Goal: Task Accomplishment & Management: Manage account settings

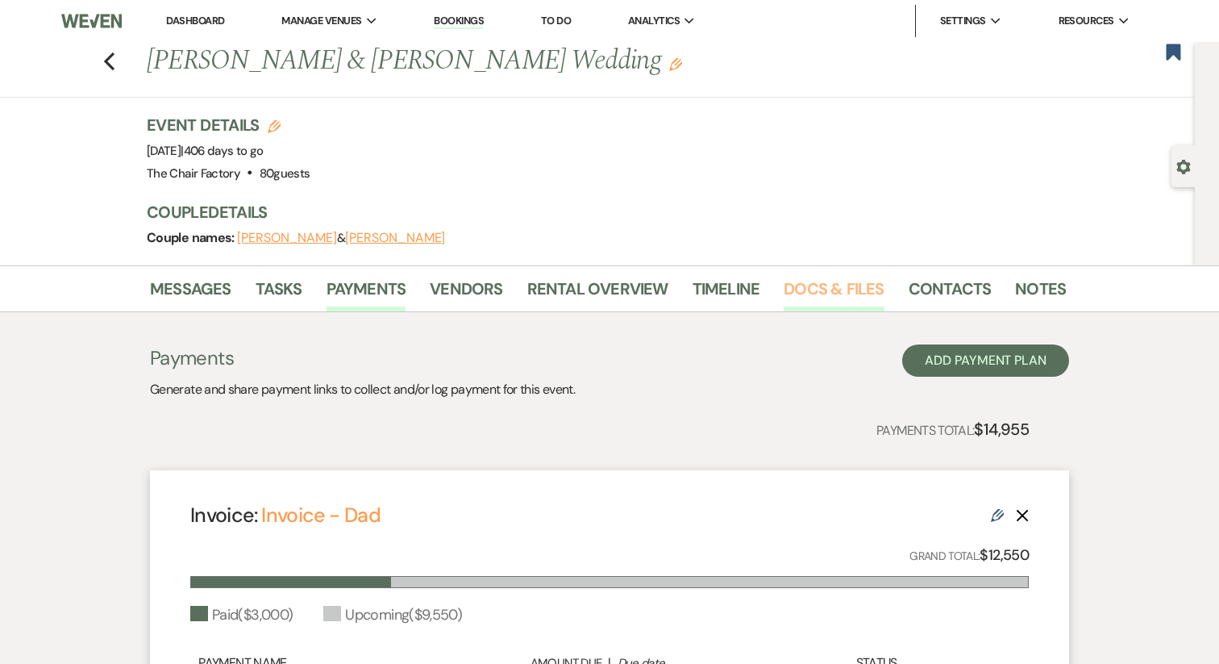
click at [841, 282] on link "Docs & Files" at bounding box center [834, 293] width 100 height 35
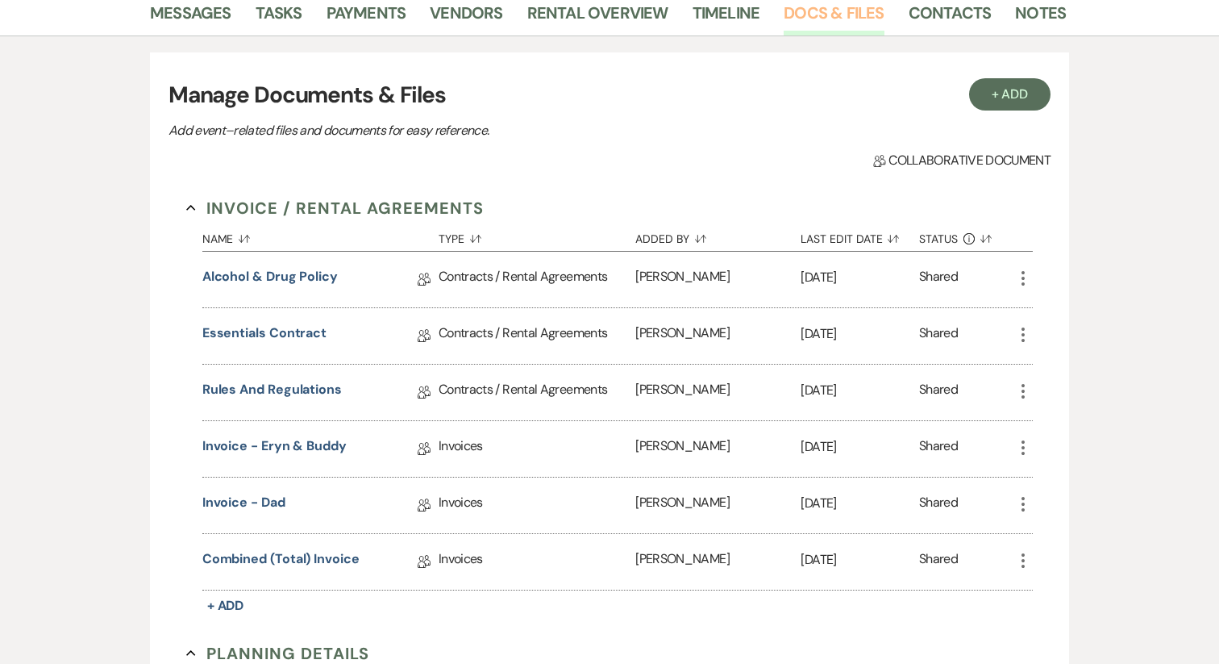
scroll to position [310, 0]
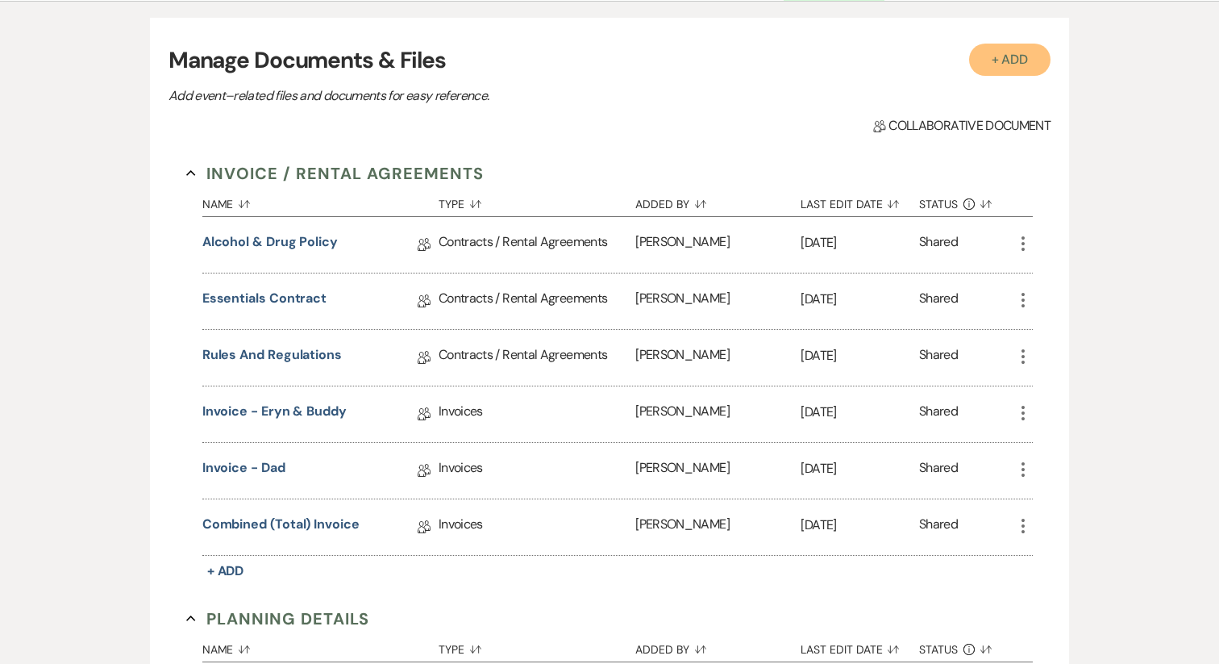
click at [997, 71] on button "+ Add" at bounding box center [1010, 60] width 82 height 32
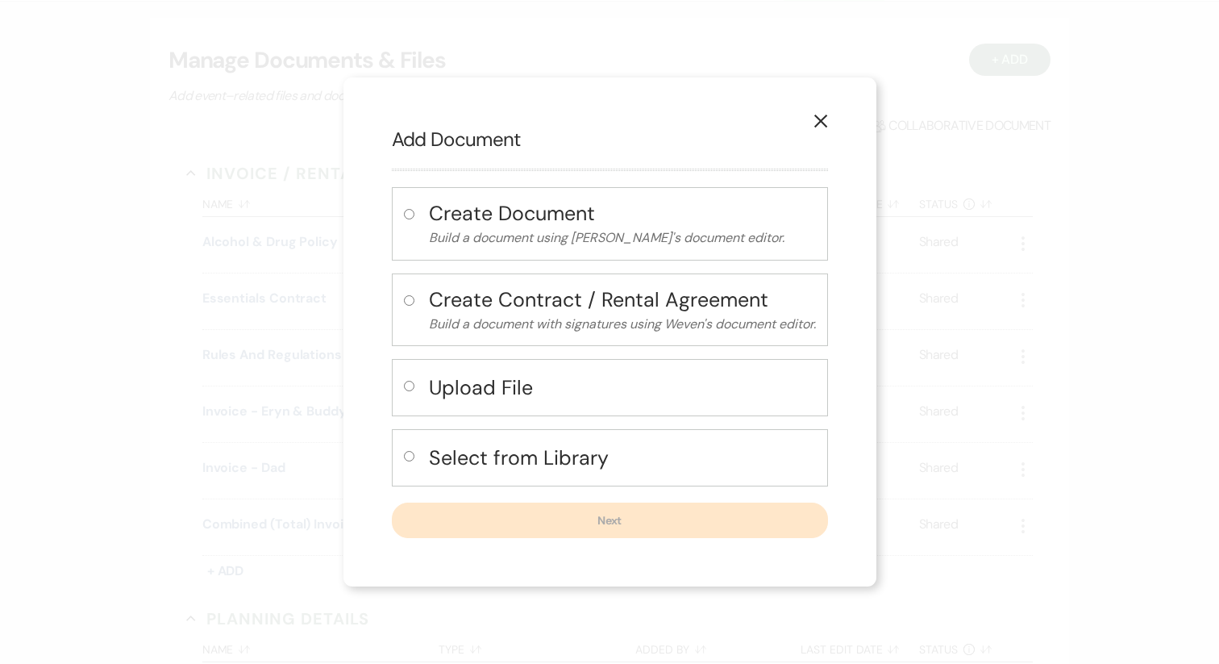
click at [436, 373] on h4 "Upload File" at bounding box center [622, 387] width 387 height 28
radio input "true"
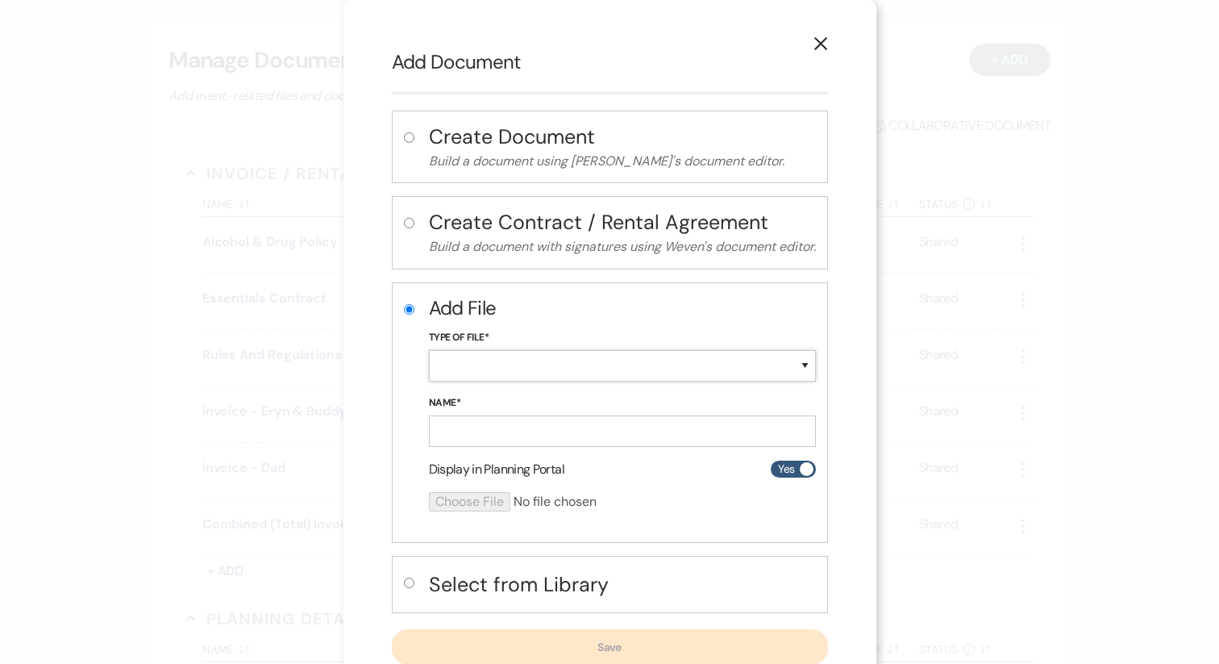
click at [460, 355] on select "Special Event Insurance Vendor Certificate of Insurance Contracts / Rental Agre…" at bounding box center [622, 365] width 387 height 31
select select "22"
click at [495, 428] on input "Name*" at bounding box center [622, 430] width 387 height 31
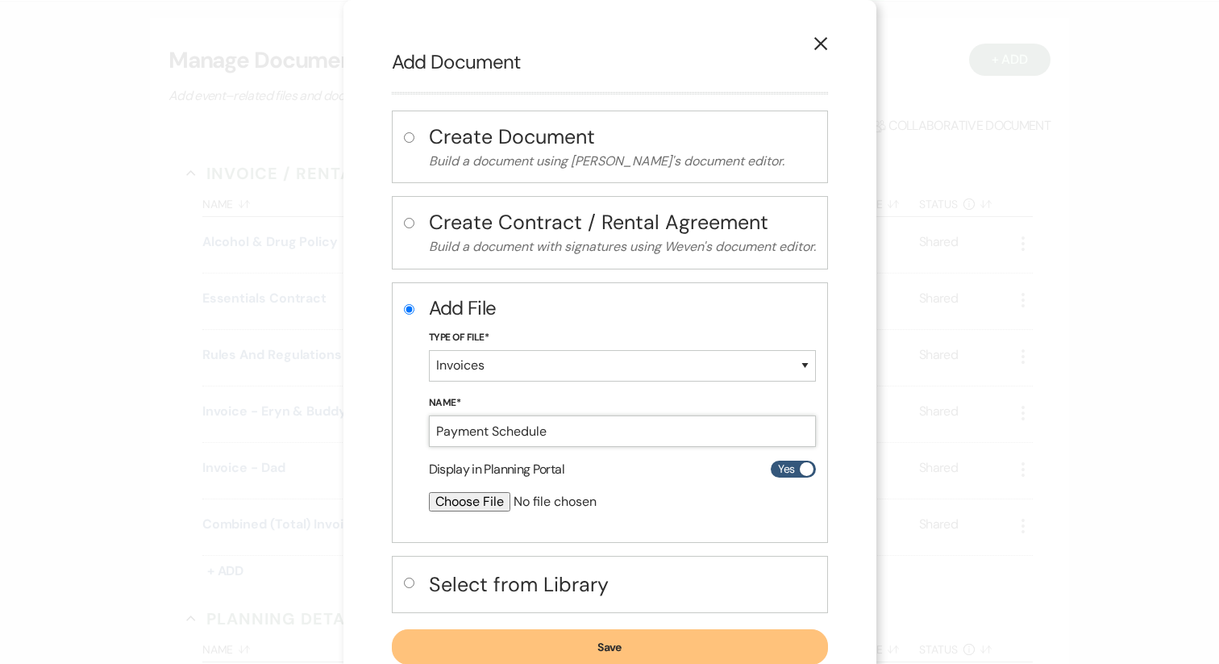
type input "Payment Schedule"
click at [471, 506] on input "file" at bounding box center [580, 501] width 302 height 19
type input "C:\fakepath\[PERSON_NAME] Payment Schedule.png"
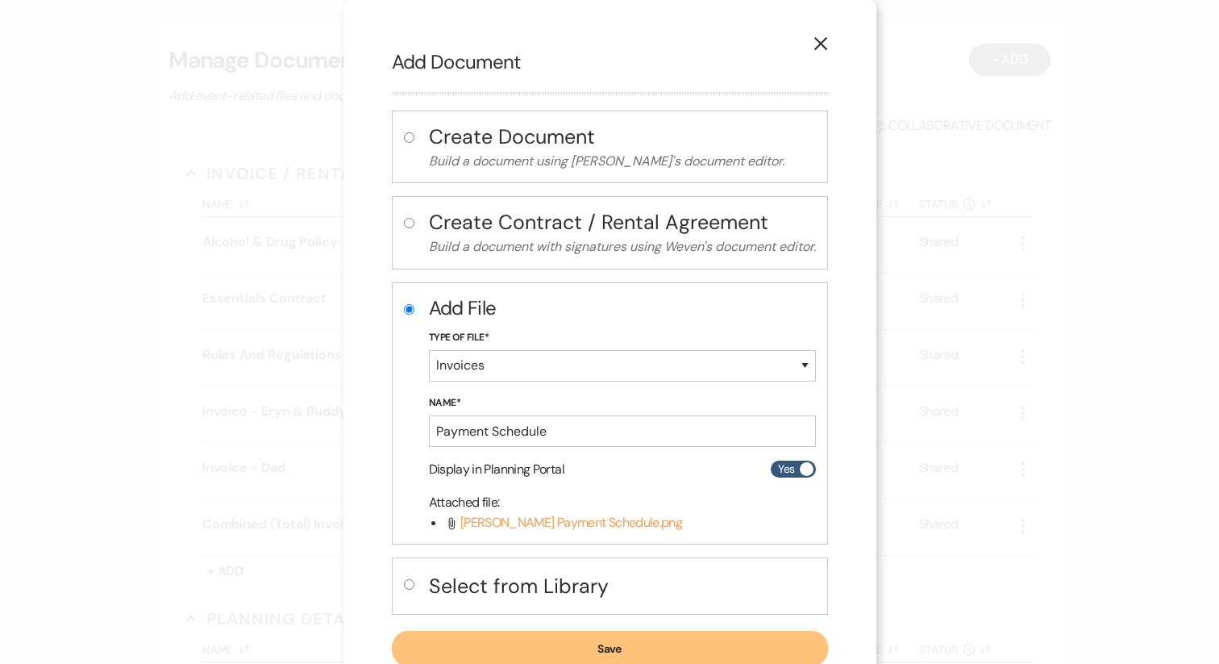
scroll to position [50, 0]
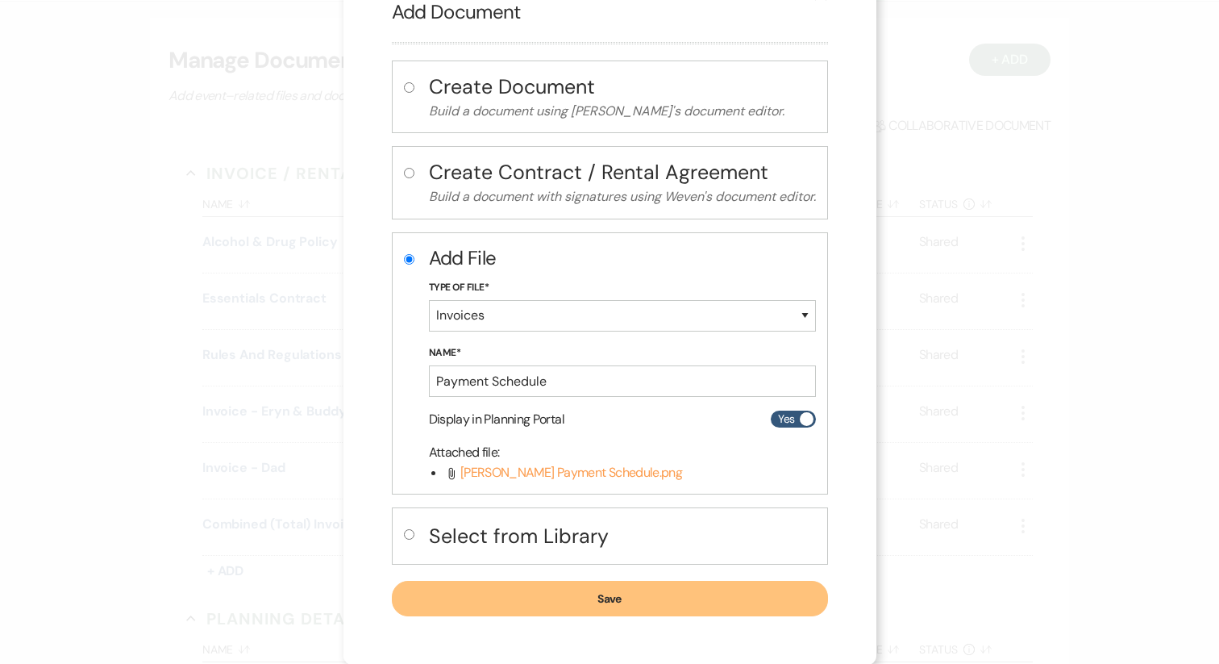
click at [568, 598] on button "Save" at bounding box center [610, 598] width 436 height 35
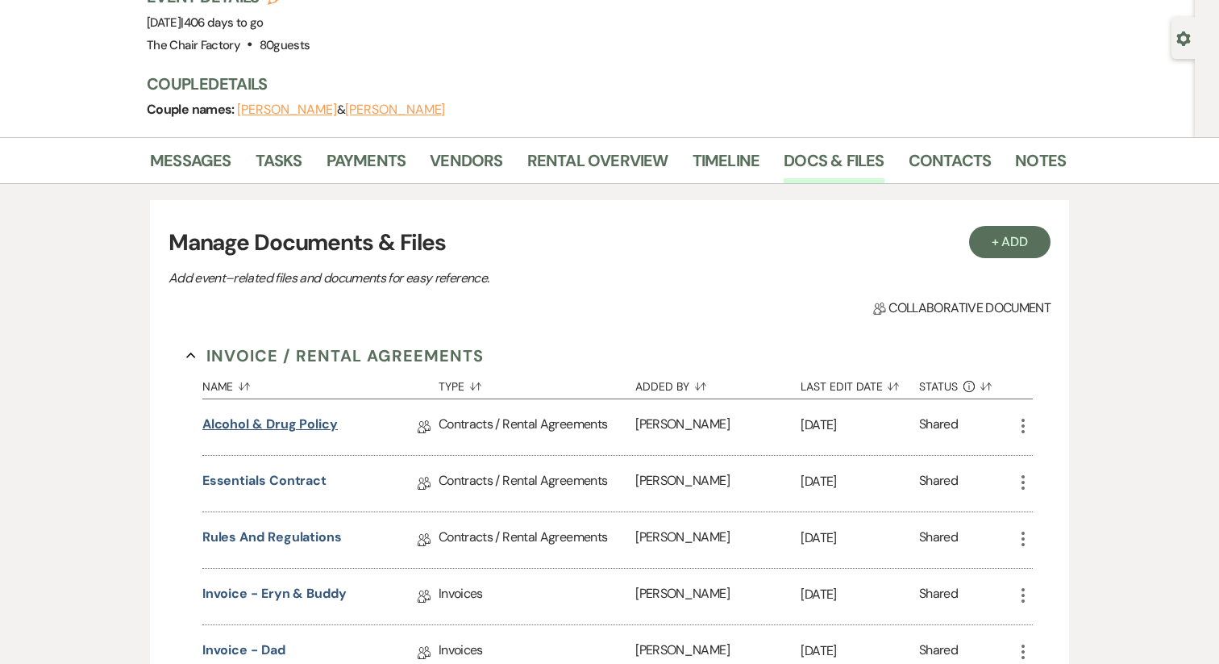
scroll to position [0, 0]
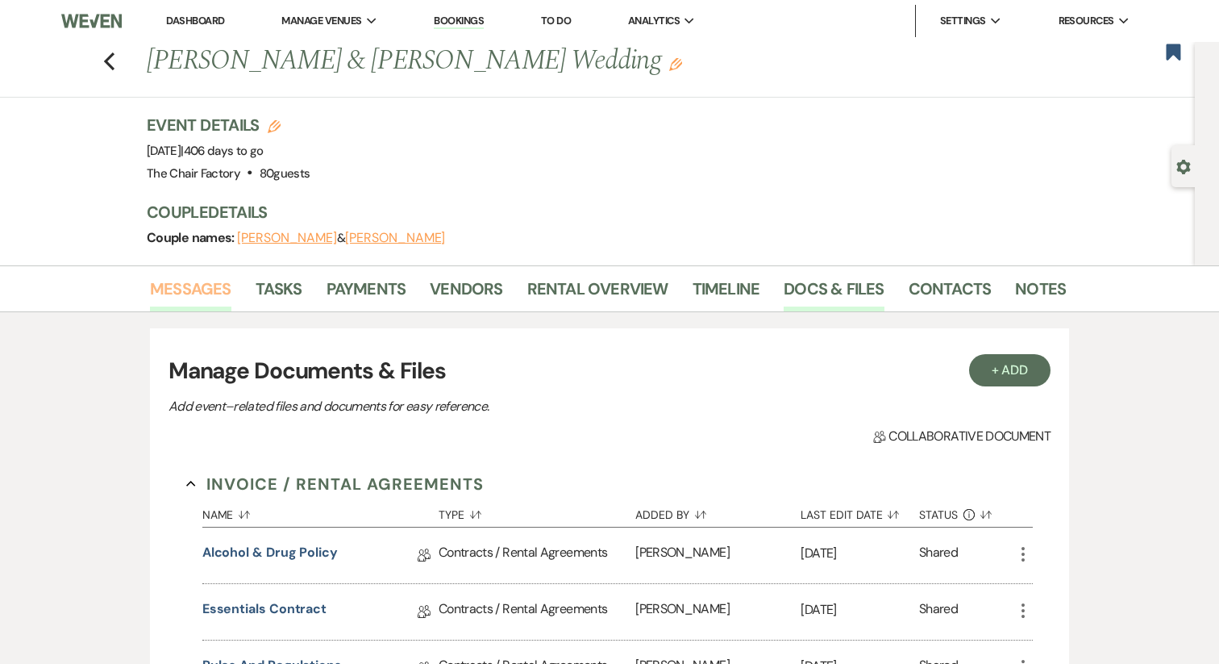
click at [195, 292] on link "Messages" at bounding box center [190, 293] width 81 height 35
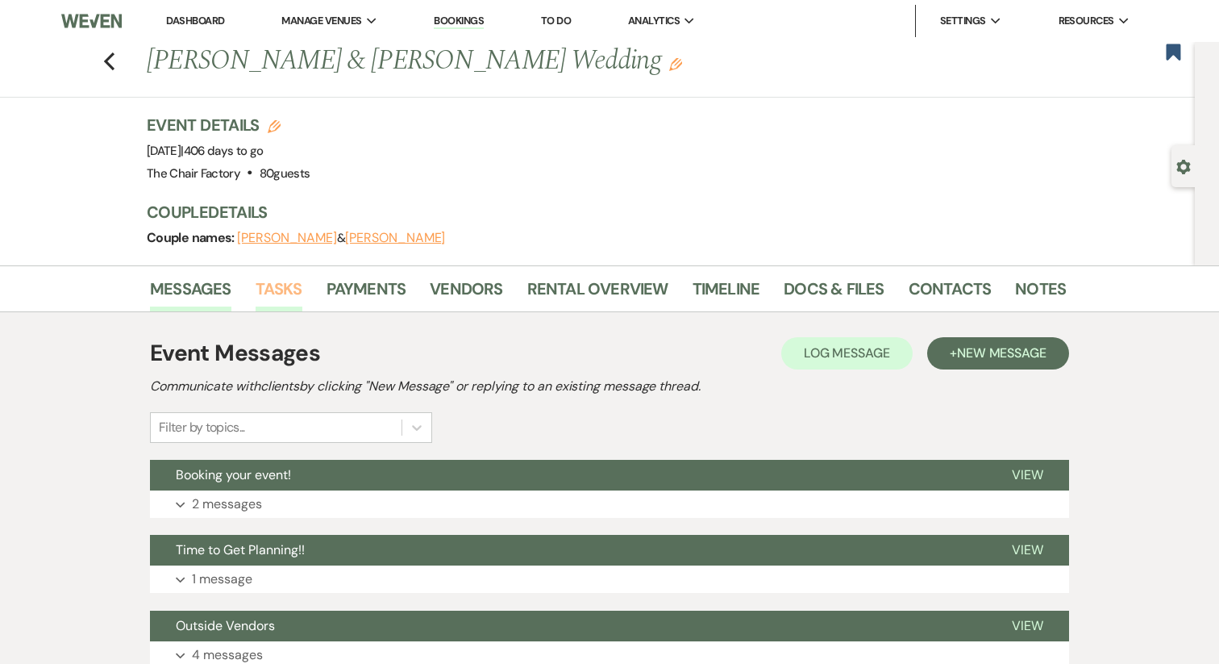
click at [268, 289] on link "Tasks" at bounding box center [279, 293] width 47 height 35
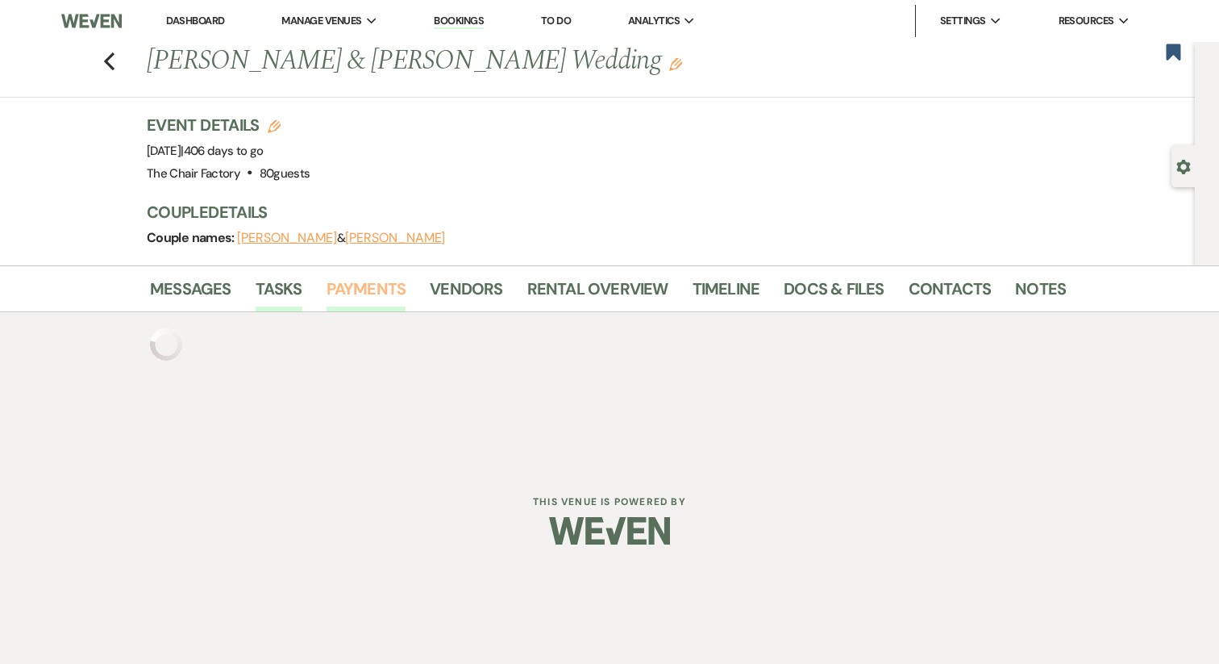
click at [351, 289] on link "Payments" at bounding box center [367, 293] width 80 height 35
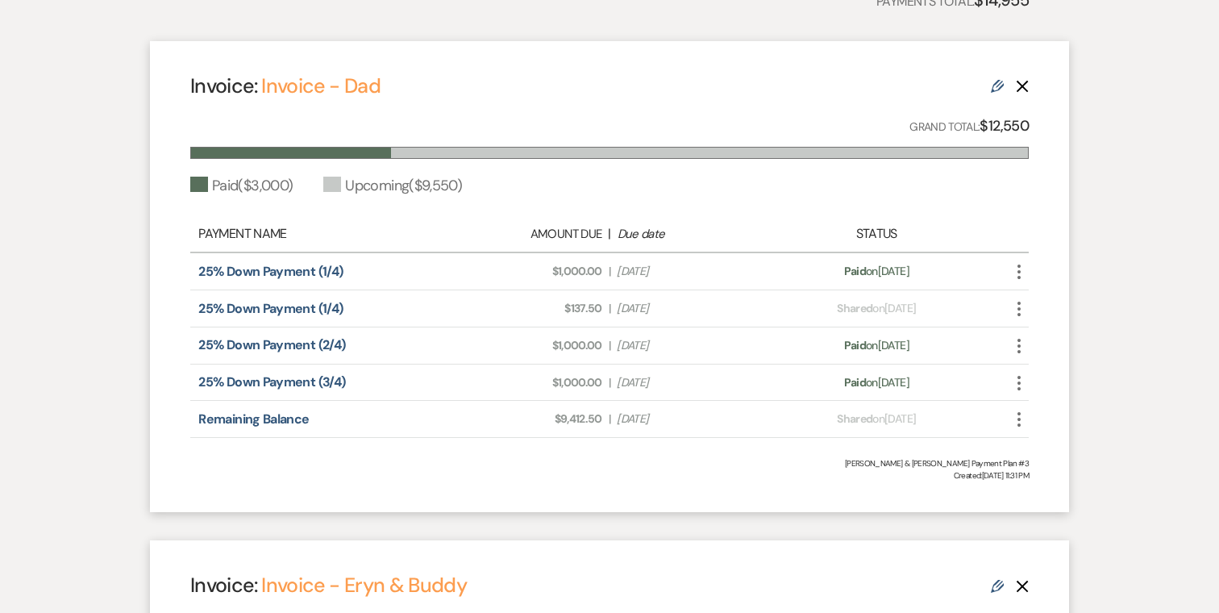
scroll to position [471, 0]
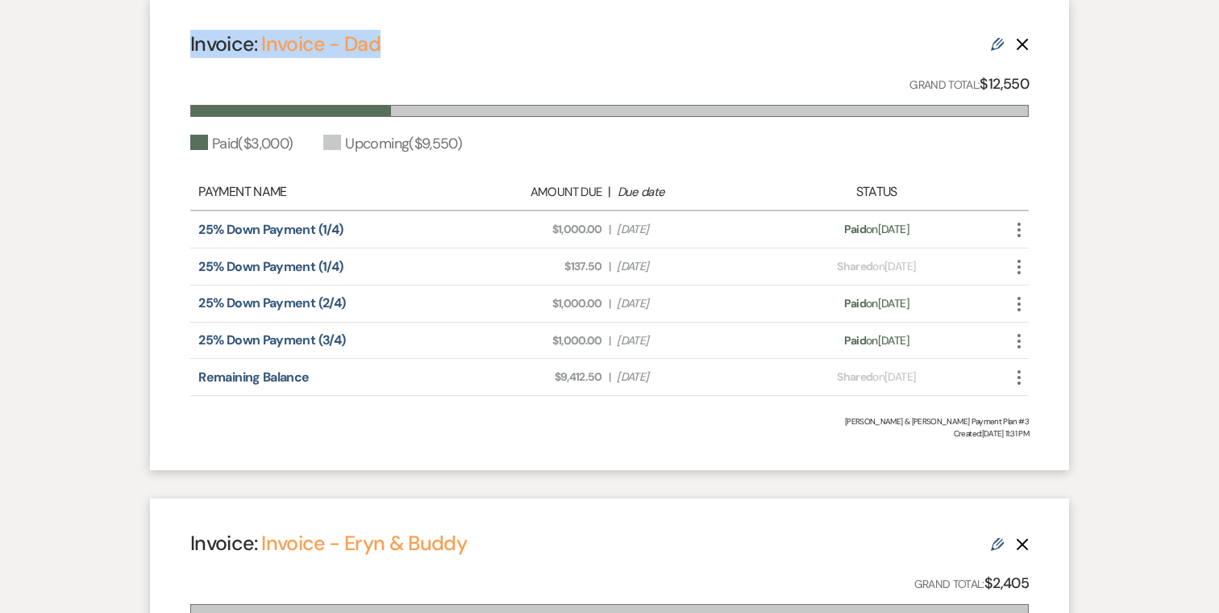
drag, startPoint x: 435, startPoint y: 53, endPoint x: 169, endPoint y: 51, distance: 266.1
click at [169, 51] on div "Invoice: Invoice - Dad Edit Delete Grand Total: $12,550 Paid ( $3,000 ) Upcomin…" at bounding box center [609, 234] width 919 height 471
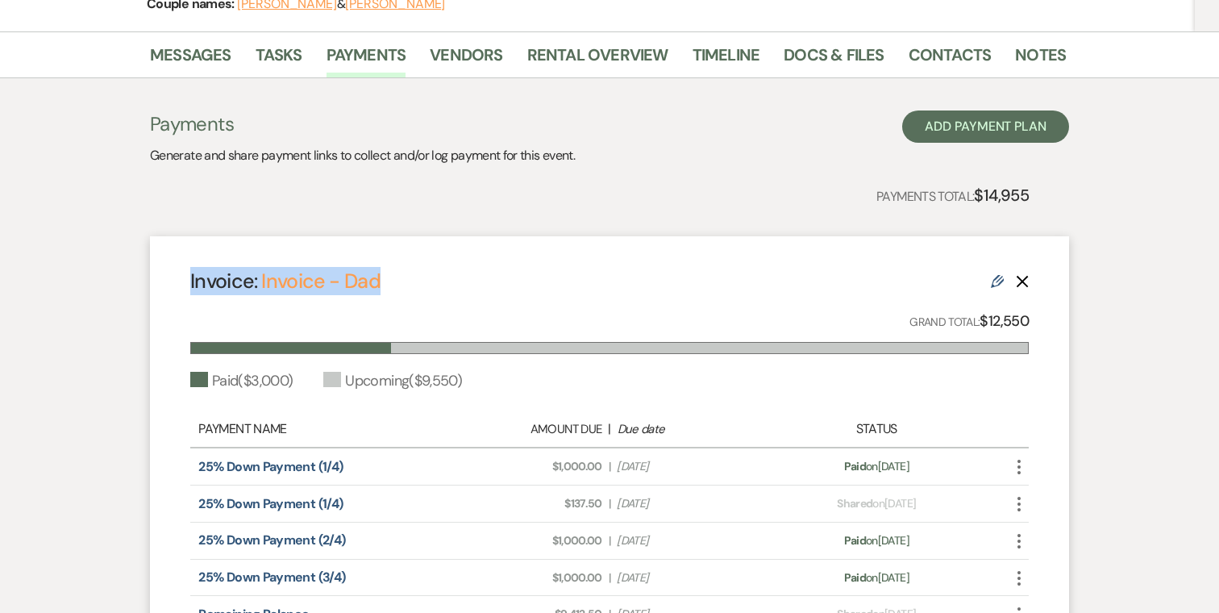
scroll to position [224, 0]
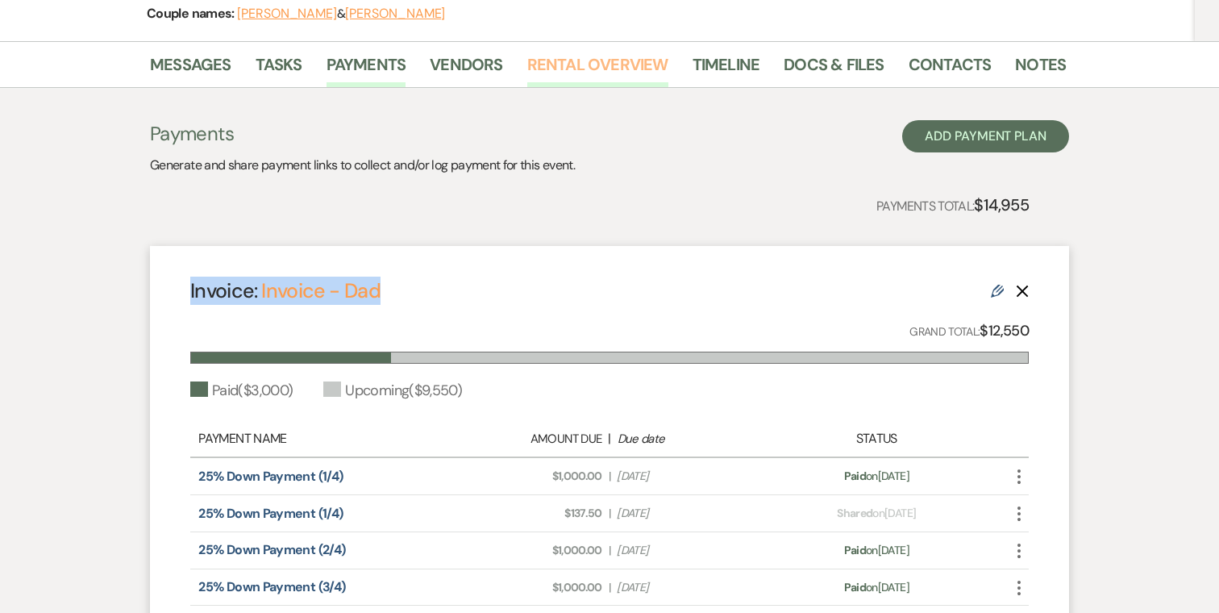
click at [602, 80] on link "Rental Overview" at bounding box center [597, 69] width 141 height 35
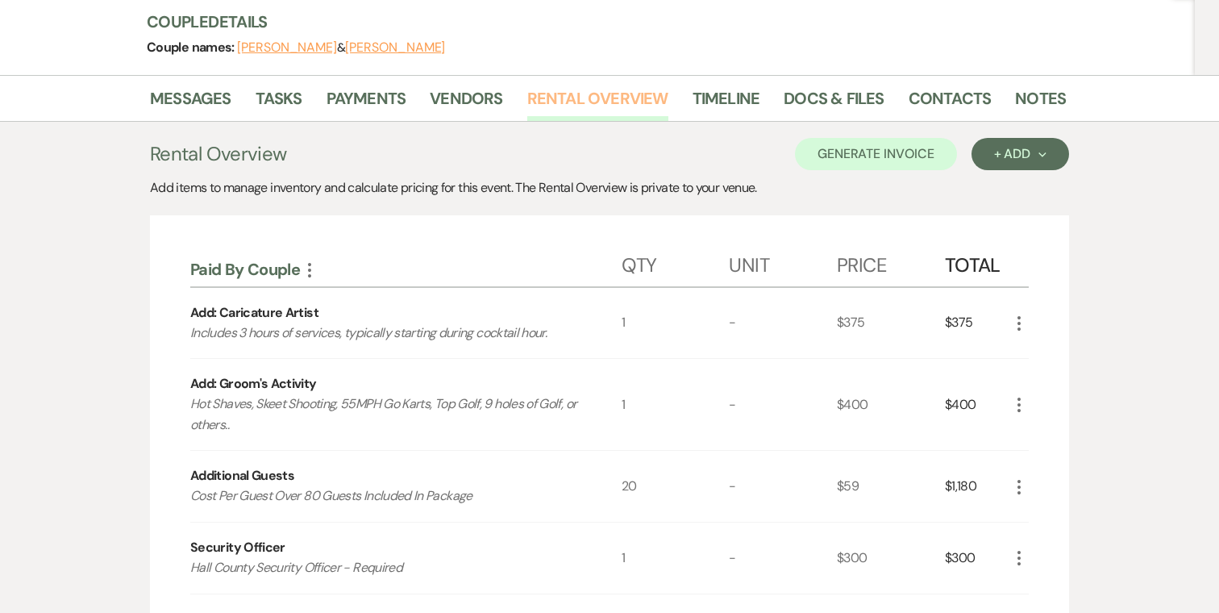
scroll to position [106, 0]
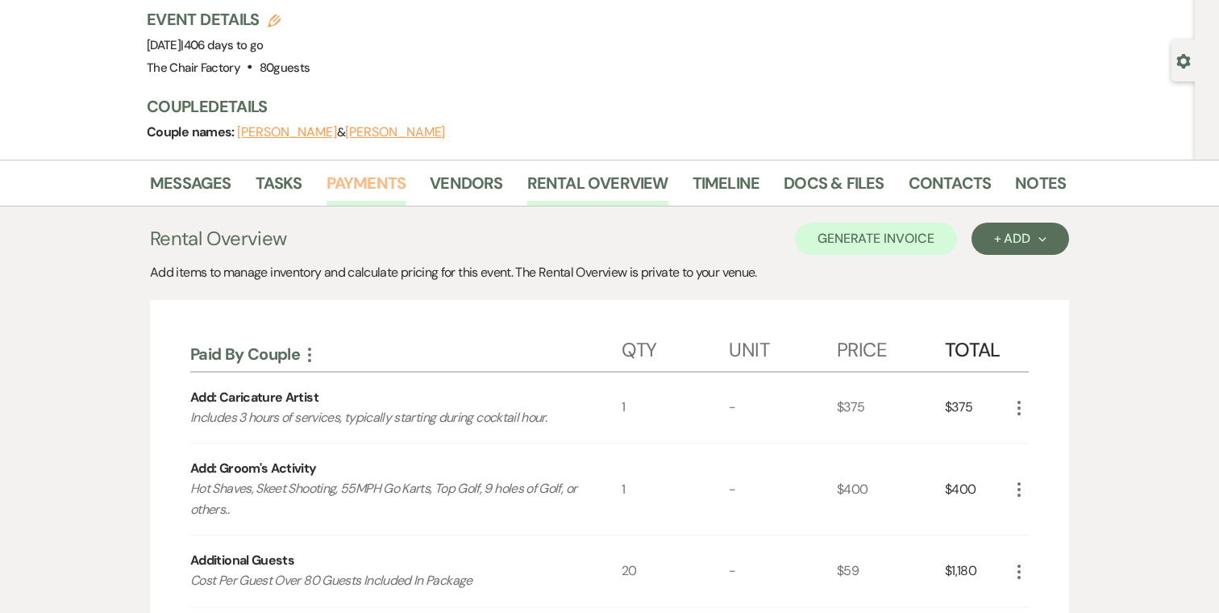
click at [362, 181] on link "Payments" at bounding box center [367, 187] width 80 height 35
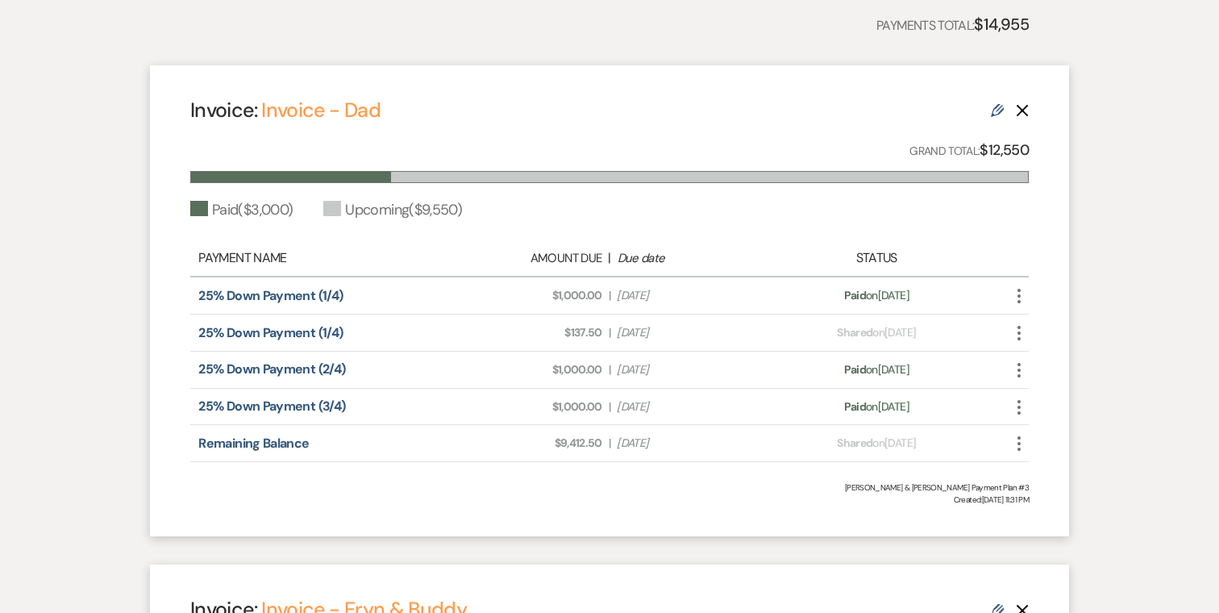
scroll to position [439, 0]
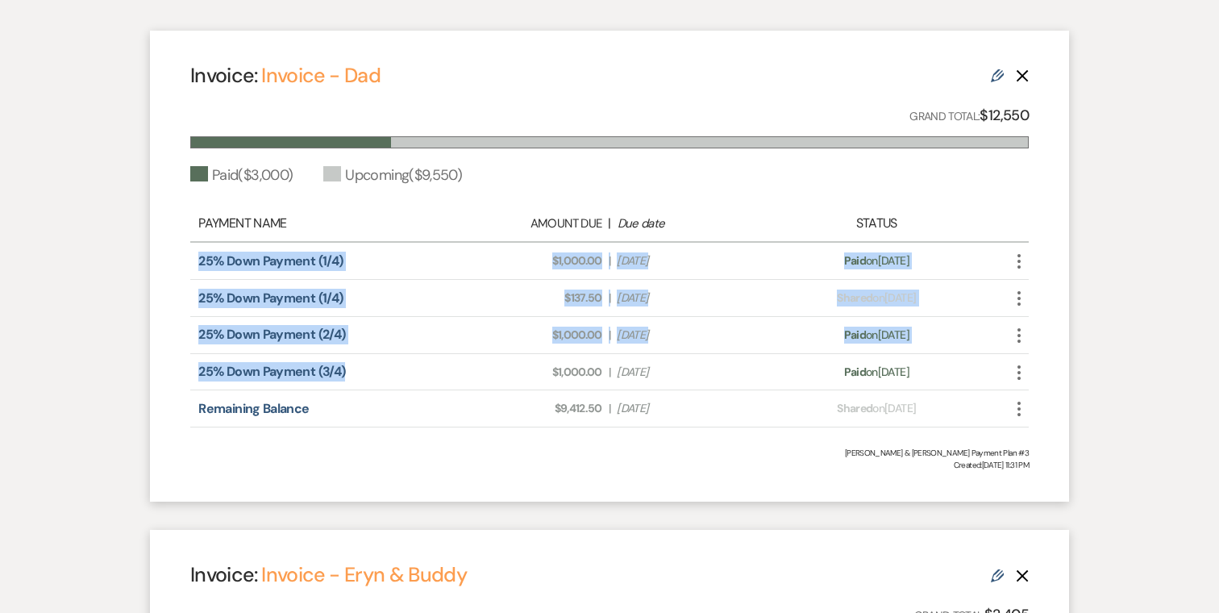
drag, startPoint x: 364, startPoint y: 371, endPoint x: 179, endPoint y: 257, distance: 216.8
click at [179, 257] on div "Invoice: Invoice - Dad Edit Delete Grand Total: $12,550 Paid ( $3,000 ) Upcomin…" at bounding box center [609, 266] width 919 height 471
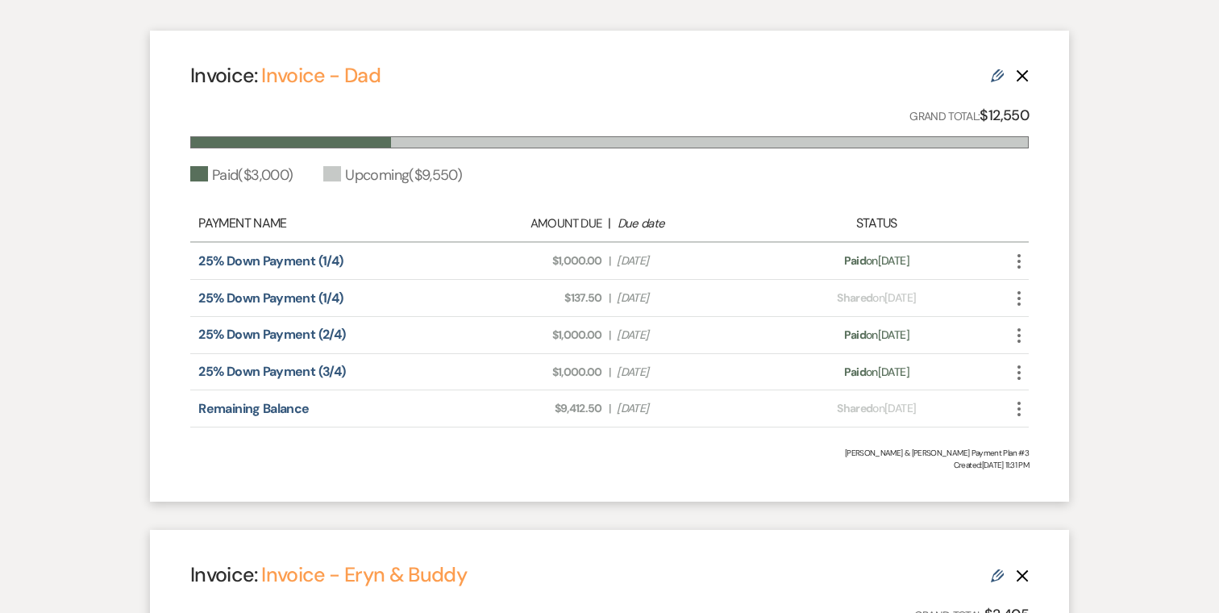
click at [567, 484] on div "Invoice: Invoice - Dad Edit Delete Grand Total: $12,550 Paid ( $3,000 ) Upcomin…" at bounding box center [609, 266] width 919 height 471
drag, startPoint x: 602, startPoint y: 372, endPoint x: 552, endPoint y: 373, distance: 50.0
click at [552, 373] on div "Amount Due: $1,000.00 | Due Date [DATE]" at bounding box center [609, 372] width 329 height 17
click at [915, 375] on div "Payment status: Paid on [DATE]" at bounding box center [877, 372] width 206 height 17
drag, startPoint x: 934, startPoint y: 375, endPoint x: 814, endPoint y: 375, distance: 120.1
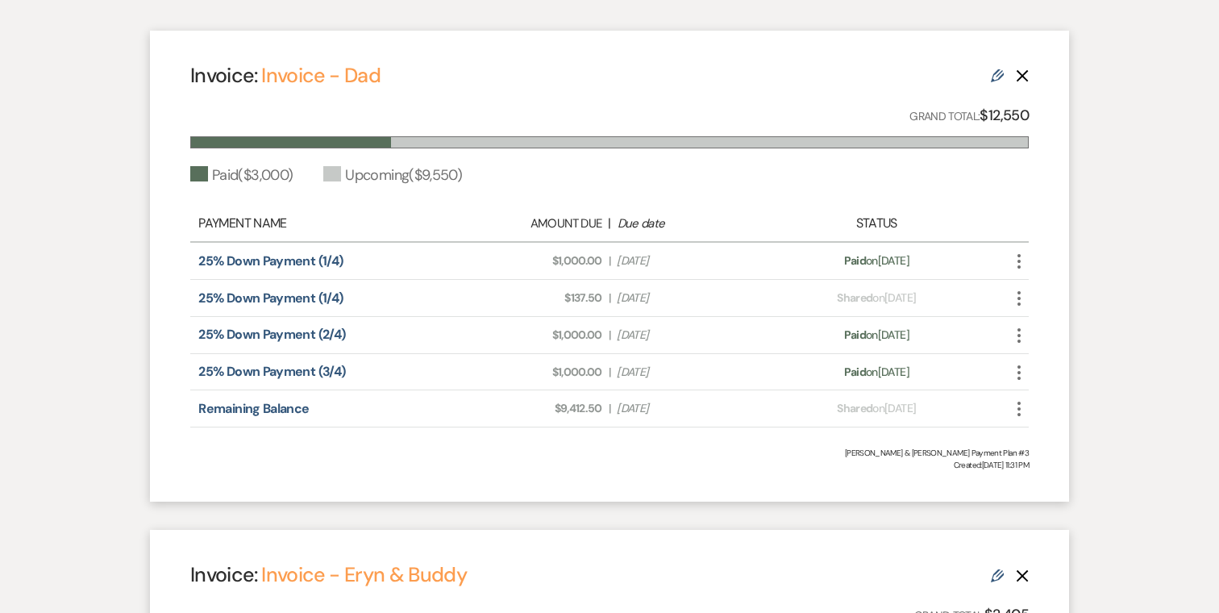
click at [814, 375] on div "Payment status: Paid on [DATE]" at bounding box center [877, 372] width 206 height 17
drag, startPoint x: 602, startPoint y: 298, endPoint x: 557, endPoint y: 298, distance: 44.3
click at [557, 298] on div "Amount Due: $137.50 | Due Date [DATE]" at bounding box center [609, 297] width 329 height 17
click at [435, 464] on span "Created: [DATE] 11:31 PM" at bounding box center [609, 465] width 839 height 12
drag, startPoint x: 595, startPoint y: 413, endPoint x: 550, endPoint y: 411, distance: 45.2
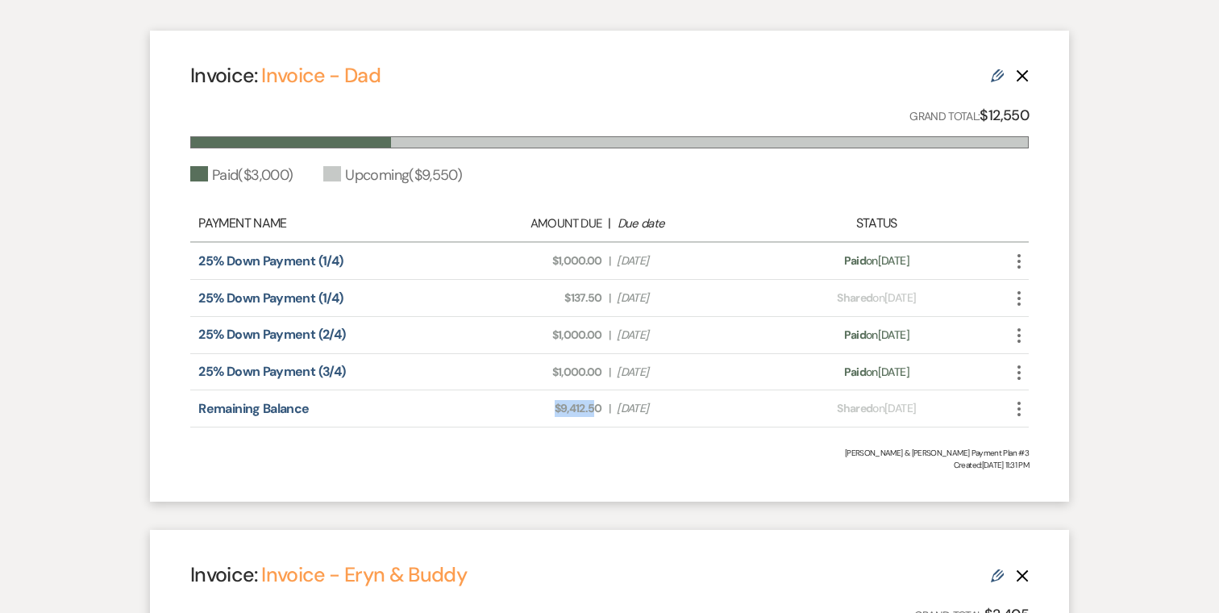
click at [550, 411] on span "Amount Due: $9,412.50" at bounding box center [528, 408] width 148 height 17
click at [660, 461] on span "Created: [DATE] 11:31 PM" at bounding box center [609, 465] width 839 height 12
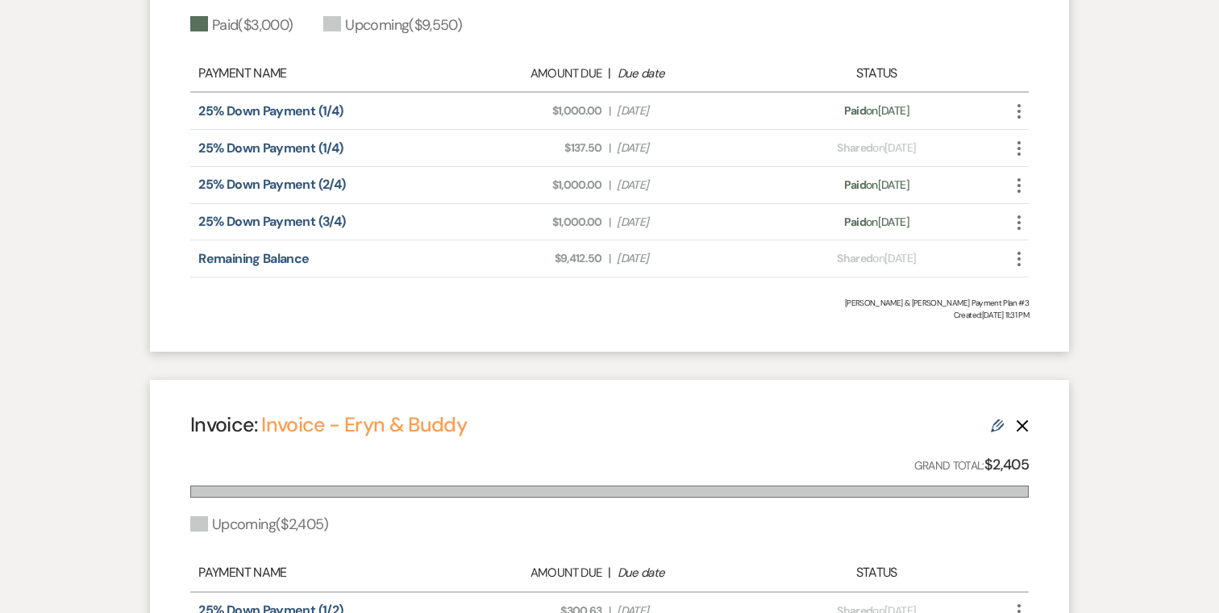
scroll to position [613, 0]
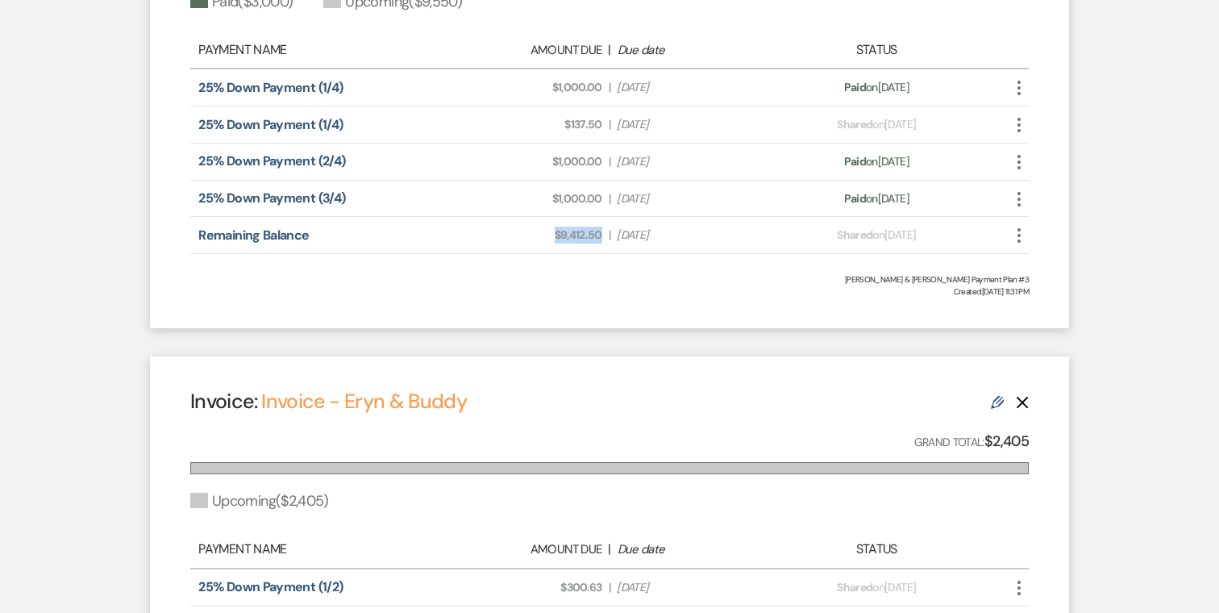
drag, startPoint x: 604, startPoint y: 236, endPoint x: 551, endPoint y: 237, distance: 53.2
click at [551, 237] on div "Amount Due: $9,412.50 | Due Date [DATE]" at bounding box center [609, 235] width 329 height 17
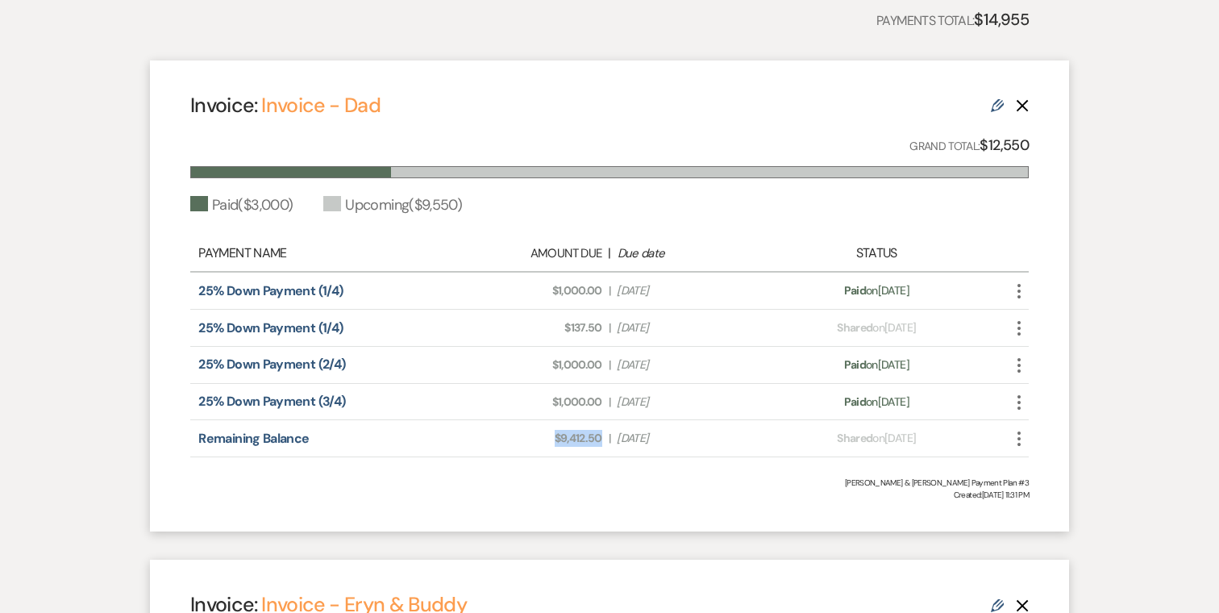
scroll to position [409, 0]
click at [573, 489] on span "Created: [DATE] 11:31 PM" at bounding box center [609, 495] width 839 height 12
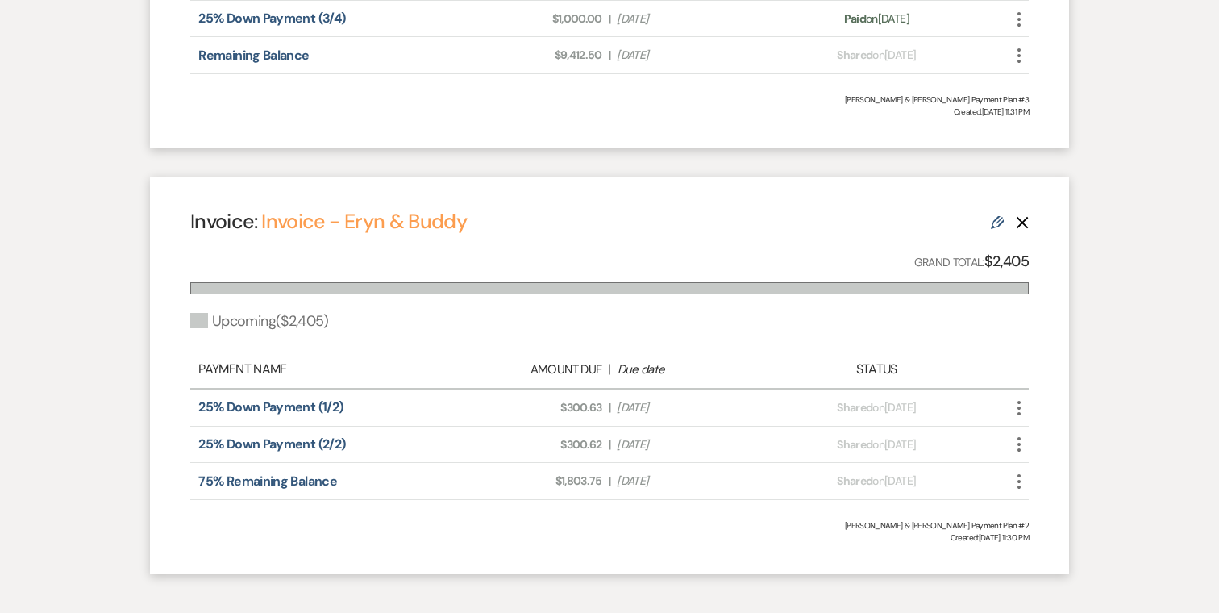
scroll to position [837, 0]
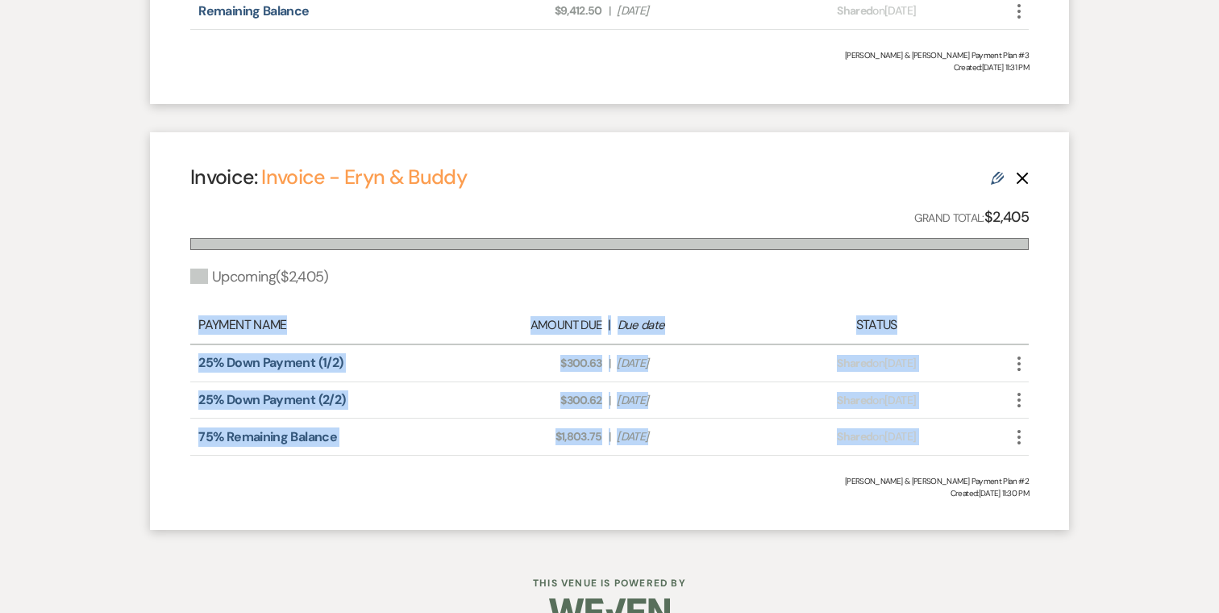
drag, startPoint x: 452, startPoint y: 485, endPoint x: 232, endPoint y: 314, distance: 278.1
click at [232, 314] on div "Invoice: Invoice - Eryn & Buddy Edit Delete Grand Total: $2,405 Upcoming ( $2,4…" at bounding box center [609, 331] width 919 height 398
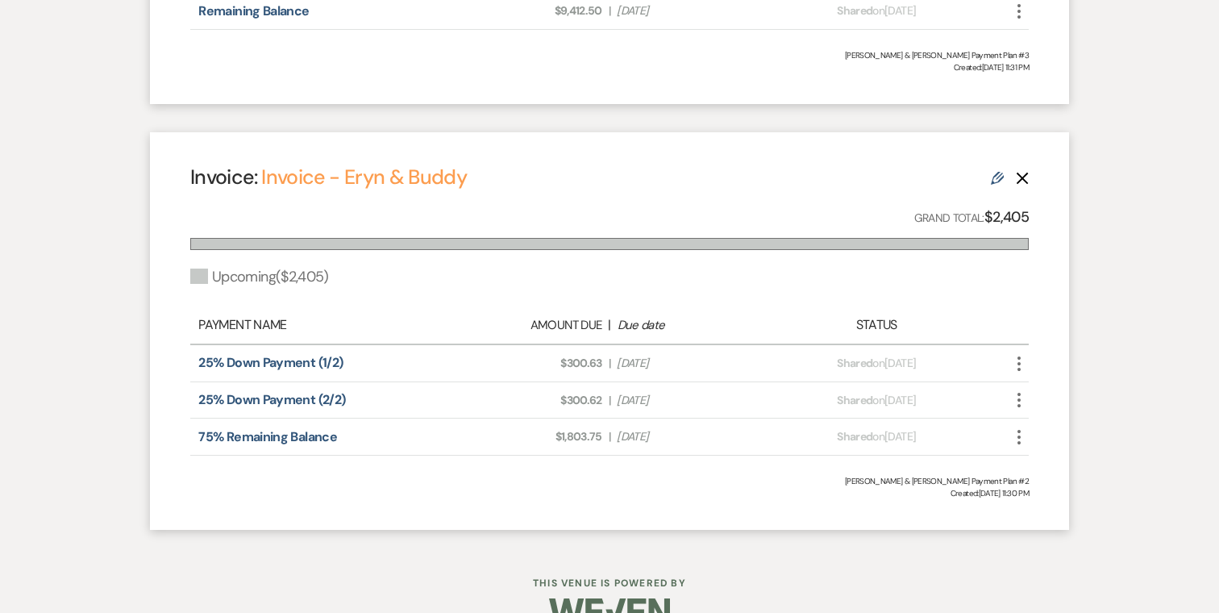
click at [402, 278] on div "Upcoming ( $2,405 )" at bounding box center [609, 277] width 839 height 22
drag, startPoint x: 493, startPoint y: 179, endPoint x: 141, endPoint y: 176, distance: 351.6
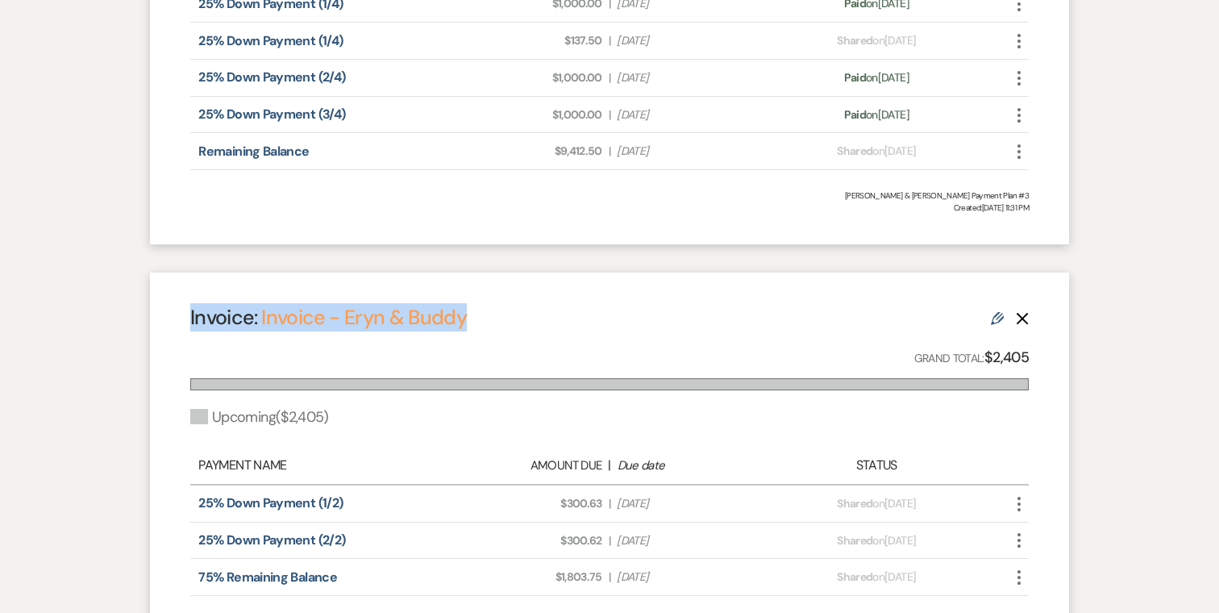
scroll to position [797, 0]
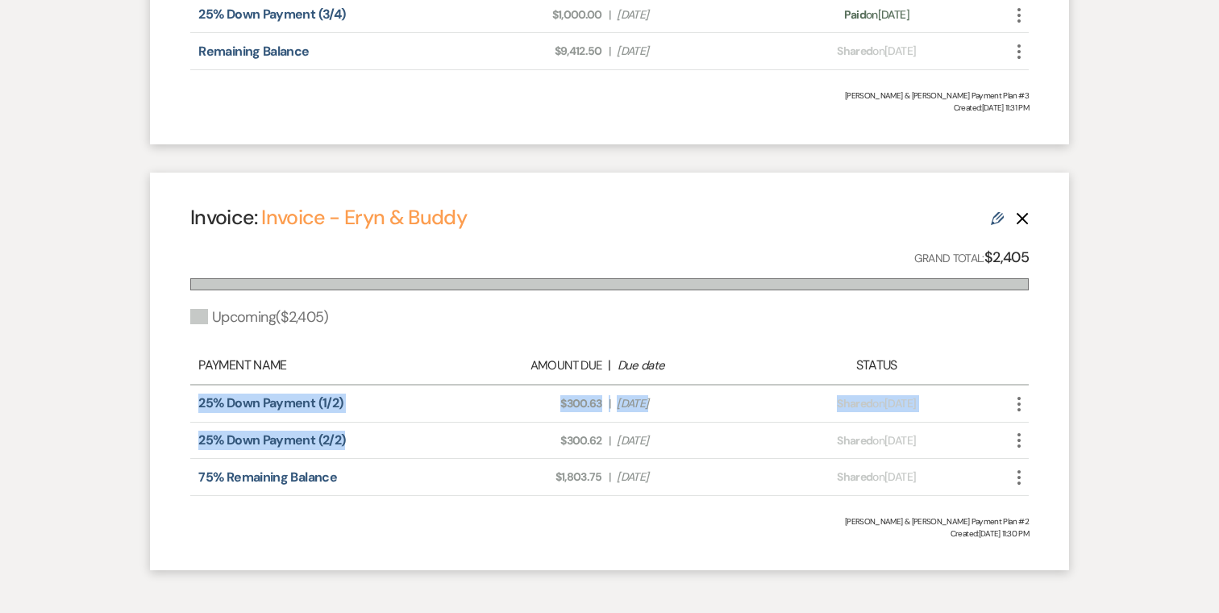
drag, startPoint x: 404, startPoint y: 443, endPoint x: 175, endPoint y: 407, distance: 231.9
click at [175, 407] on div "Invoice: Invoice - Eryn & Buddy Edit Delete Grand Total: $2,405 Upcoming ( $2,4…" at bounding box center [609, 372] width 919 height 398
drag, startPoint x: 960, startPoint y: 447, endPoint x: 175, endPoint y: 410, distance: 785.5
click at [175, 410] on div "Invoice: Invoice - Eryn & Buddy Edit Delete Grand Total: $2,405 Upcoming ( $2,4…" at bounding box center [609, 372] width 919 height 398
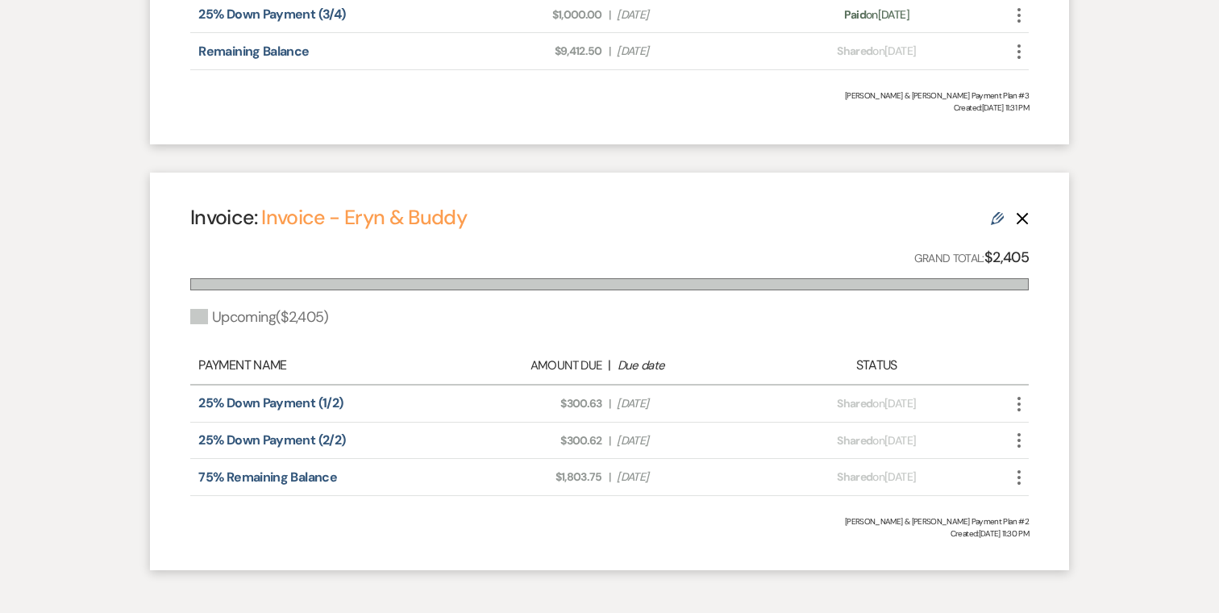
click at [612, 535] on span "Created: [DATE] 11:30 PM" at bounding box center [609, 533] width 839 height 12
drag, startPoint x: 674, startPoint y: 406, endPoint x: 601, endPoint y: 406, distance: 73.4
click at [601, 406] on div "Amount Due: $300.63 | Due Date [DATE]" at bounding box center [609, 403] width 329 height 17
click at [698, 535] on span "Created: [DATE] 11:30 PM" at bounding box center [609, 533] width 839 height 12
drag, startPoint x: 683, startPoint y: 401, endPoint x: 612, endPoint y: 402, distance: 71.0
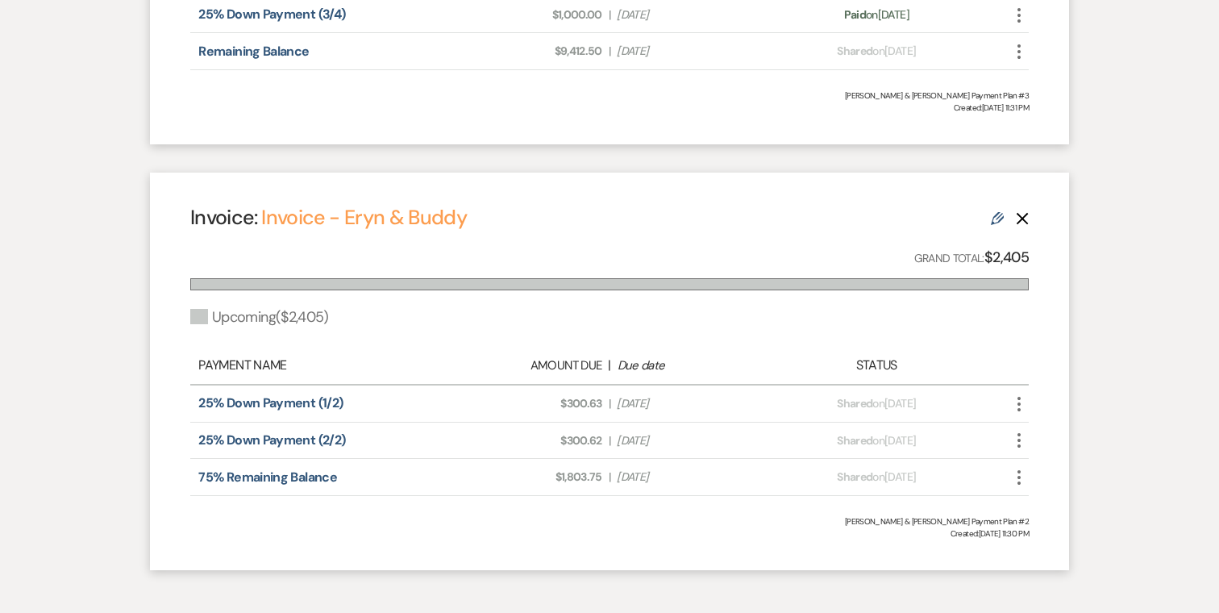
click at [612, 402] on div "Amount Due: $300.63 | Due Date [DATE]" at bounding box center [609, 403] width 329 height 17
click at [697, 537] on span "Created: [DATE] 11:30 PM" at bounding box center [609, 533] width 839 height 12
drag, startPoint x: 681, startPoint y: 401, endPoint x: 551, endPoint y: 400, distance: 129.8
click at [551, 400] on div "Amount Due: $300.63 | Due Date [DATE]" at bounding box center [609, 403] width 329 height 17
click at [631, 551] on div "Invoice: Invoice - Eryn & Buddy Edit Delete Grand Total: $2,405 Upcoming ( $2,4…" at bounding box center [609, 372] width 919 height 398
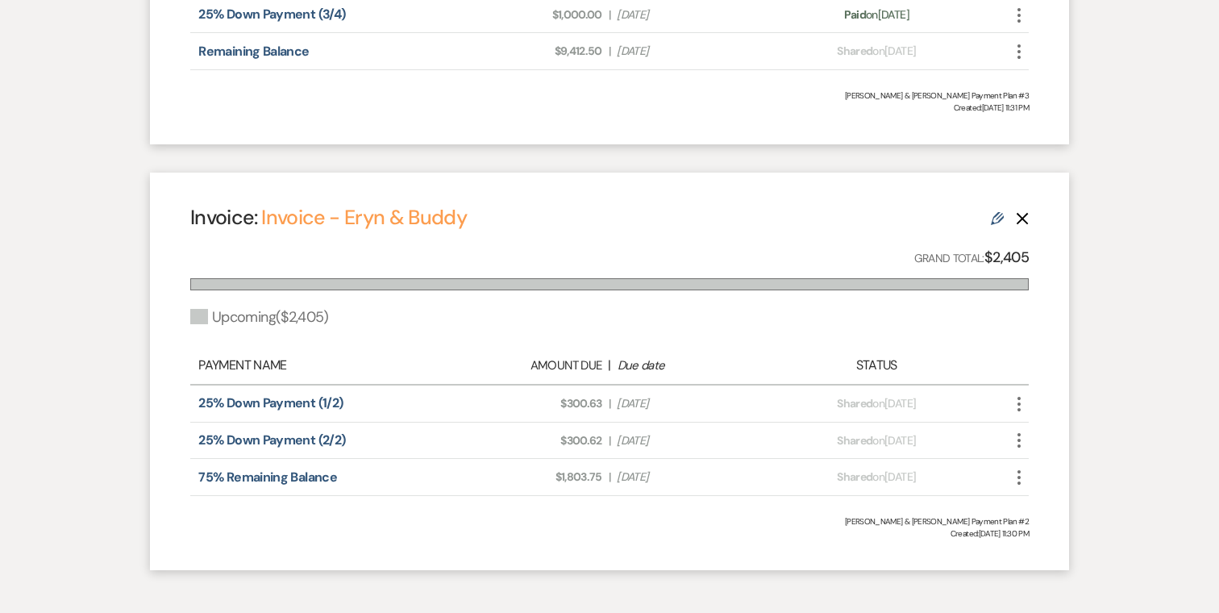
drag, startPoint x: 692, startPoint y: 444, endPoint x: 522, endPoint y: 444, distance: 170.1
click at [522, 444] on div "Amount Due: $300.62 | Due Date [DATE]" at bounding box center [609, 440] width 329 height 17
click at [636, 561] on div "Invoice: Invoice - Eryn & Buddy Edit Delete Grand Total: $2,405 Upcoming ( $2,4…" at bounding box center [609, 372] width 919 height 398
drag, startPoint x: 178, startPoint y: 406, endPoint x: 1035, endPoint y: 443, distance: 857.1
click at [1035, 443] on div "Invoice: Invoice - Eryn & Buddy Edit Delete Grand Total: $2,405 Upcoming ( $2,4…" at bounding box center [609, 372] width 919 height 398
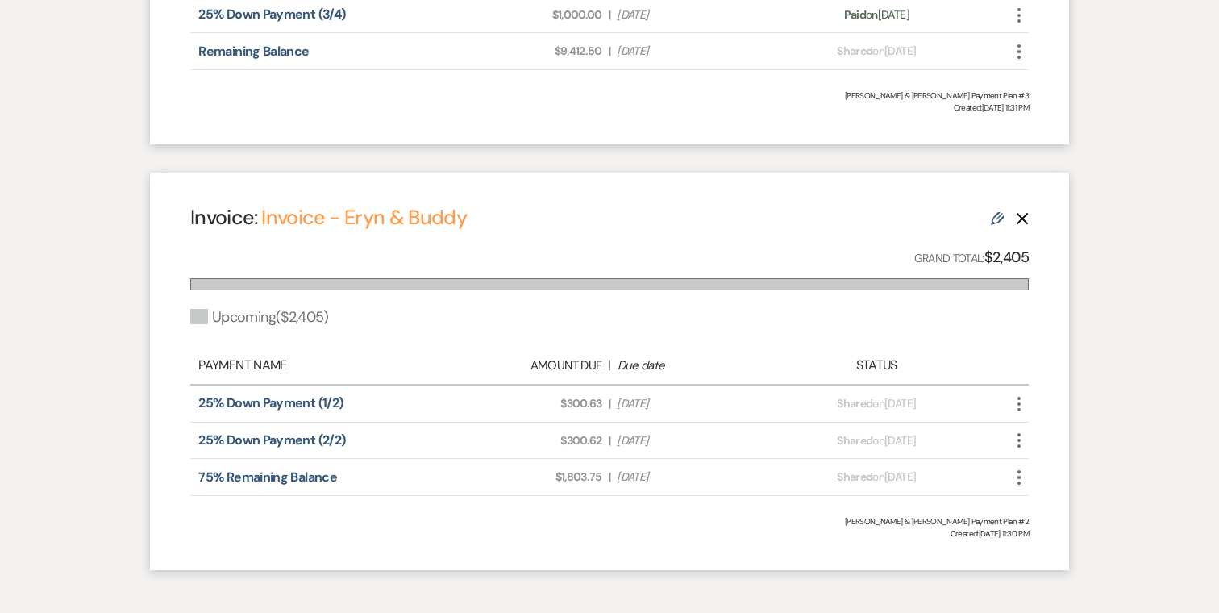
click at [1035, 443] on div "Invoice: Invoice - Eryn & Buddy Edit Delete Grand Total: $2,405 Upcoming ( $2,4…" at bounding box center [609, 372] width 919 height 398
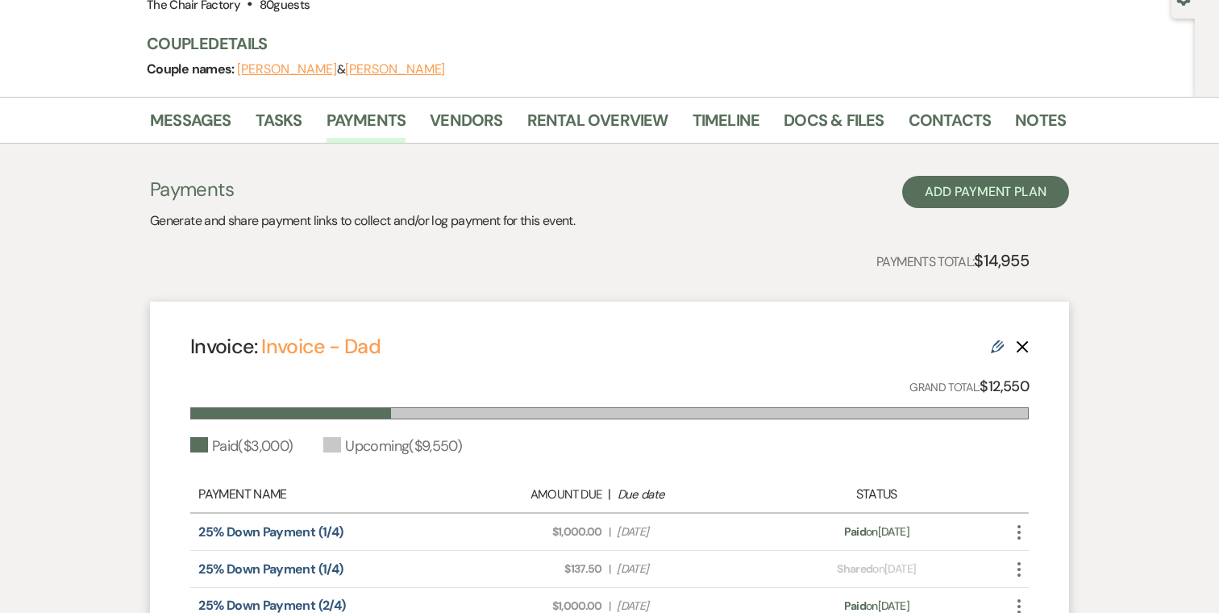
scroll to position [0, 0]
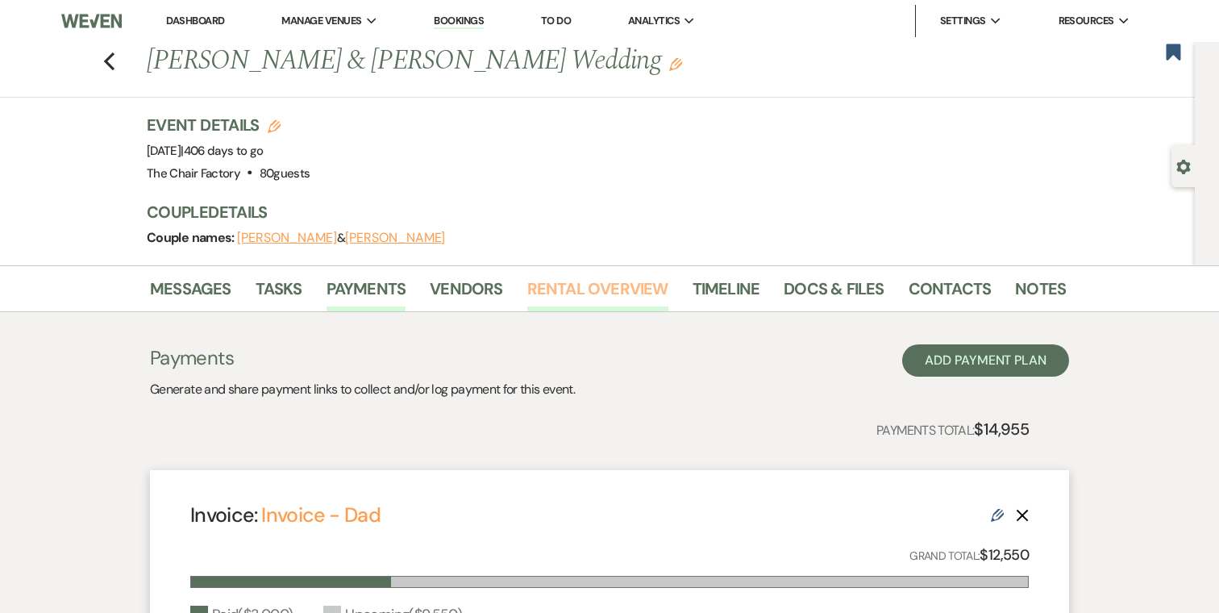
click at [589, 291] on link "Rental Overview" at bounding box center [597, 293] width 141 height 35
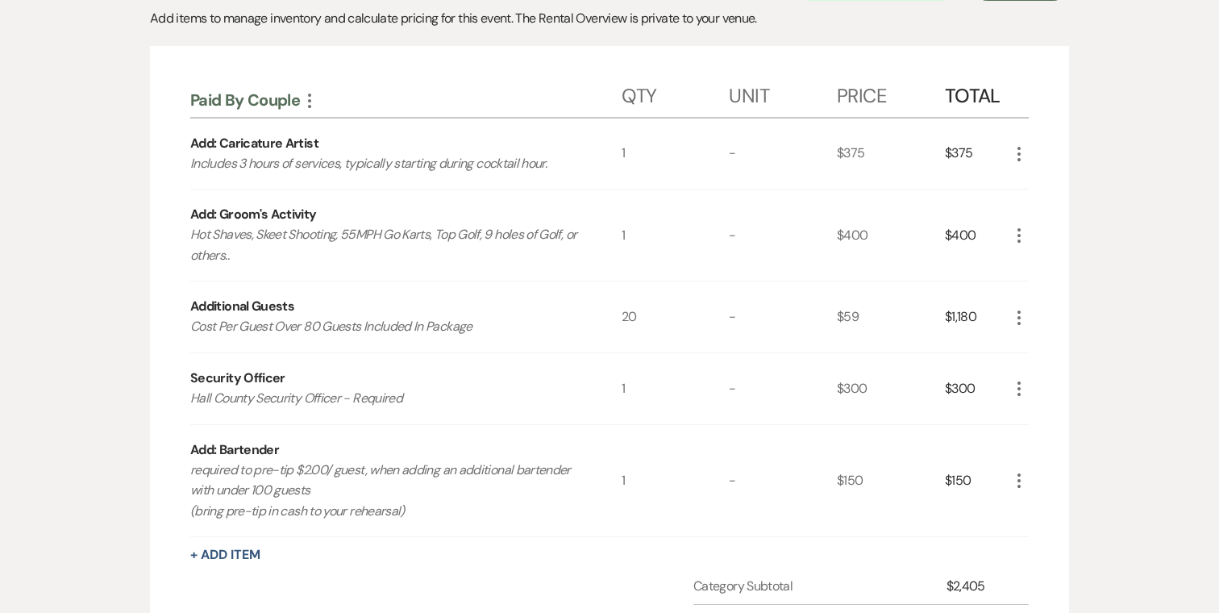
scroll to position [351, 0]
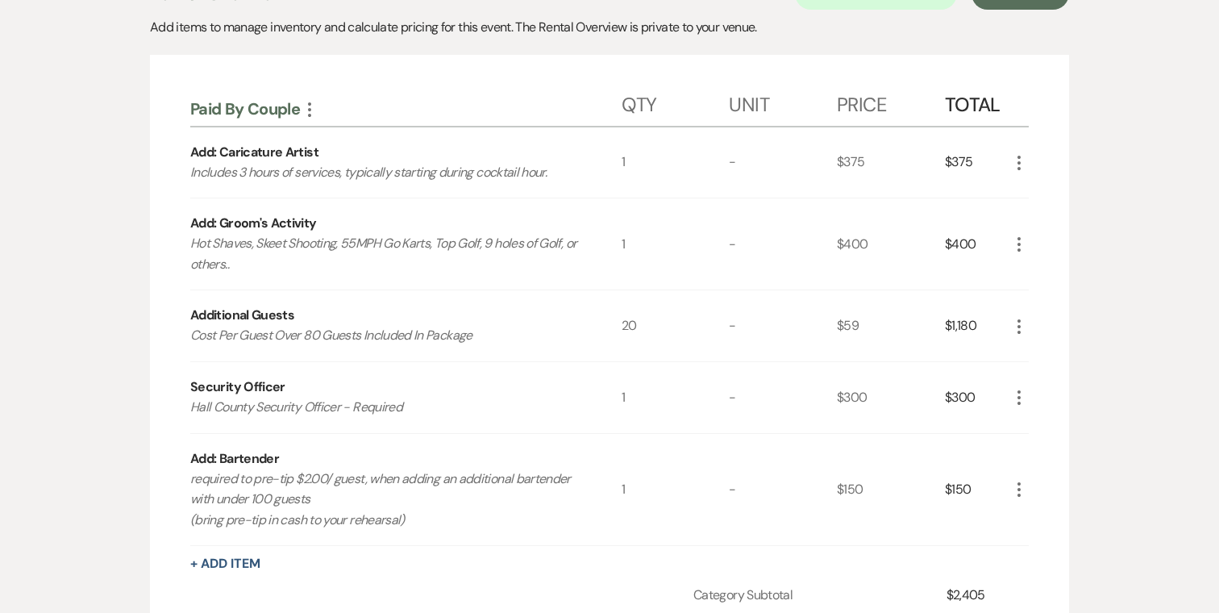
drag, startPoint x: 422, startPoint y: 524, endPoint x: 176, endPoint y: 142, distance: 454.5
drag, startPoint x: 472, startPoint y: 519, endPoint x: 194, endPoint y: 157, distance: 456.1
click at [194, 157] on div "Paid By Couple More Qty Unit Price Total Add: Caricature Artist Includes 3 hour…" at bounding box center [609, 311] width 839 height 469
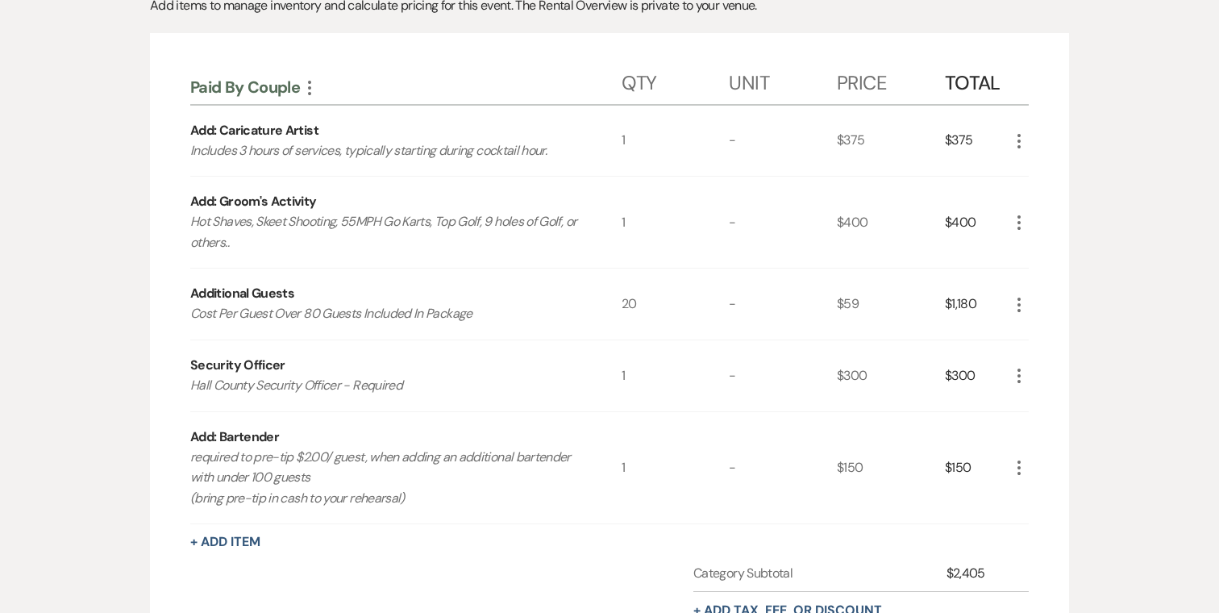
scroll to position [376, 0]
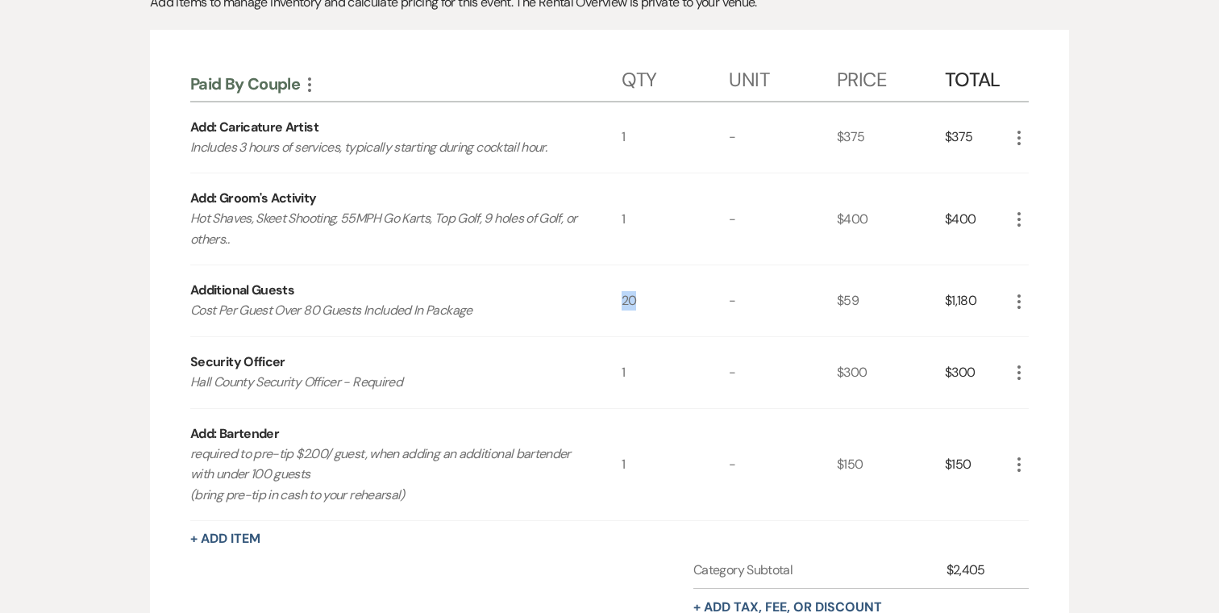
drag, startPoint x: 646, startPoint y: 306, endPoint x: 618, endPoint y: 306, distance: 27.4
click at [618, 306] on div "Additional Guests Cost Per Guest Over 80 Guests Included In Package 20 - $59 $1…" at bounding box center [609, 300] width 839 height 71
click at [365, 543] on div "+ Add Item" at bounding box center [609, 538] width 839 height 19
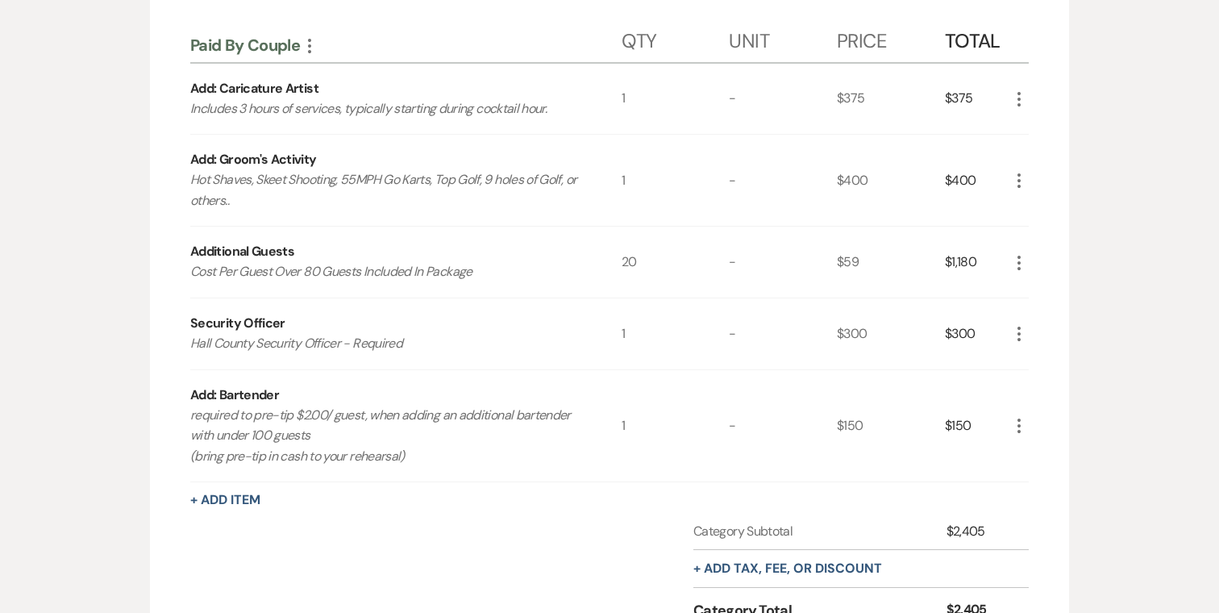
scroll to position [424, 0]
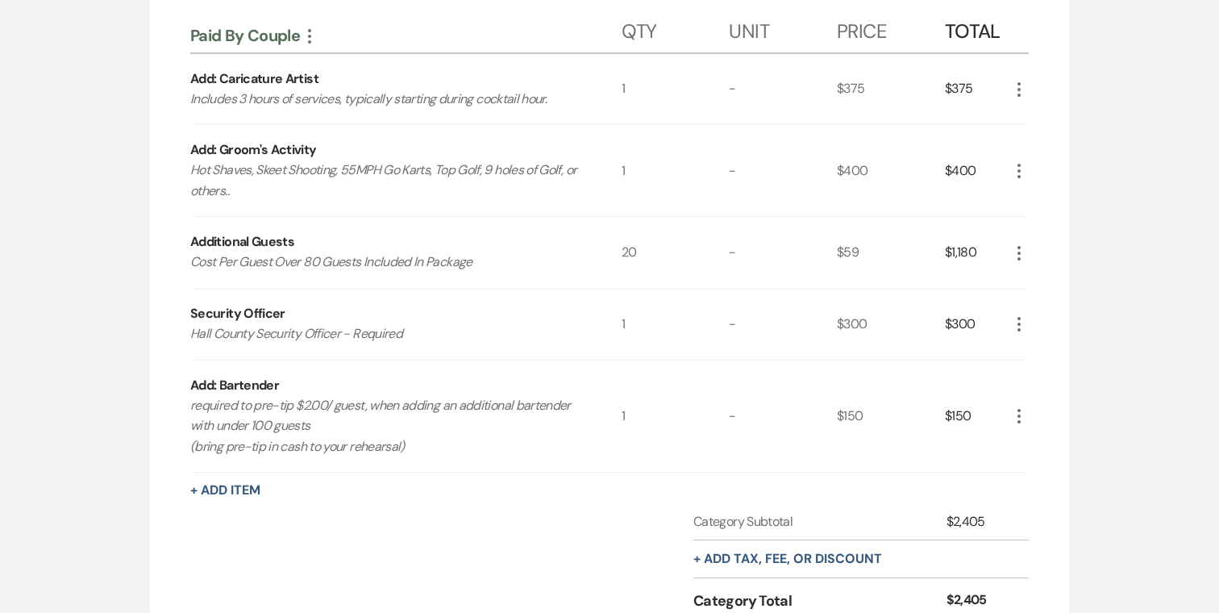
drag, startPoint x: 443, startPoint y: 455, endPoint x: 190, endPoint y: 385, distance: 261.7
click at [190, 385] on div "Add: Bartender required to pre-tip $2.00/ guest, when adding an additional bart…" at bounding box center [405, 416] width 431 height 112
click at [518, 530] on div "Category Subtotal $2,405 + Add tax, fee, or discount Category Total $2,405" at bounding box center [609, 576] width 839 height 128
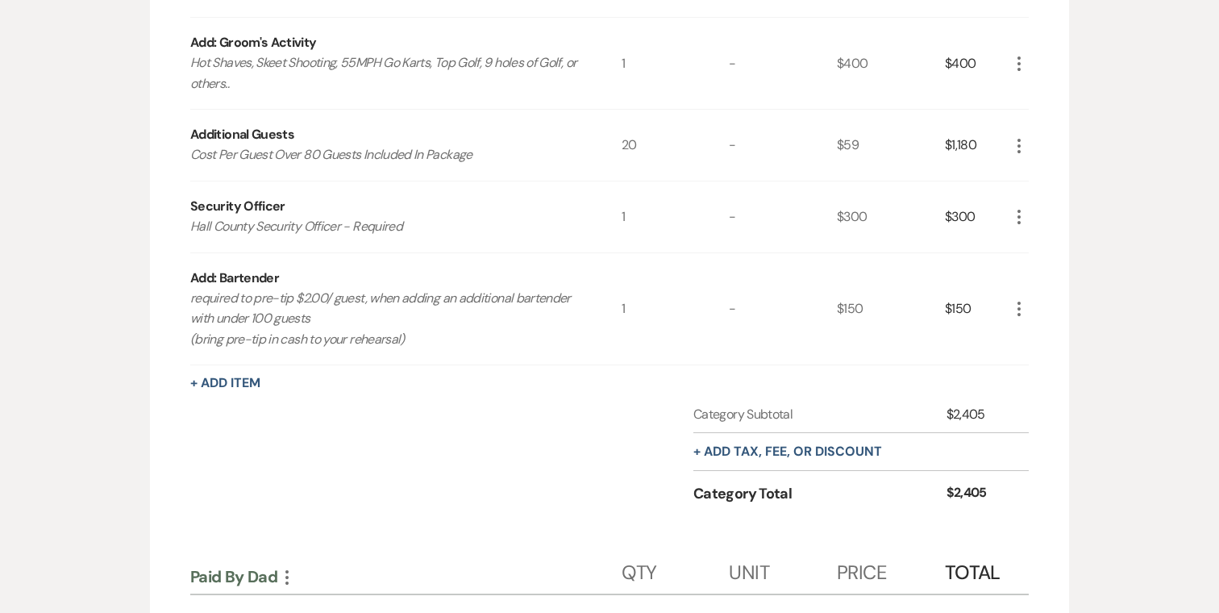
scroll to position [579, 0]
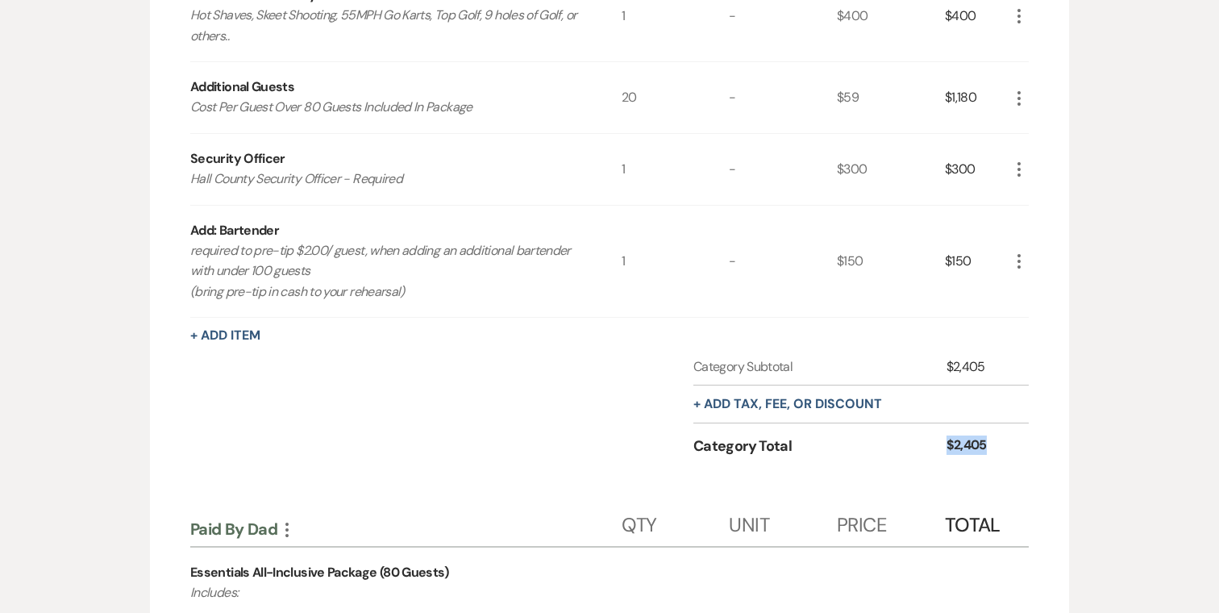
drag, startPoint x: 1010, startPoint y: 451, endPoint x: 913, endPoint y: 449, distance: 96.8
click at [913, 449] on div "Category Total $2,405" at bounding box center [860, 450] width 335 height 46
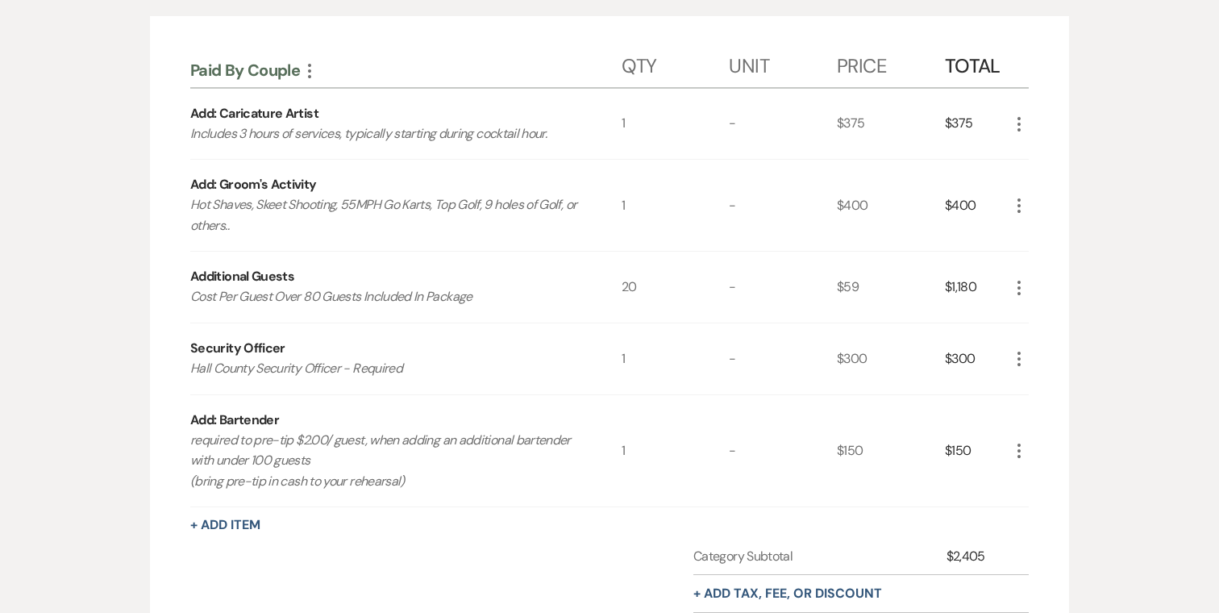
scroll to position [398, 0]
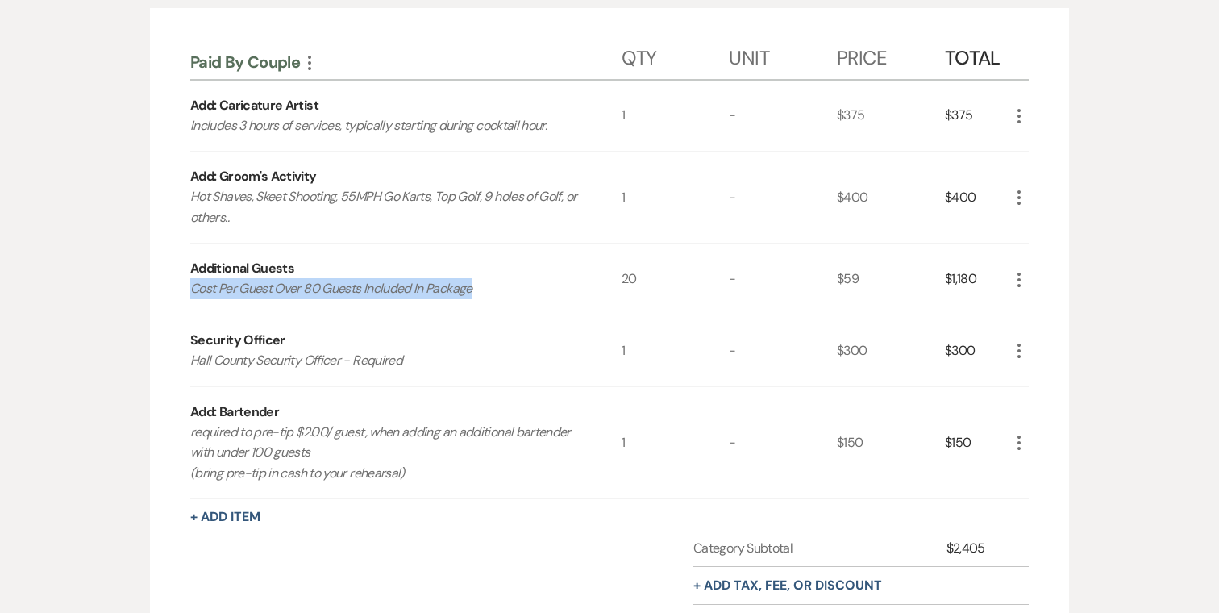
drag, startPoint x: 530, startPoint y: 296, endPoint x: 160, endPoint y: 282, distance: 370.4
click at [498, 292] on p "Cost Per Guest Over 80 Guests Included In Package" at bounding box center [384, 288] width 388 height 21
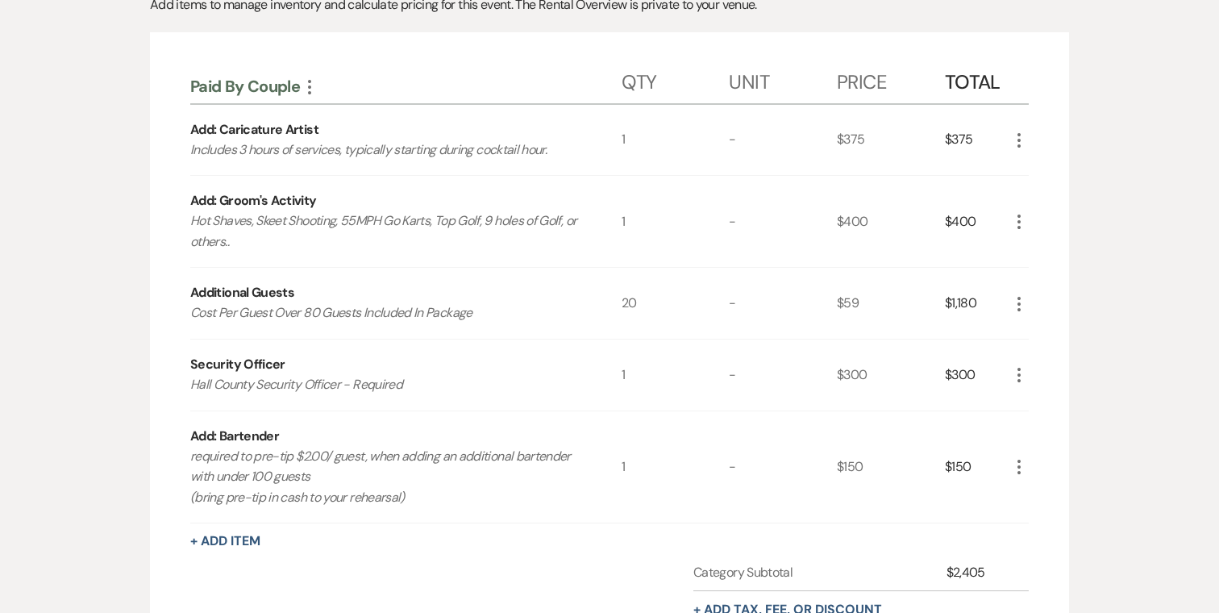
scroll to position [378, 0]
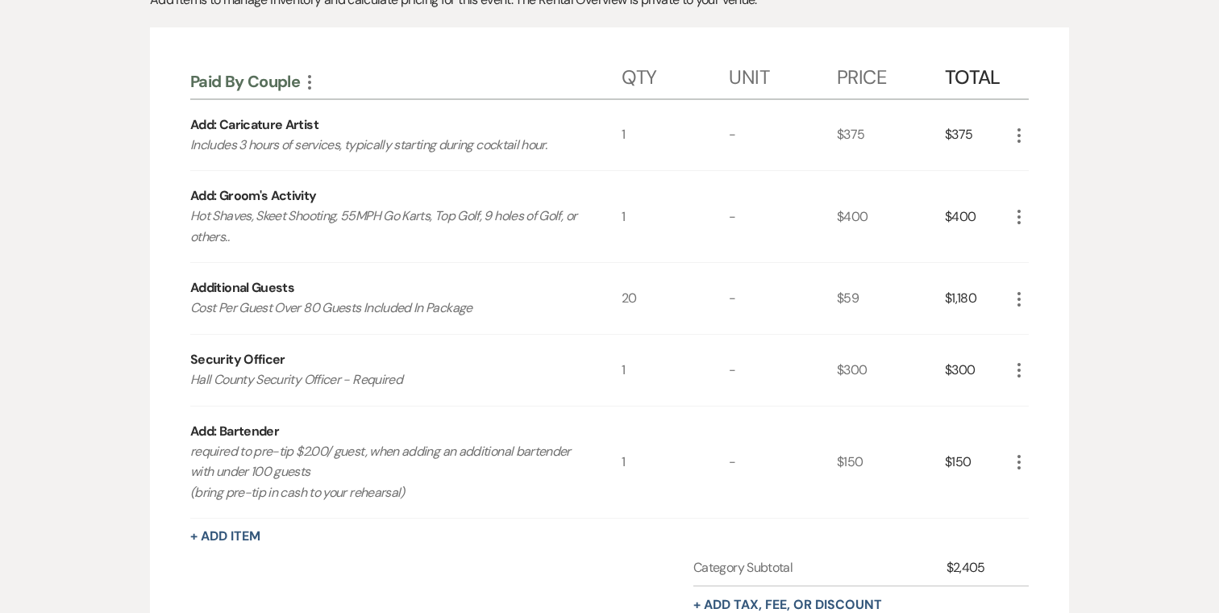
drag, startPoint x: 1016, startPoint y: 301, endPoint x: 148, endPoint y: 275, distance: 868.8
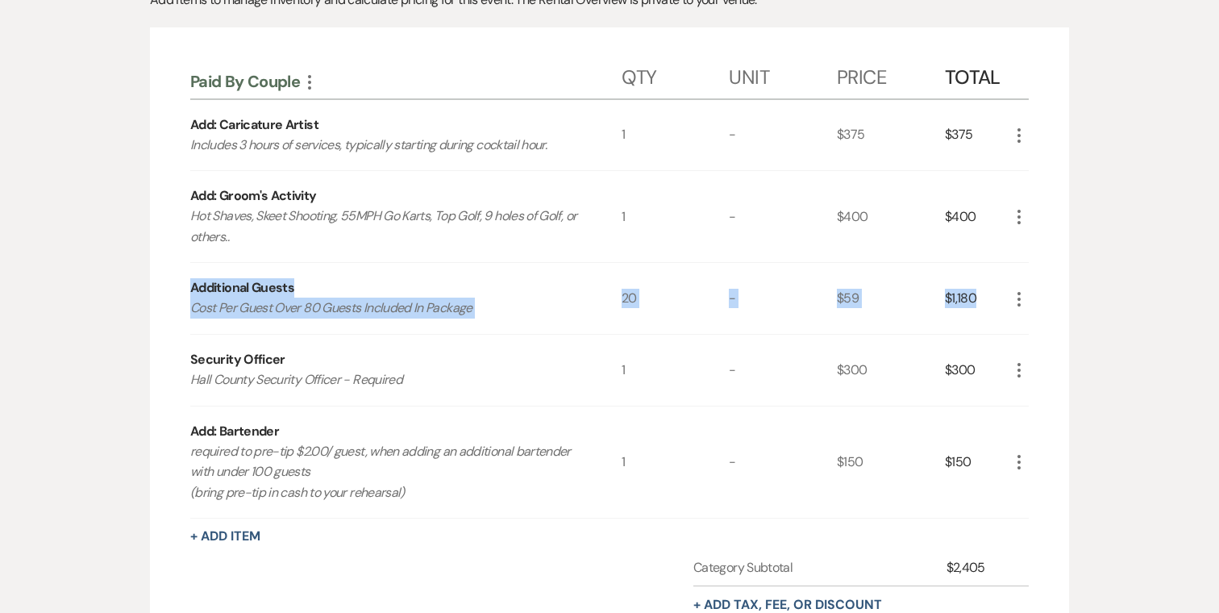
drag, startPoint x: 148, startPoint y: 277, endPoint x: 1090, endPoint y: 306, distance: 942.3
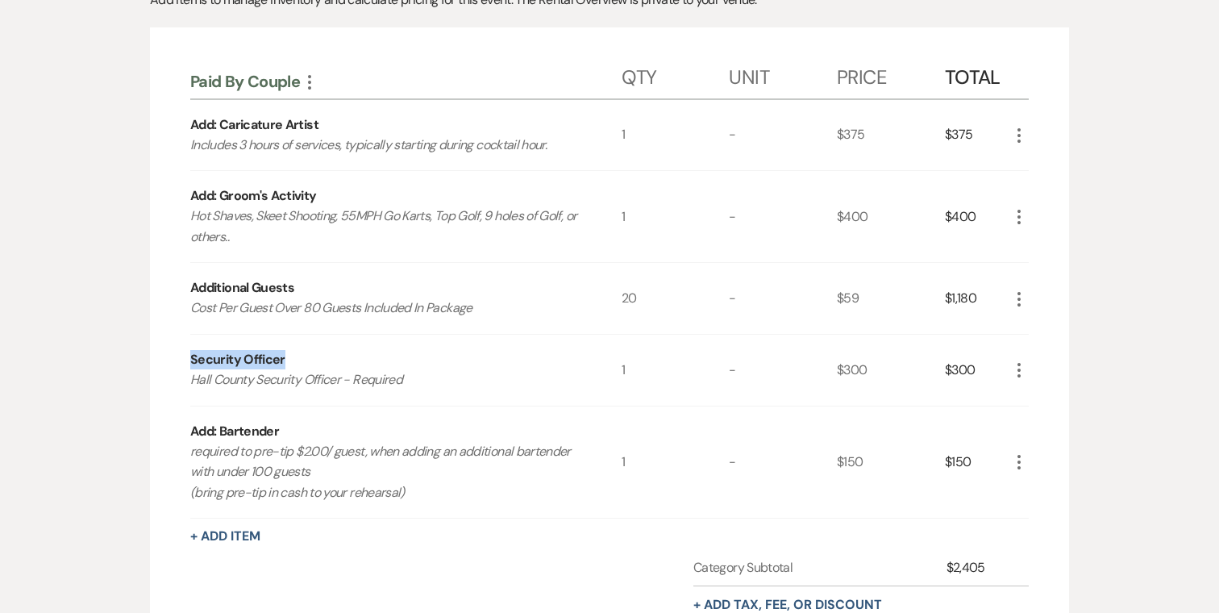
drag, startPoint x: 294, startPoint y: 365, endPoint x: 131, endPoint y: 367, distance: 162.9
drag, startPoint x: 323, startPoint y: 194, endPoint x: 174, endPoint y: 215, distance: 150.8
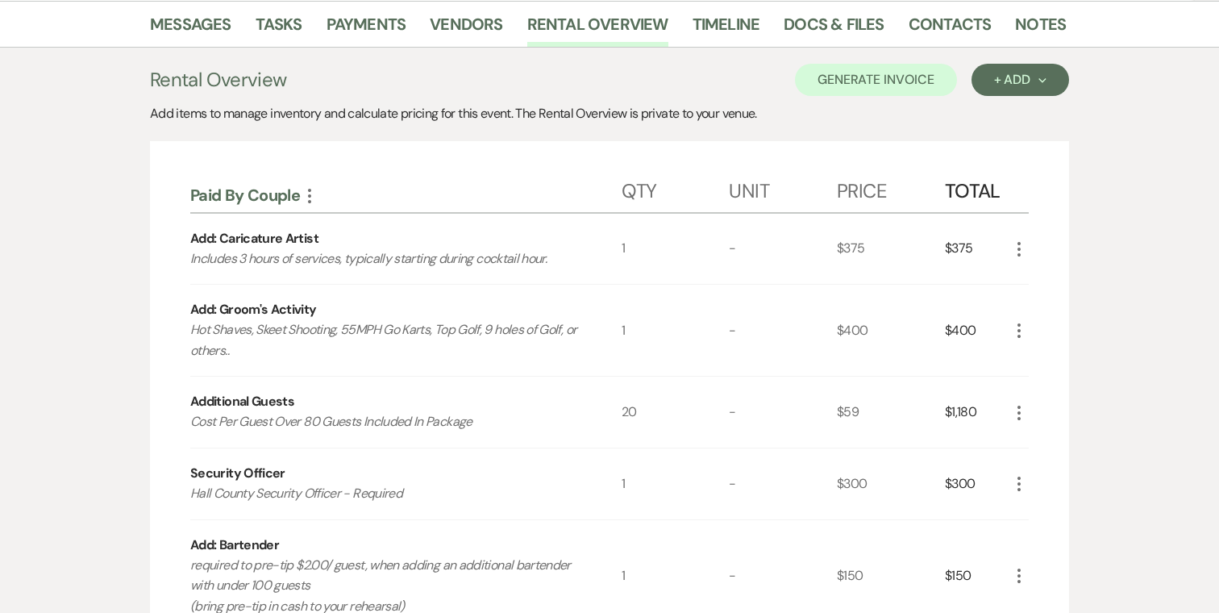
scroll to position [247, 0]
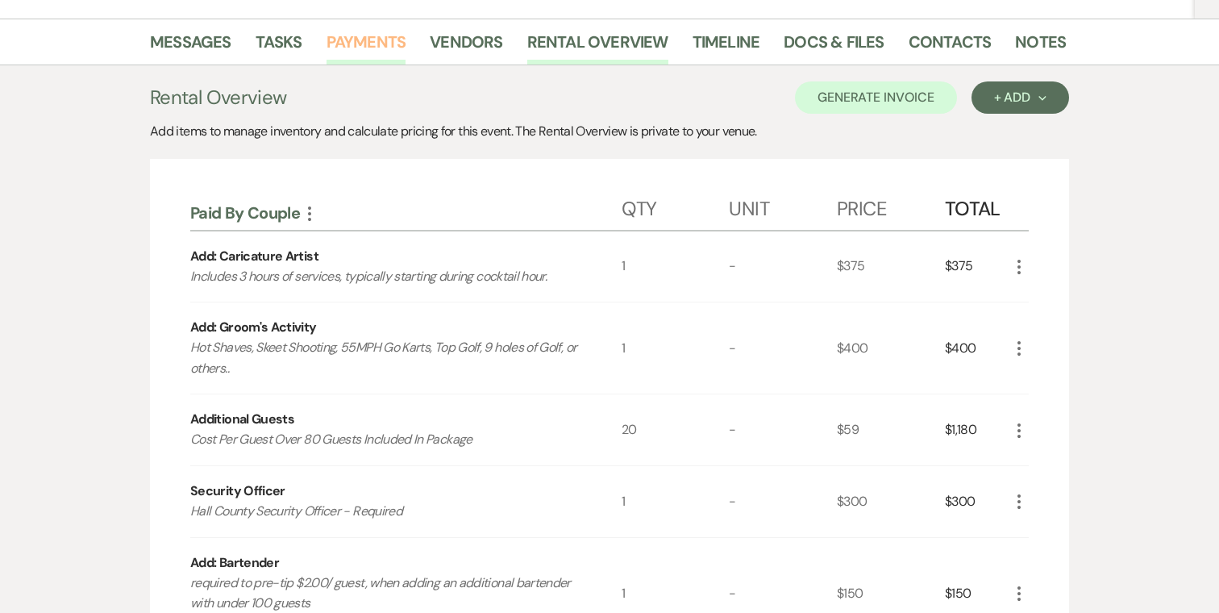
click at [372, 44] on link "Payments" at bounding box center [367, 46] width 80 height 35
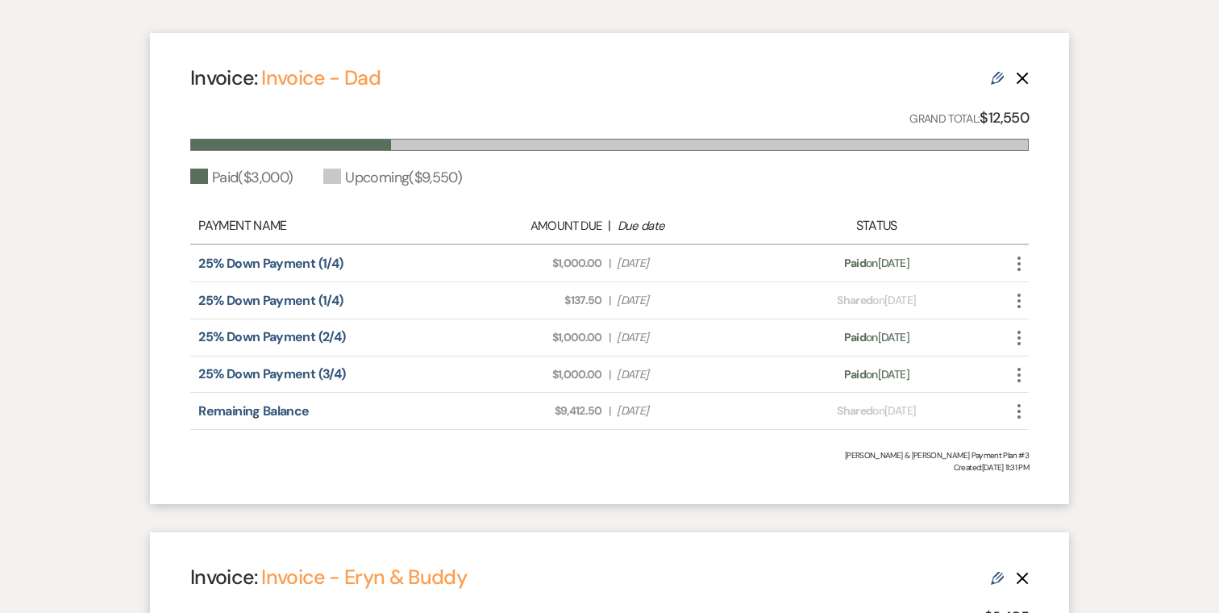
scroll to position [403, 0]
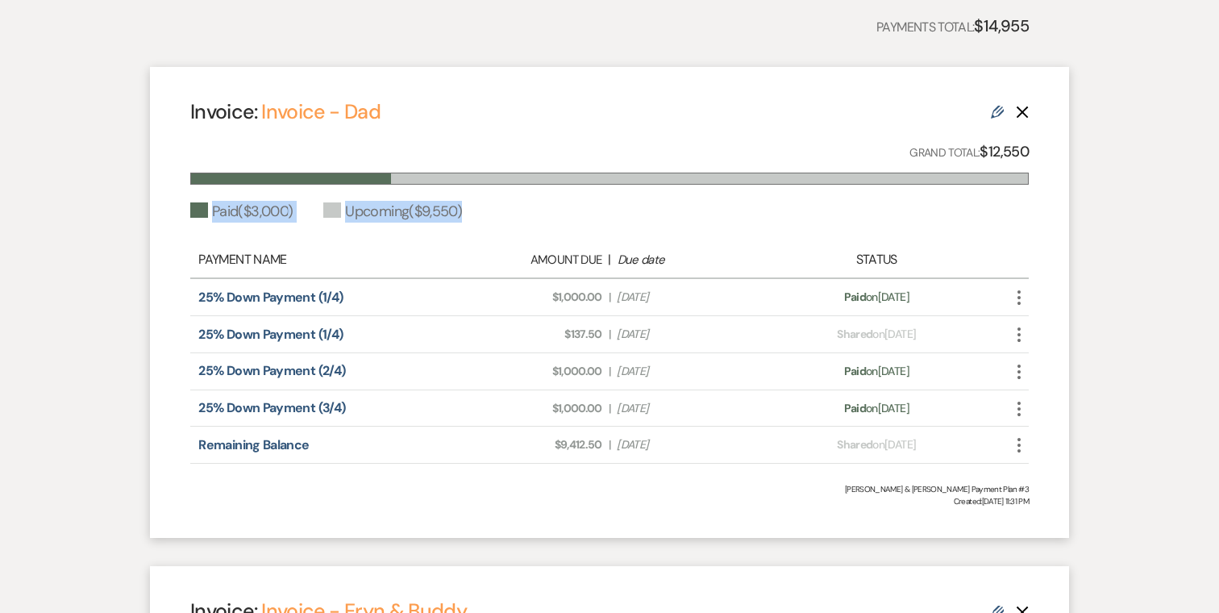
drag, startPoint x: 495, startPoint y: 219, endPoint x: 171, endPoint y: 214, distance: 324.2
click at [171, 214] on div "Invoice: Invoice - Dad Edit Delete Grand Total: $12,550 Paid ( $3,000 ) Upcomin…" at bounding box center [609, 302] width 919 height 471
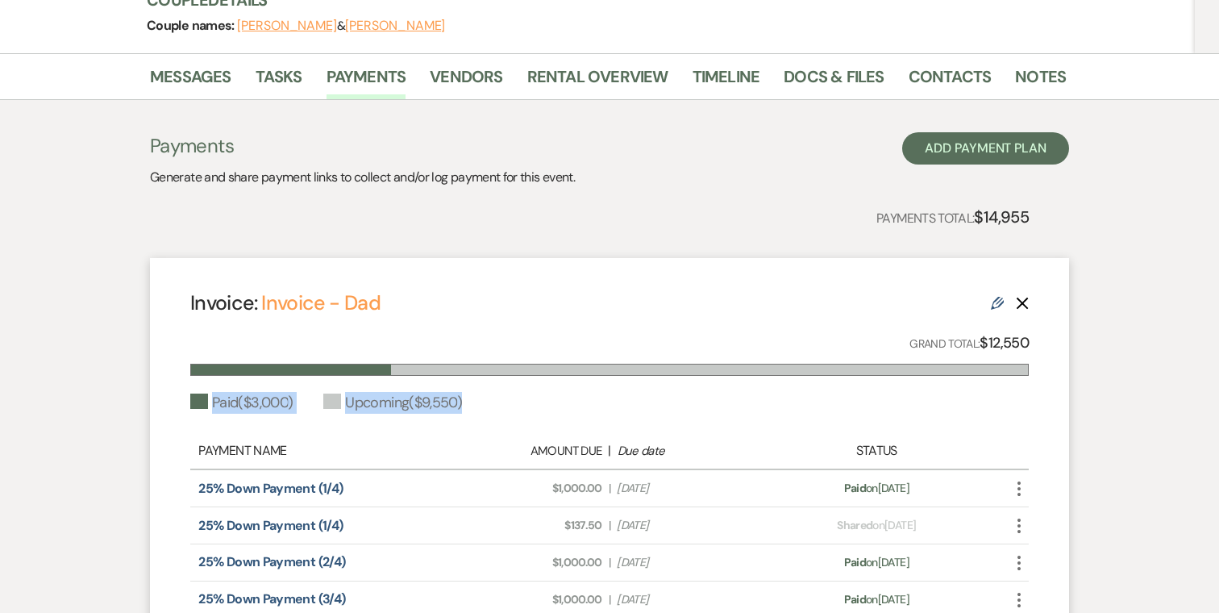
scroll to position [202, 0]
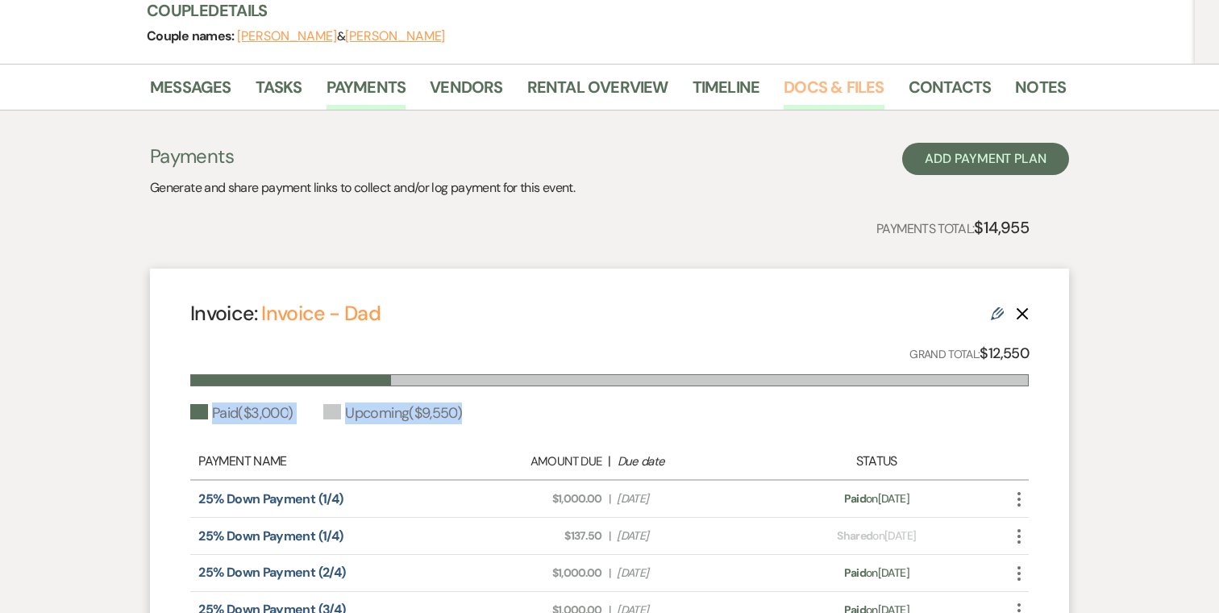
click at [826, 86] on link "Docs & Files" at bounding box center [834, 91] width 100 height 35
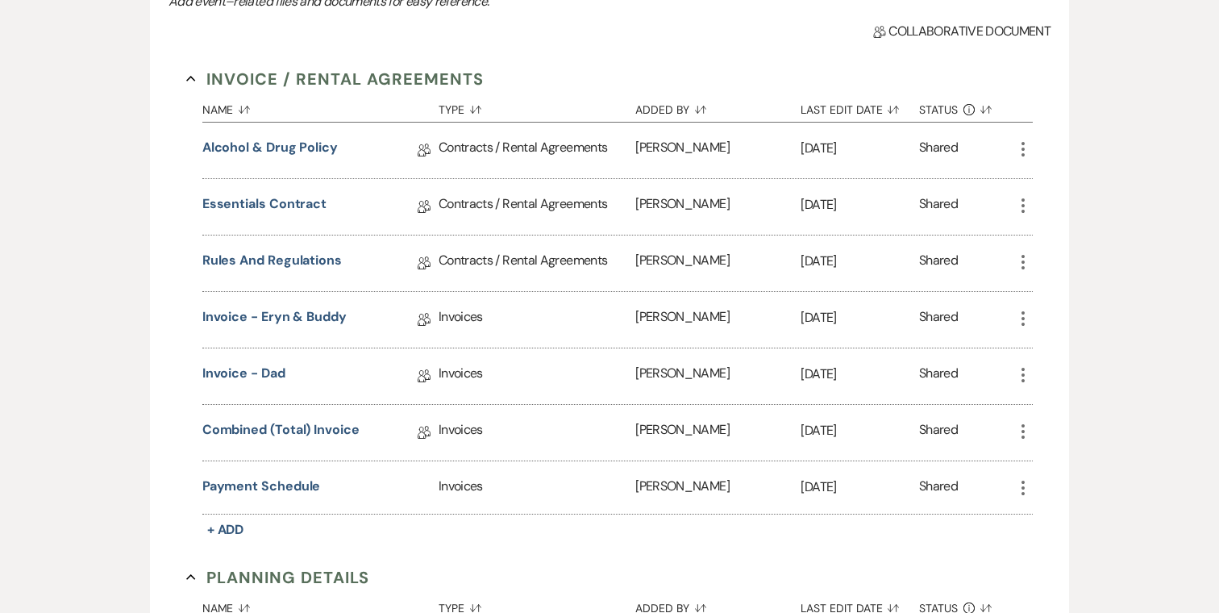
scroll to position [403, 0]
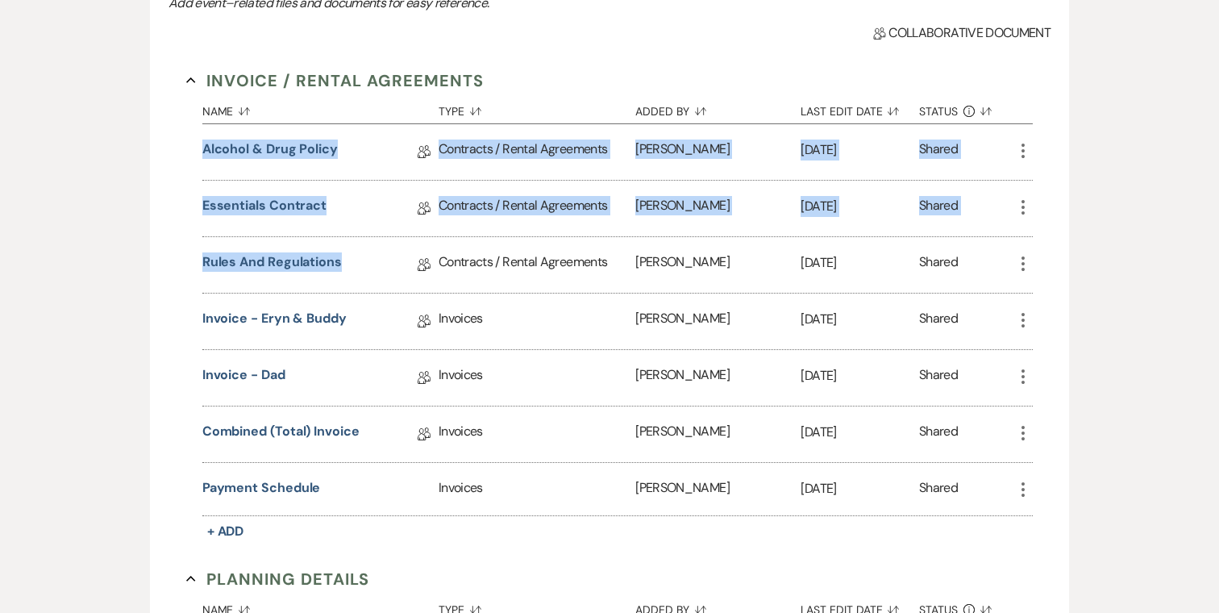
drag, startPoint x: 294, startPoint y: 242, endPoint x: 168, endPoint y: 133, distance: 167.0
click at [169, 133] on div "Invoice / Rental Agreements Collapse Name Sort Default Type Sort Default Added …" at bounding box center [610, 514] width 882 height 927
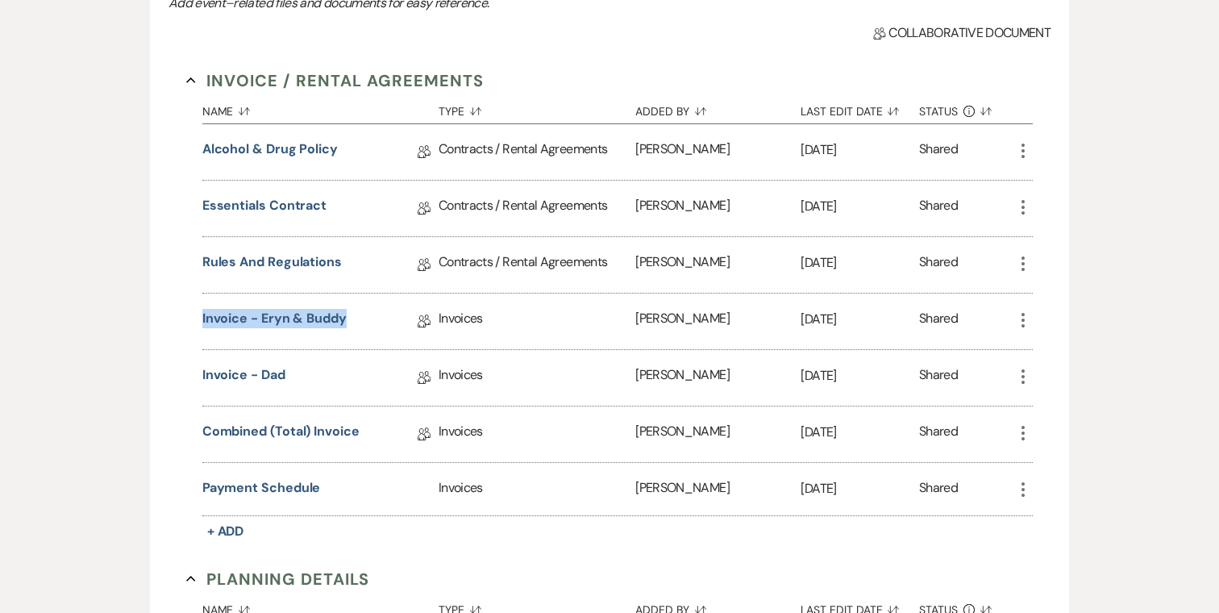
drag, startPoint x: 362, startPoint y: 326, endPoint x: 173, endPoint y: 320, distance: 189.6
click at [173, 320] on div "Invoice / Rental Agreements Collapse Name Sort Default Type Sort Default Added …" at bounding box center [610, 514] width 882 height 927
click at [249, 317] on link "Invoice - Eryn & Buddy" at bounding box center [274, 321] width 144 height 25
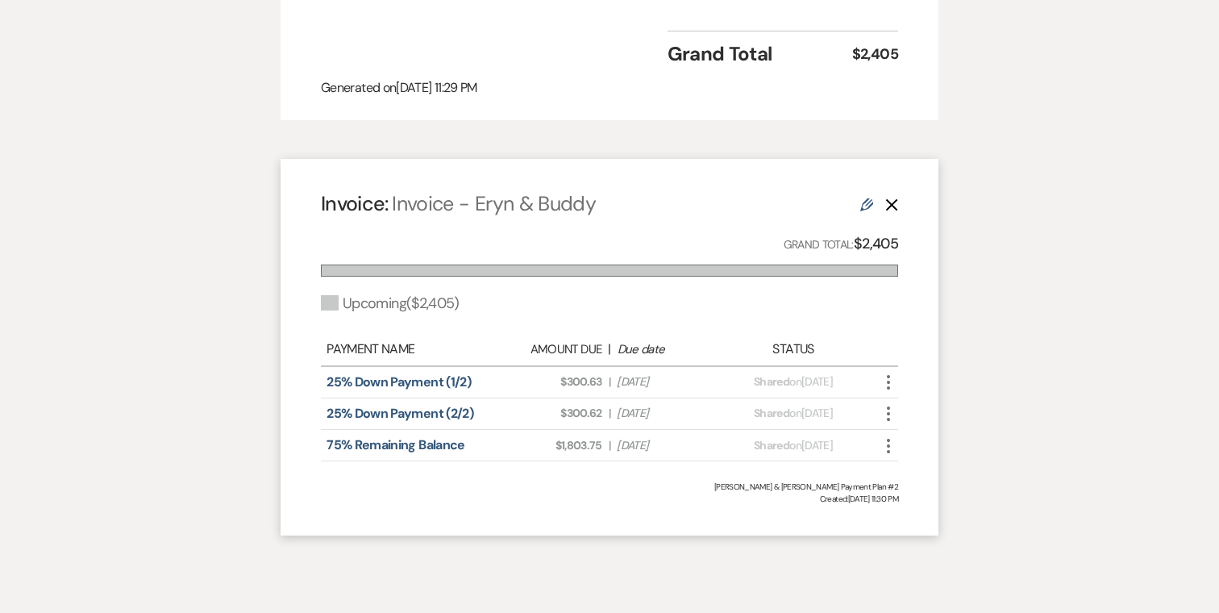
scroll to position [1179, 0]
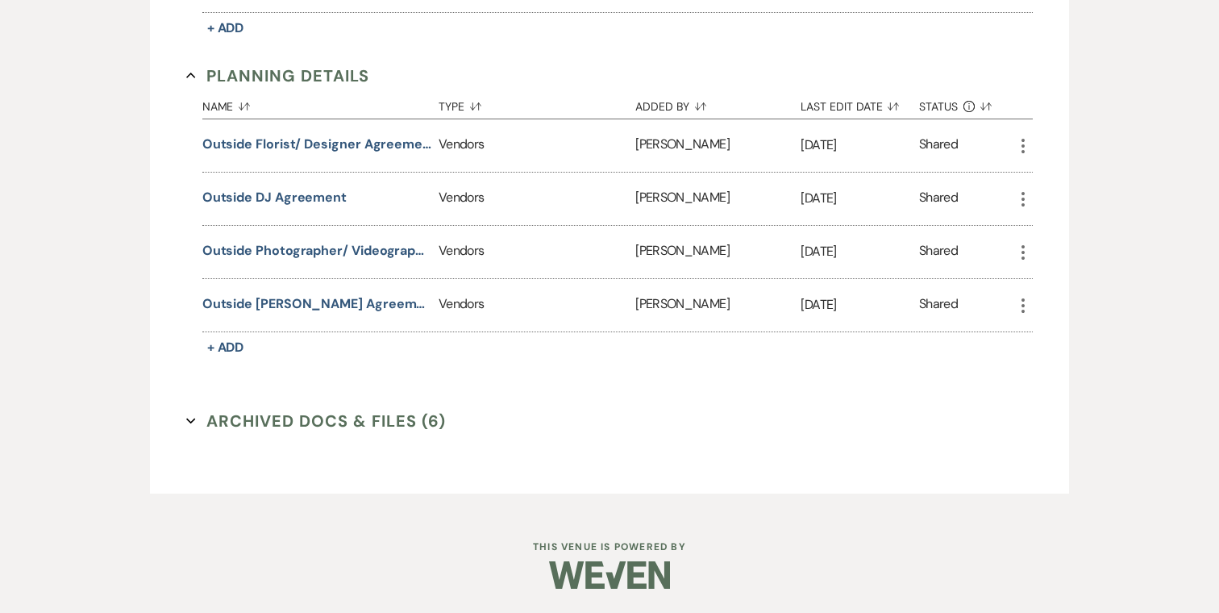
scroll to position [403, 0]
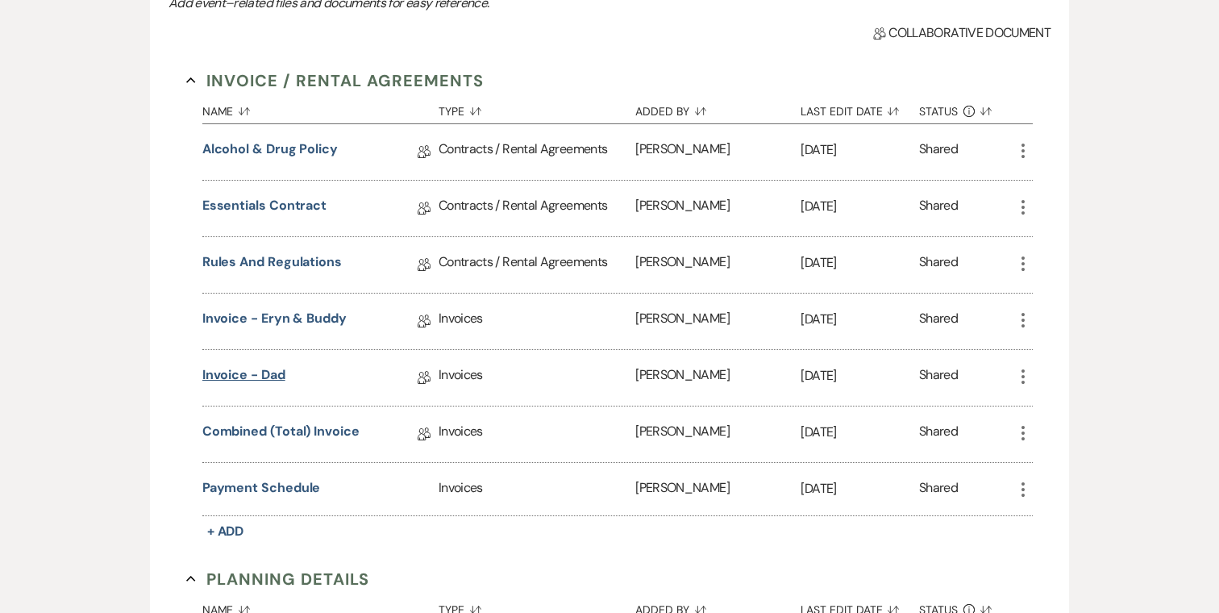
click at [268, 370] on link "Invoice - Dad" at bounding box center [243, 377] width 83 height 25
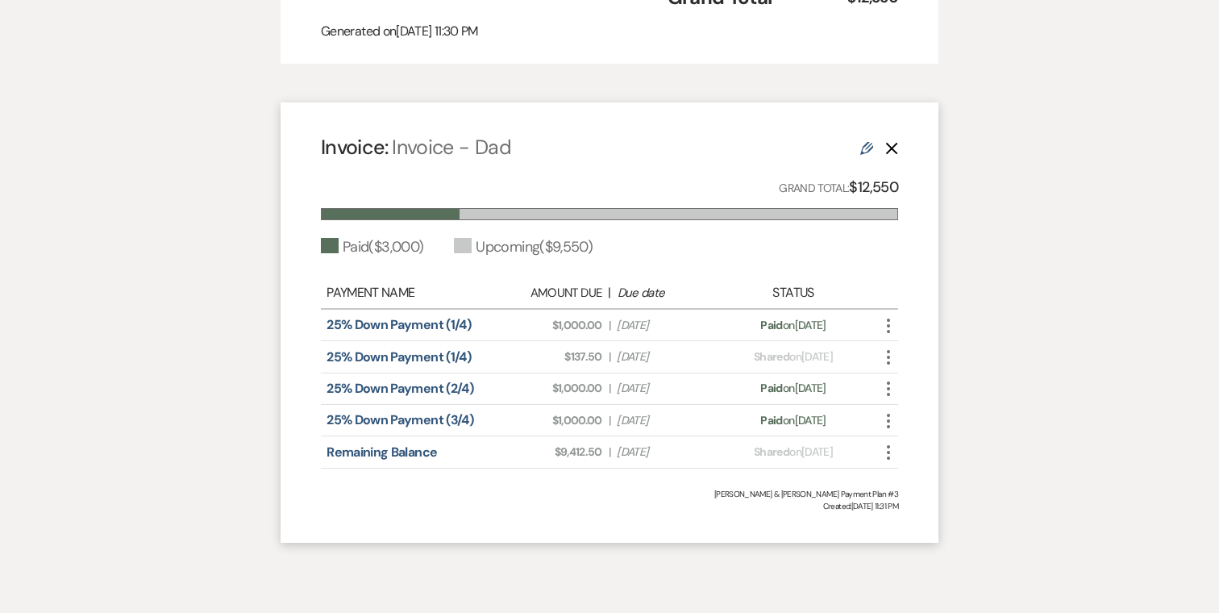
scroll to position [1656, 0]
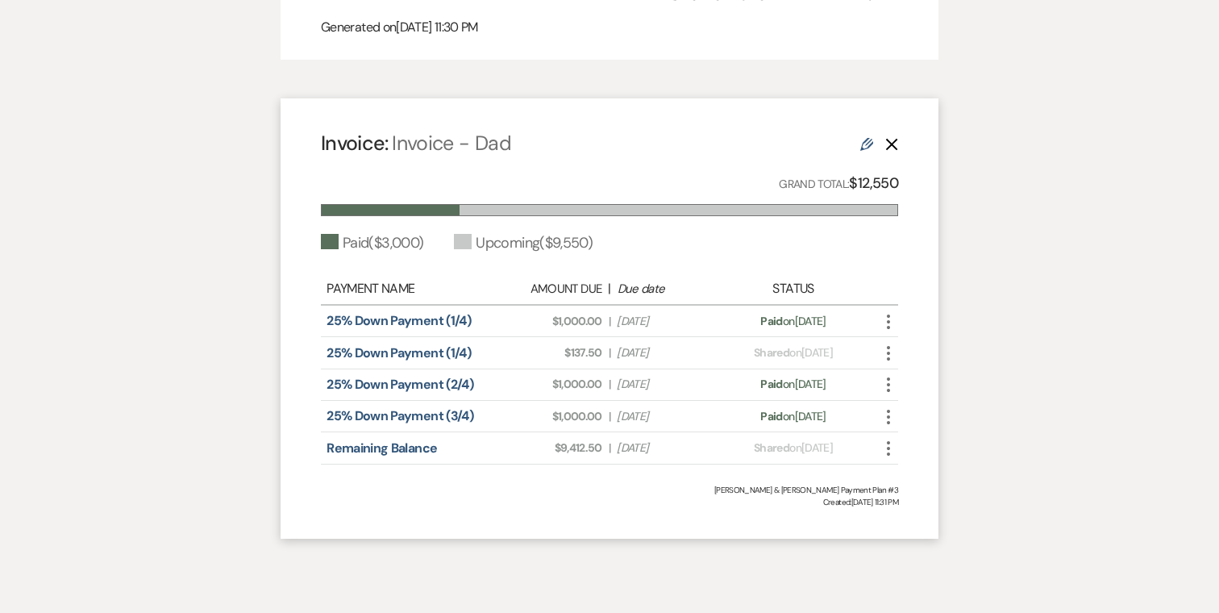
scroll to position [403, 0]
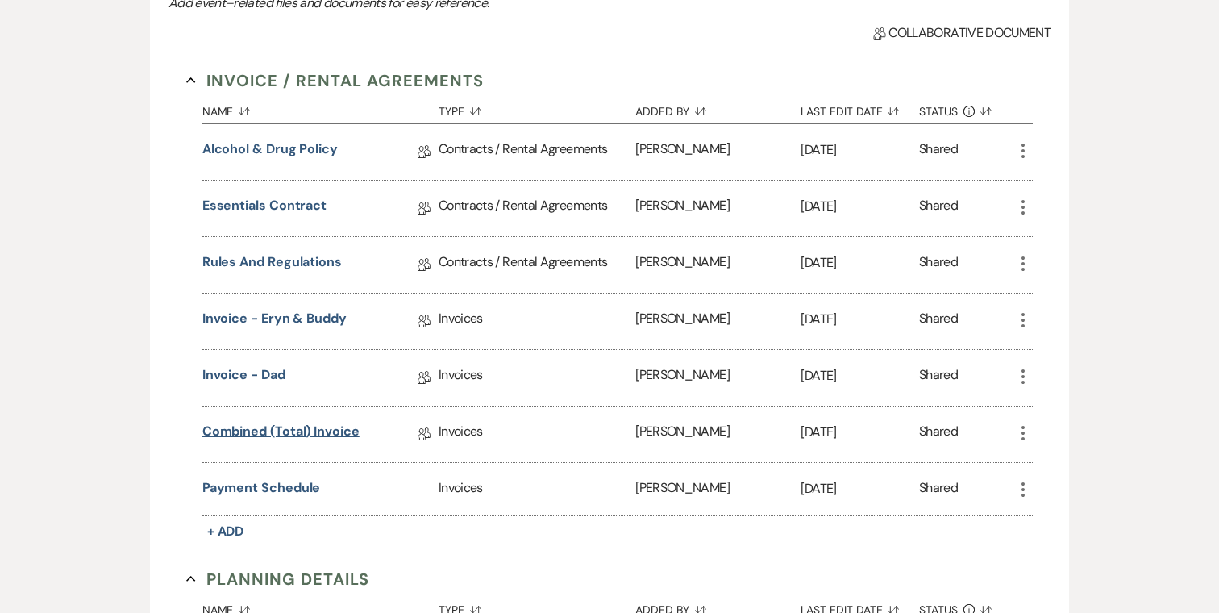
click at [332, 431] on link "Combined (Total) Invoice" at bounding box center [280, 434] width 157 height 25
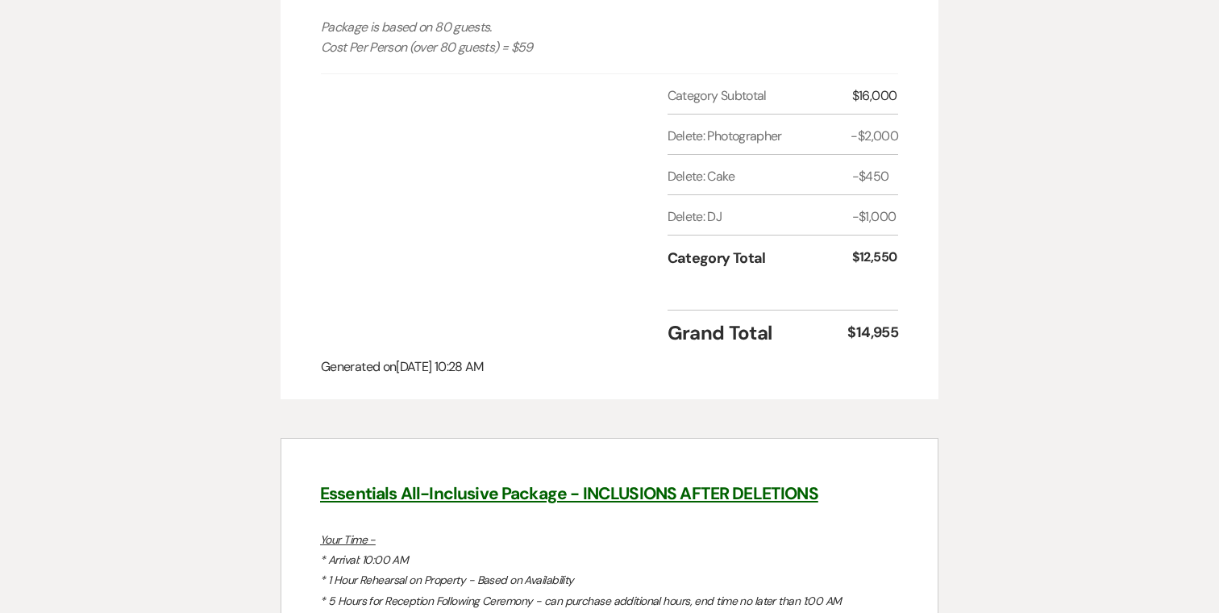
scroll to position [1930, 0]
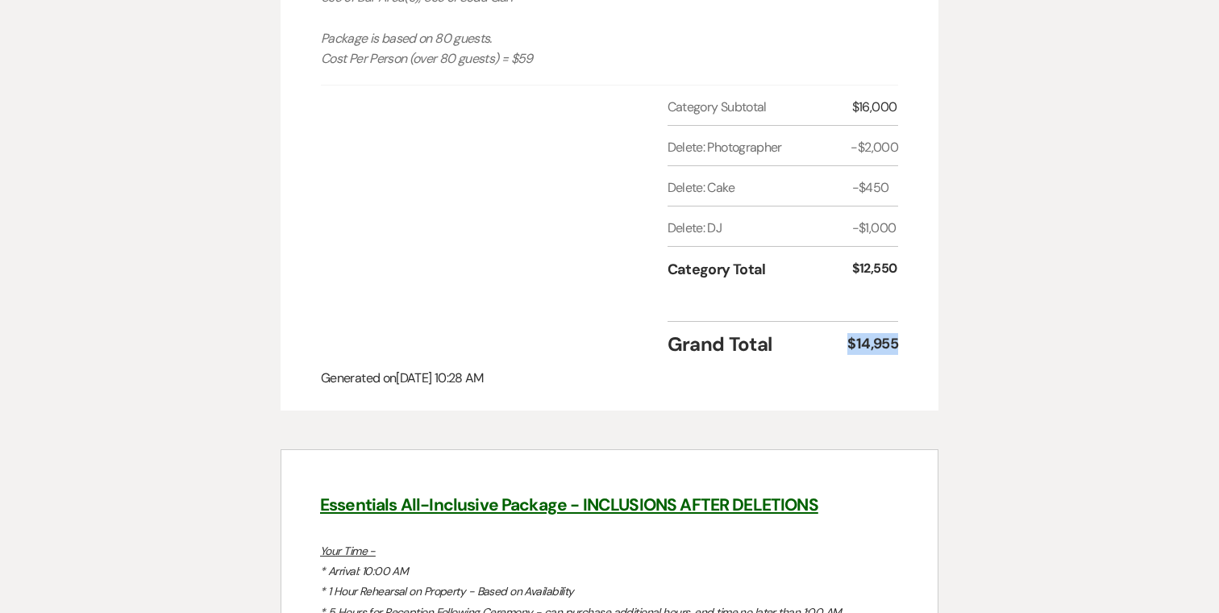
drag, startPoint x: 905, startPoint y: 317, endPoint x: 802, endPoint y: 313, distance: 103.3
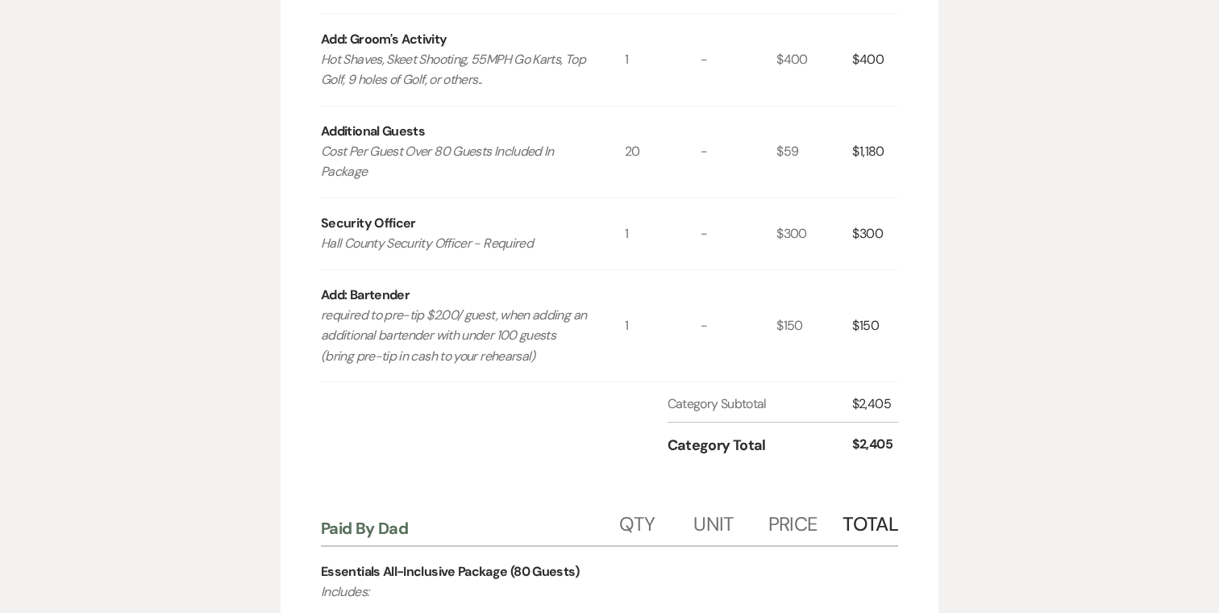
scroll to position [403, 0]
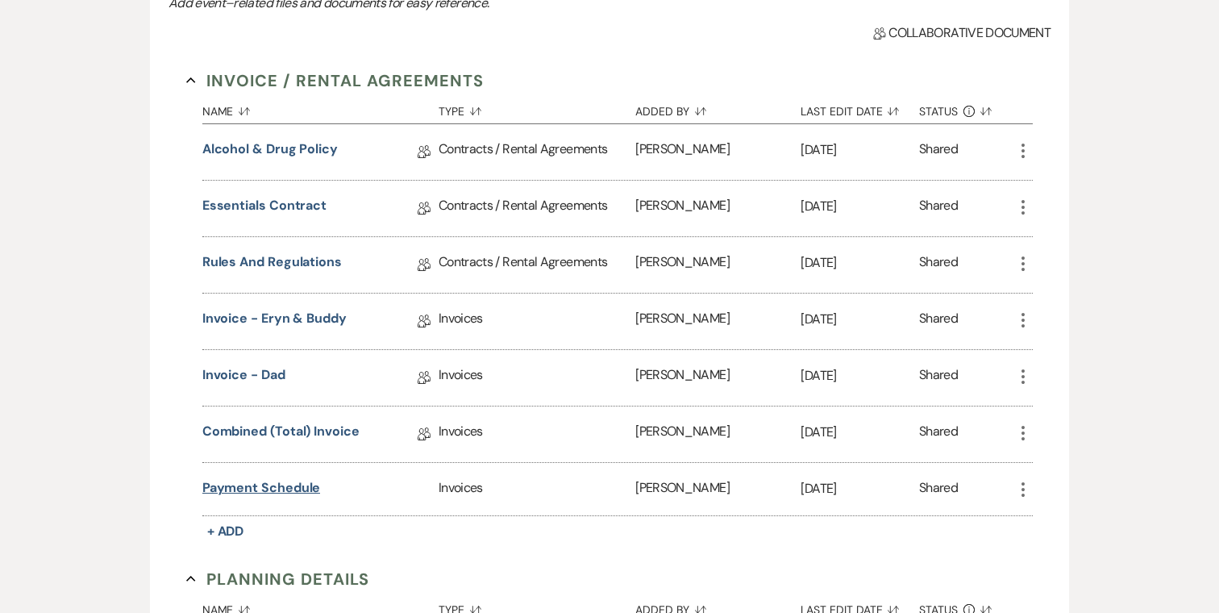
click at [290, 491] on button "Payment Schedule" at bounding box center [261, 487] width 119 height 19
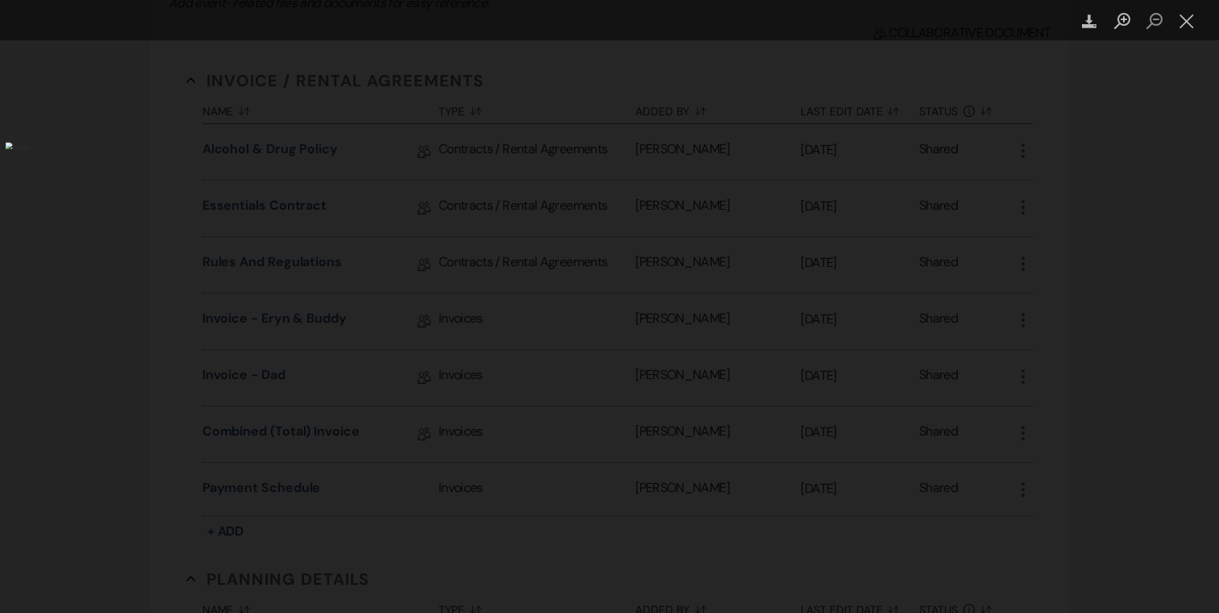
click at [59, 219] on div "Lightbox" at bounding box center [609, 306] width 1219 height 613
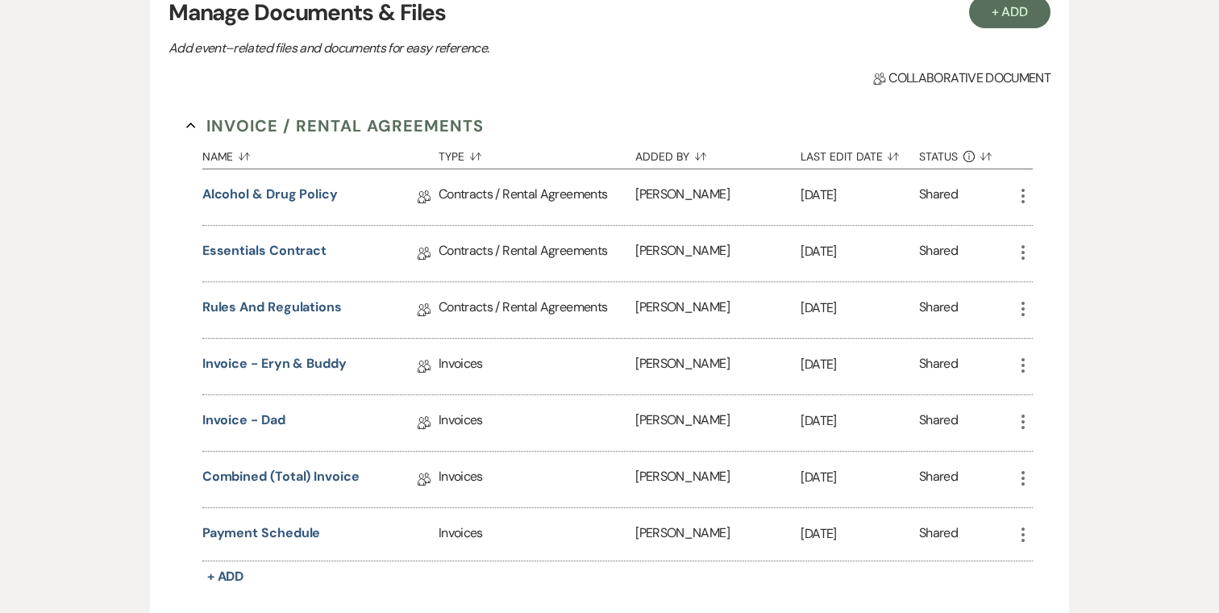
scroll to position [364, 0]
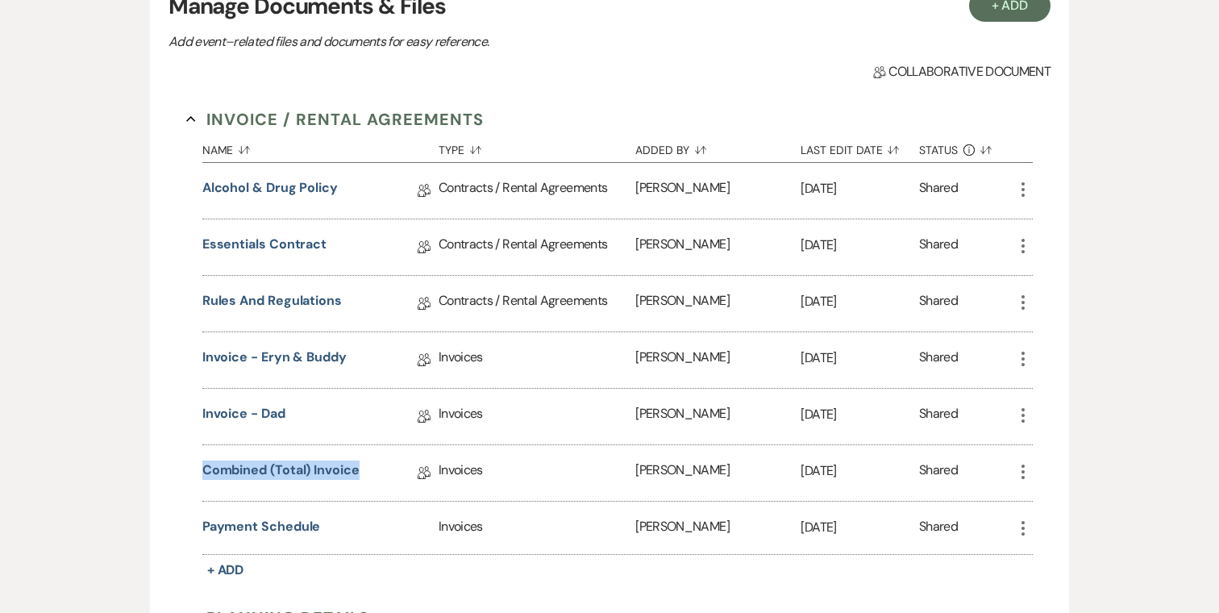
drag, startPoint x: 372, startPoint y: 471, endPoint x: 156, endPoint y: 467, distance: 216.1
click at [156, 467] on div "+ Add Manage Documents & Files Add event–related files and documents for easy r…" at bounding box center [609, 500] width 919 height 1072
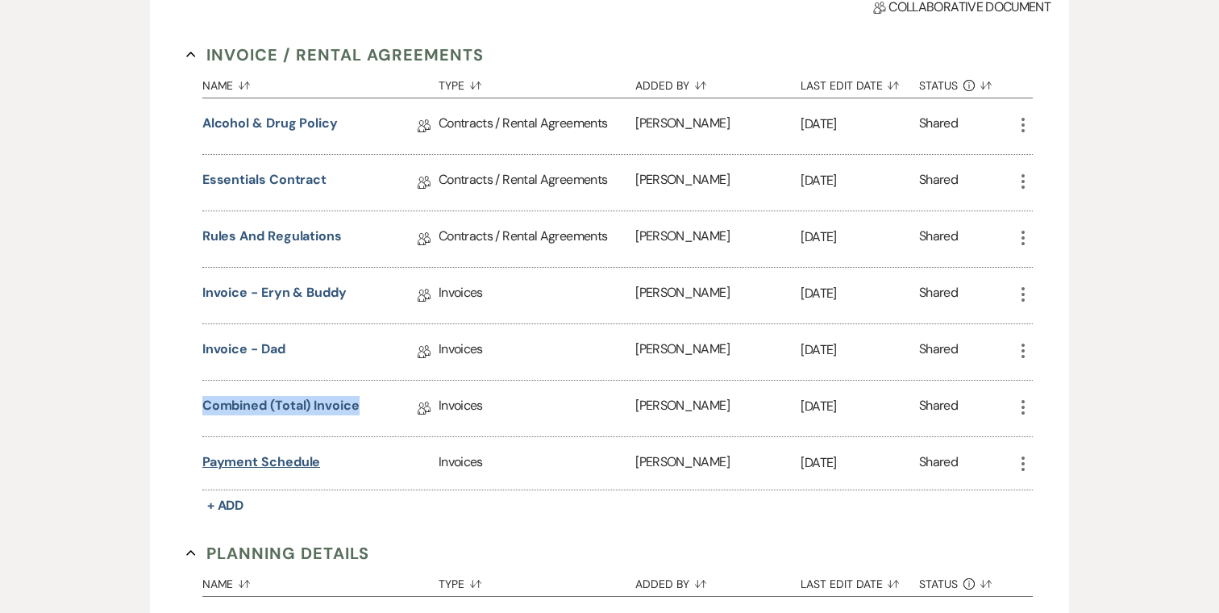
scroll to position [435, 0]
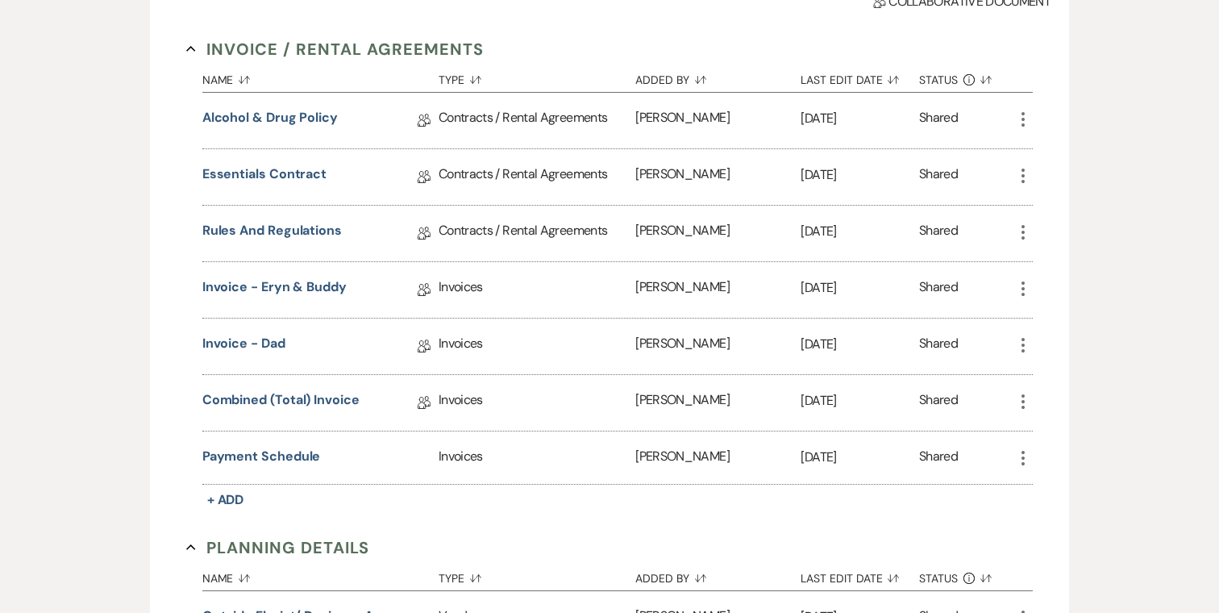
click at [266, 464] on div "Payment Schedule" at bounding box center [320, 457] width 236 height 52
click at [266, 454] on button "Payment Schedule" at bounding box center [261, 456] width 119 height 19
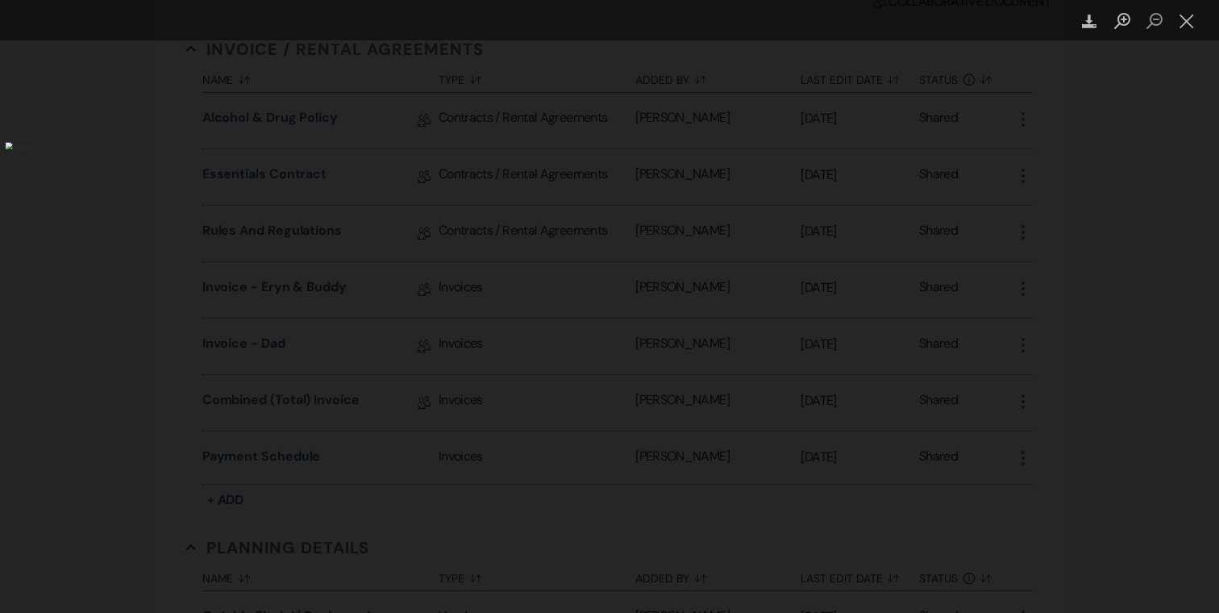
click at [1129, 335] on div "Lightbox" at bounding box center [609, 306] width 1219 height 613
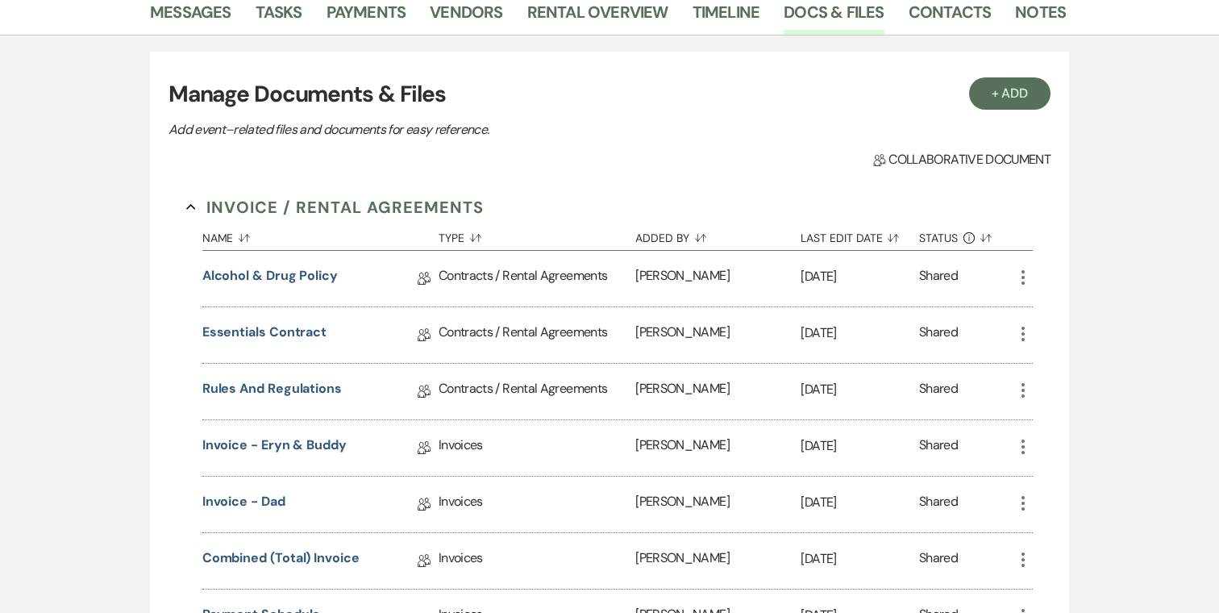
scroll to position [0, 0]
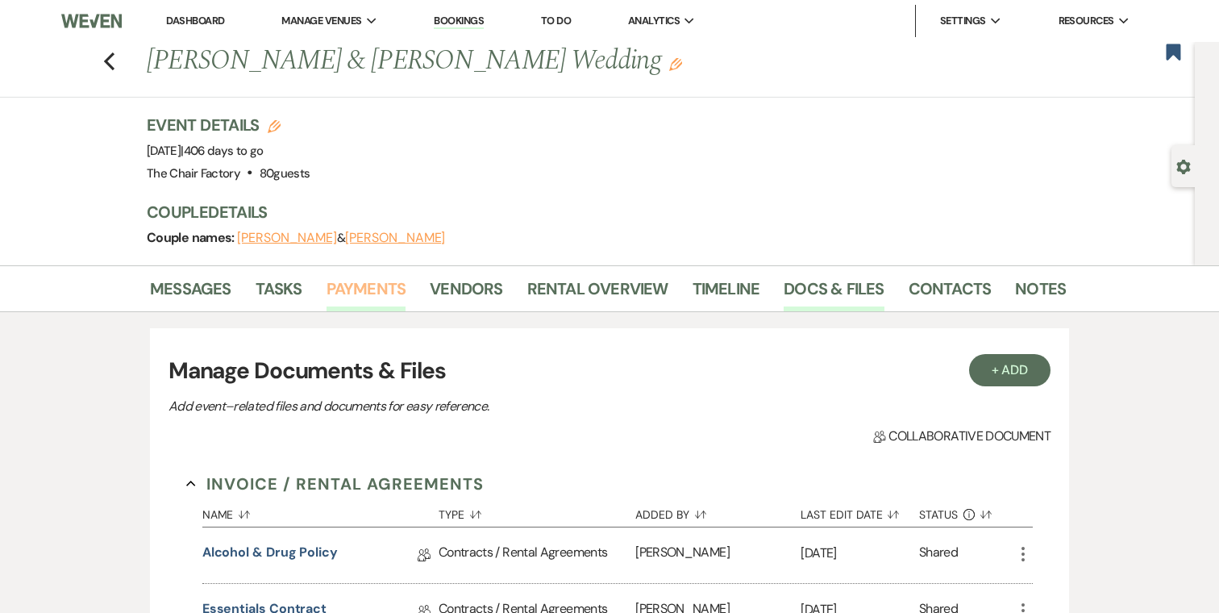
click at [384, 296] on link "Payments" at bounding box center [367, 293] width 80 height 35
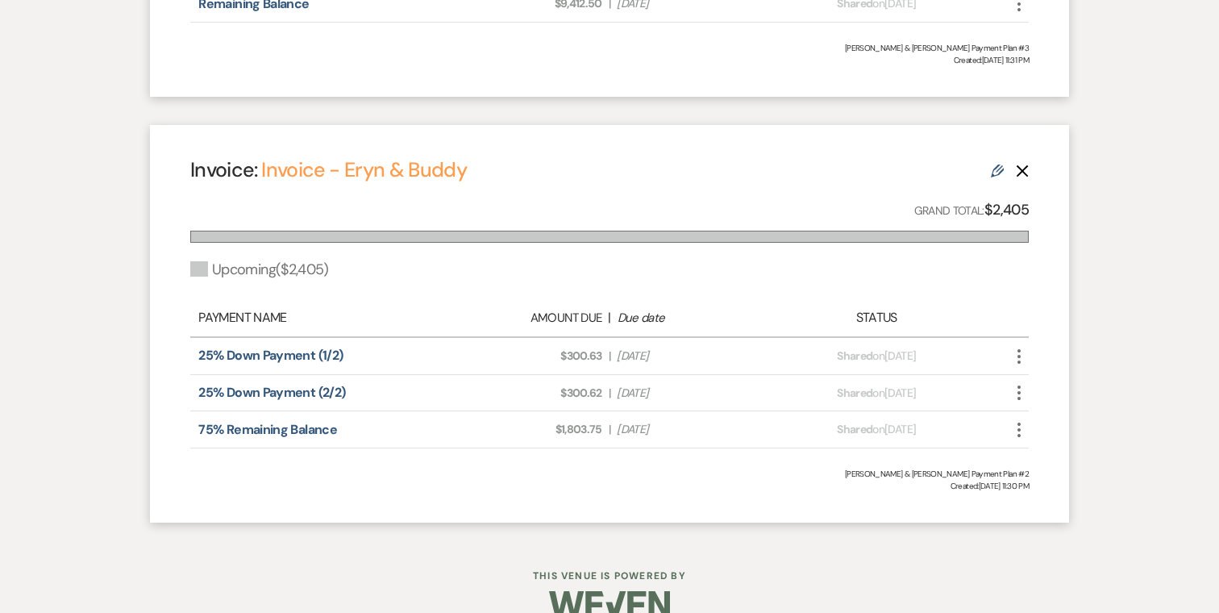
scroll to position [874, 0]
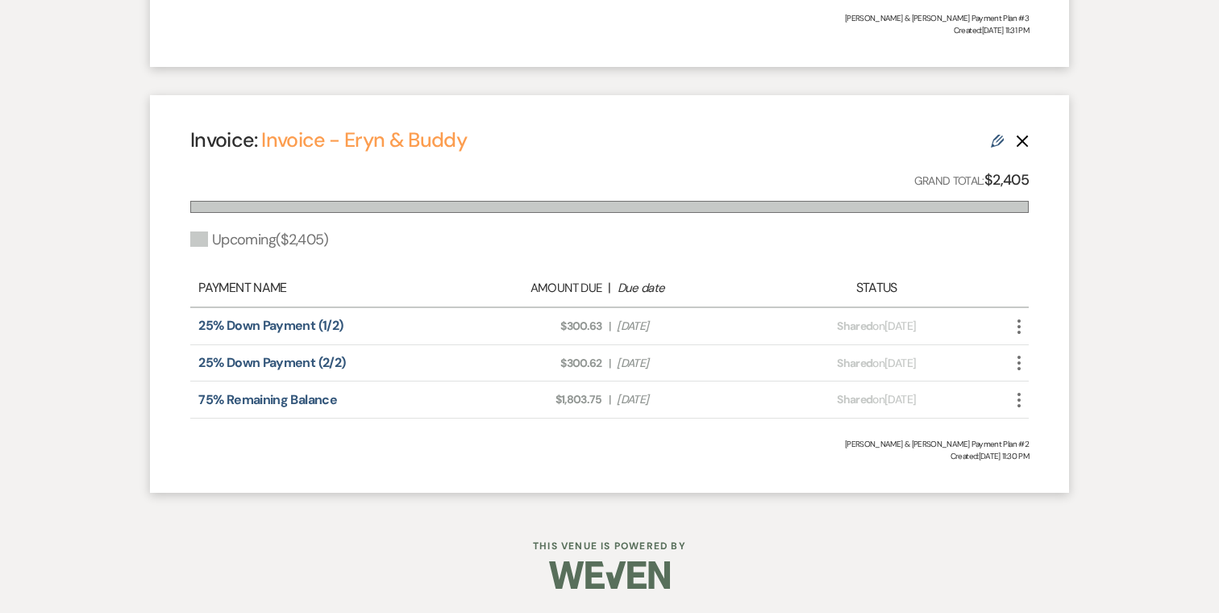
drag, startPoint x: 953, startPoint y: 331, endPoint x: 156, endPoint y: 309, distance: 797.8
click at [156, 309] on div "Invoice: Invoice - Eryn & Buddy Edit Delete Grand Total: $2,405 Upcoming ( $2,4…" at bounding box center [609, 294] width 919 height 398
drag, startPoint x: 964, startPoint y: 373, endPoint x: 144, endPoint y: 354, distance: 820.3
click at [383, 446] on div "[PERSON_NAME] & [PERSON_NAME] Payment Plan #2" at bounding box center [609, 444] width 839 height 12
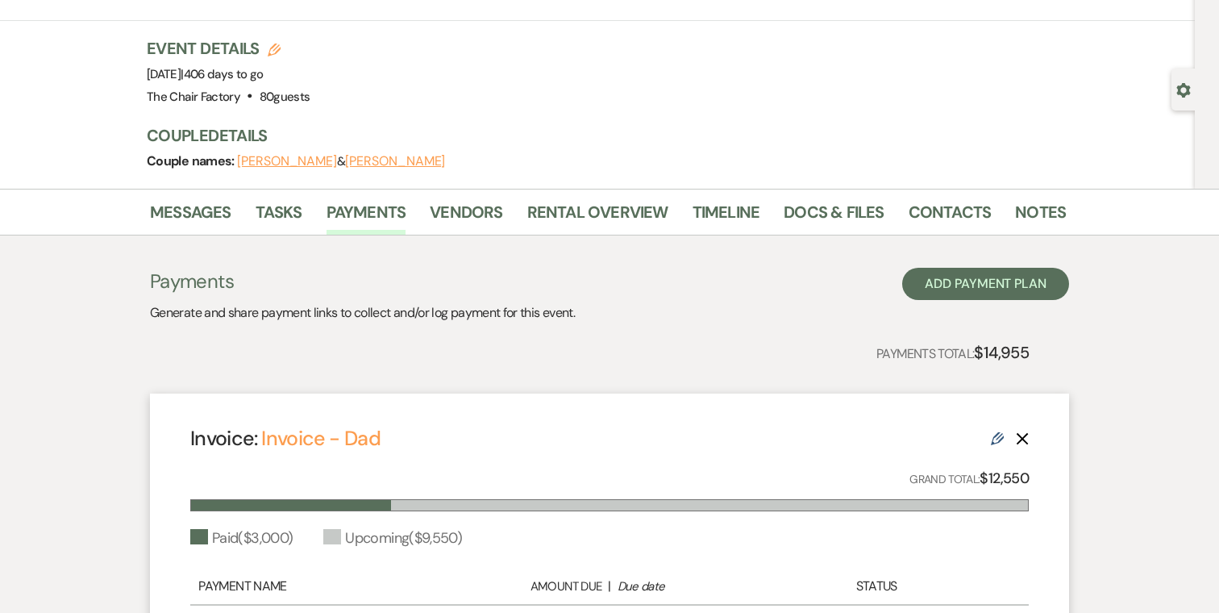
scroll to position [0, 0]
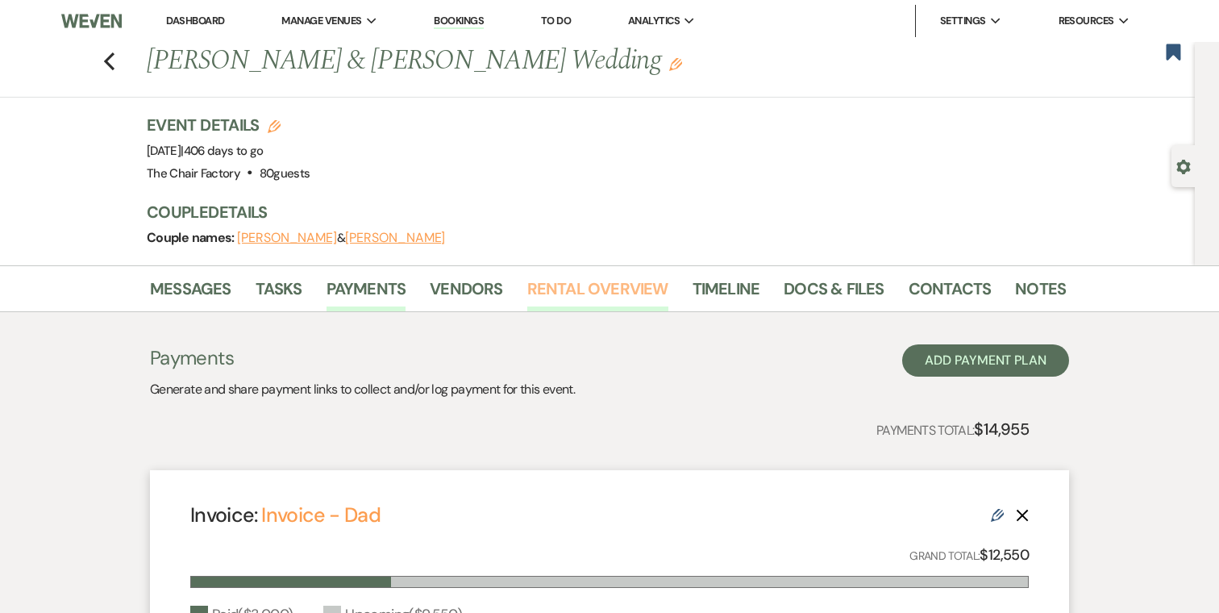
click at [583, 297] on link "Rental Overview" at bounding box center [597, 293] width 141 height 35
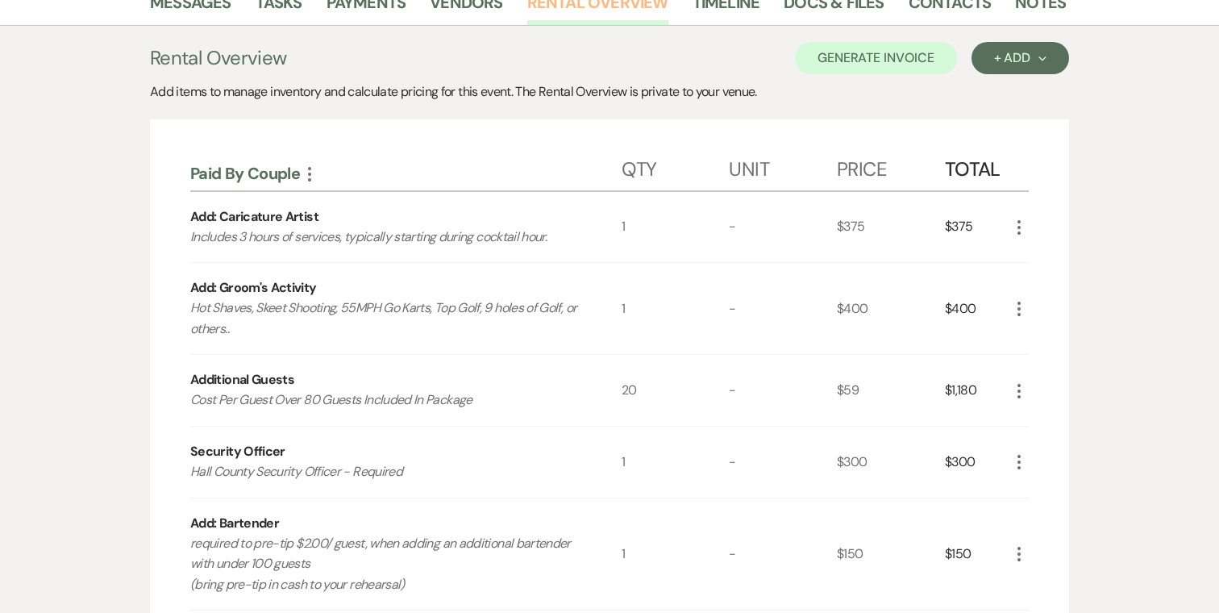
scroll to position [267, 0]
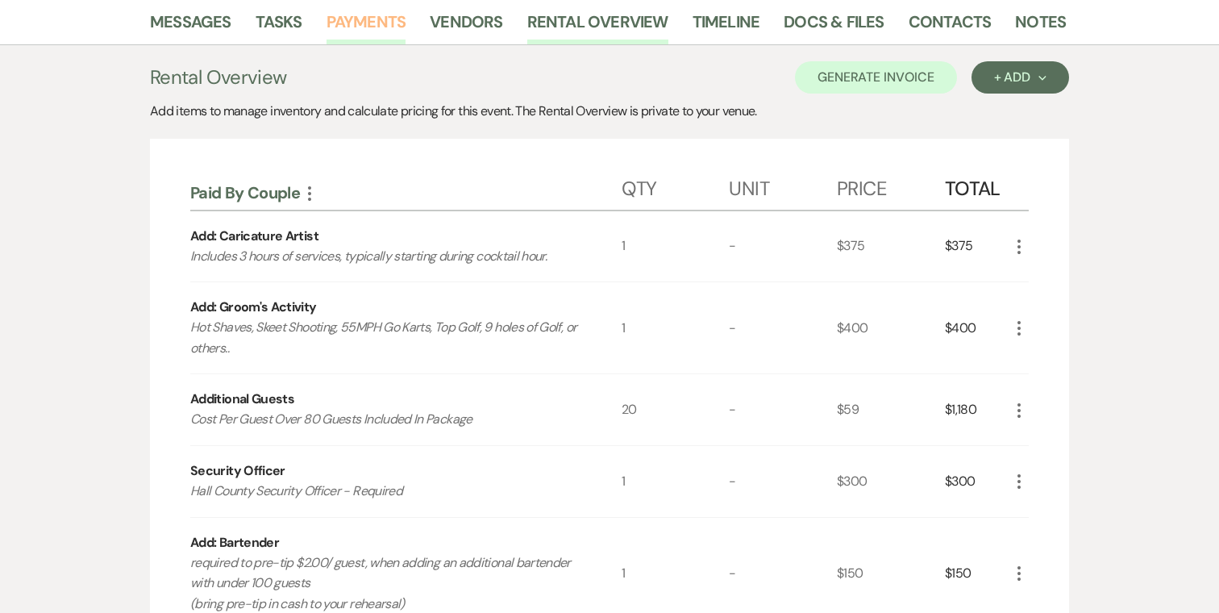
click at [346, 23] on link "Payments" at bounding box center [367, 26] width 80 height 35
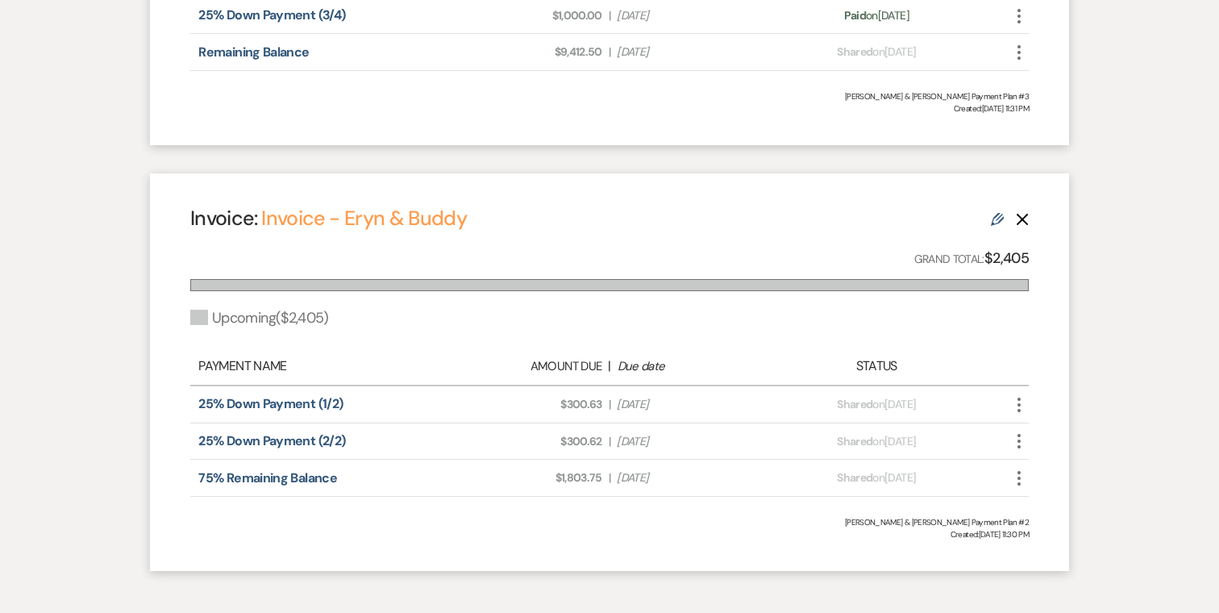
scroll to position [801, 0]
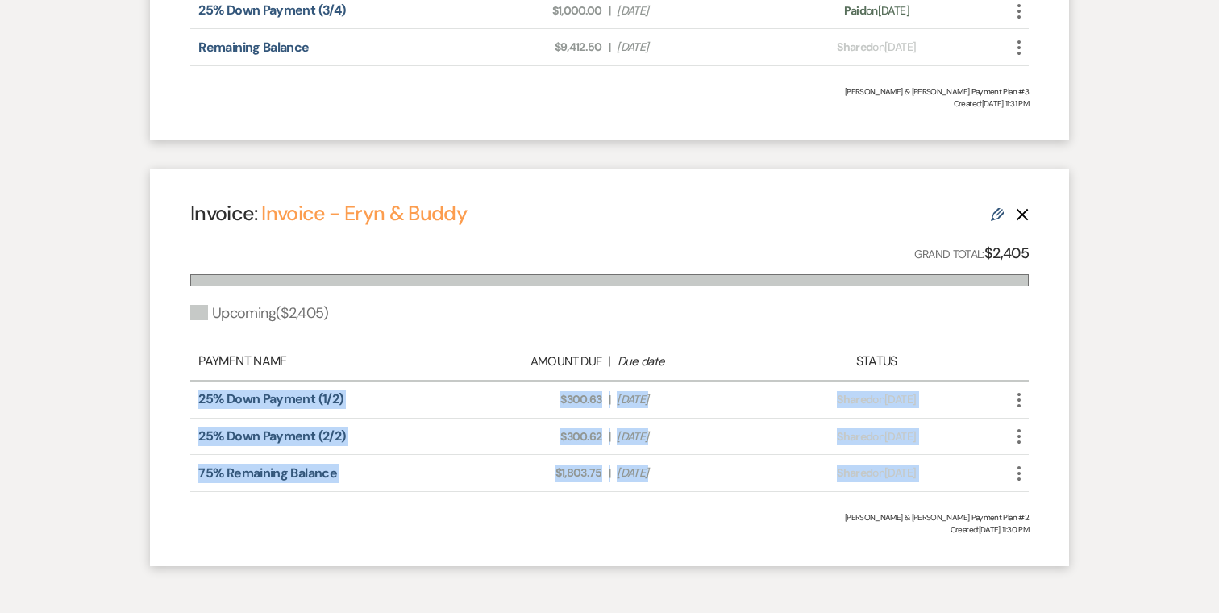
drag, startPoint x: 568, startPoint y: 456, endPoint x: 526, endPoint y: 380, distance: 86.6
click at [526, 380] on div "Invoice: Invoice - Eryn & Buddy Edit Delete Grand Total: $2,405 Upcoming ( $2,4…" at bounding box center [609, 368] width 919 height 398
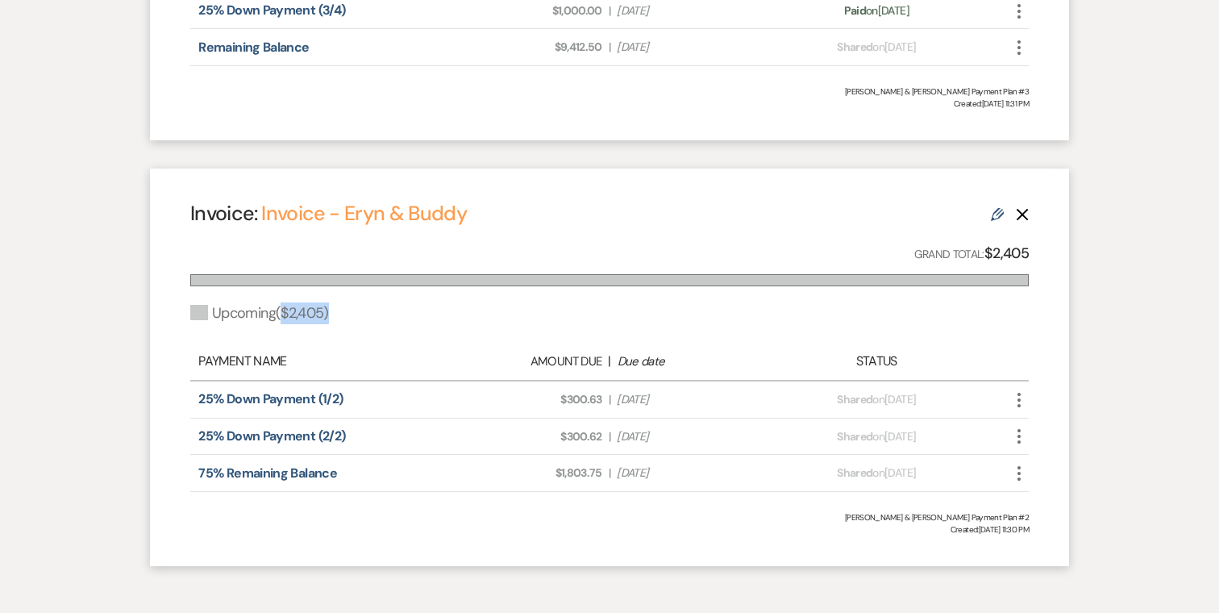
drag, startPoint x: 331, startPoint y: 314, endPoint x: 285, endPoint y: 310, distance: 45.3
click at [285, 310] on div "Upcoming ( $2,405 )" at bounding box center [259, 313] width 139 height 22
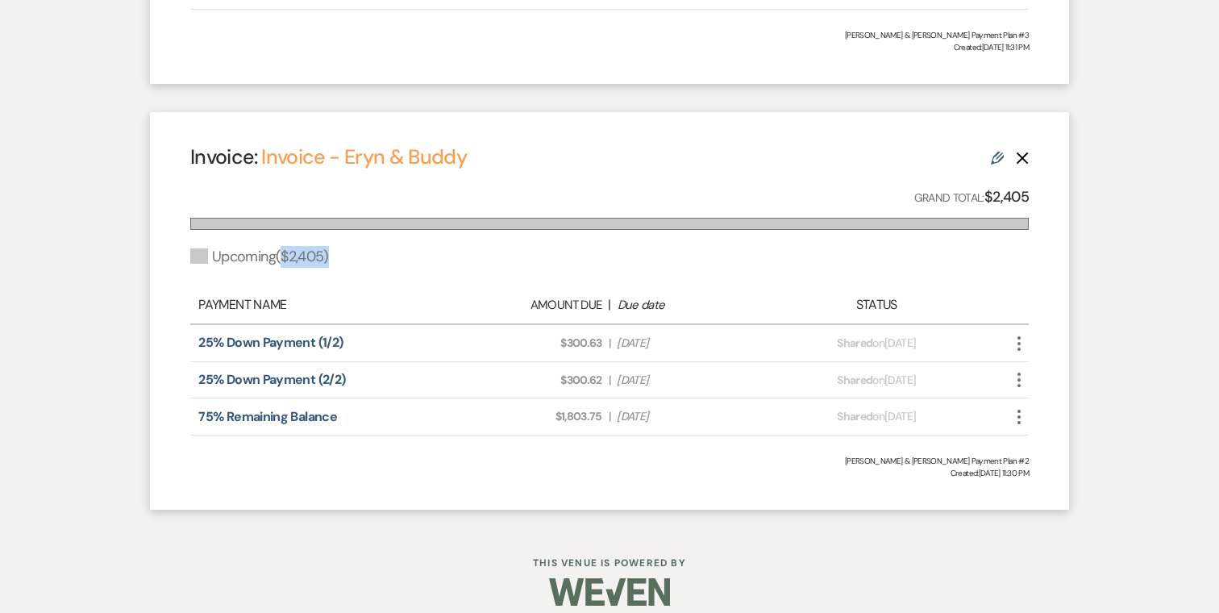
scroll to position [858, 0]
click at [354, 155] on link "Invoice - Eryn & Buddy" at bounding box center [364, 156] width 206 height 27
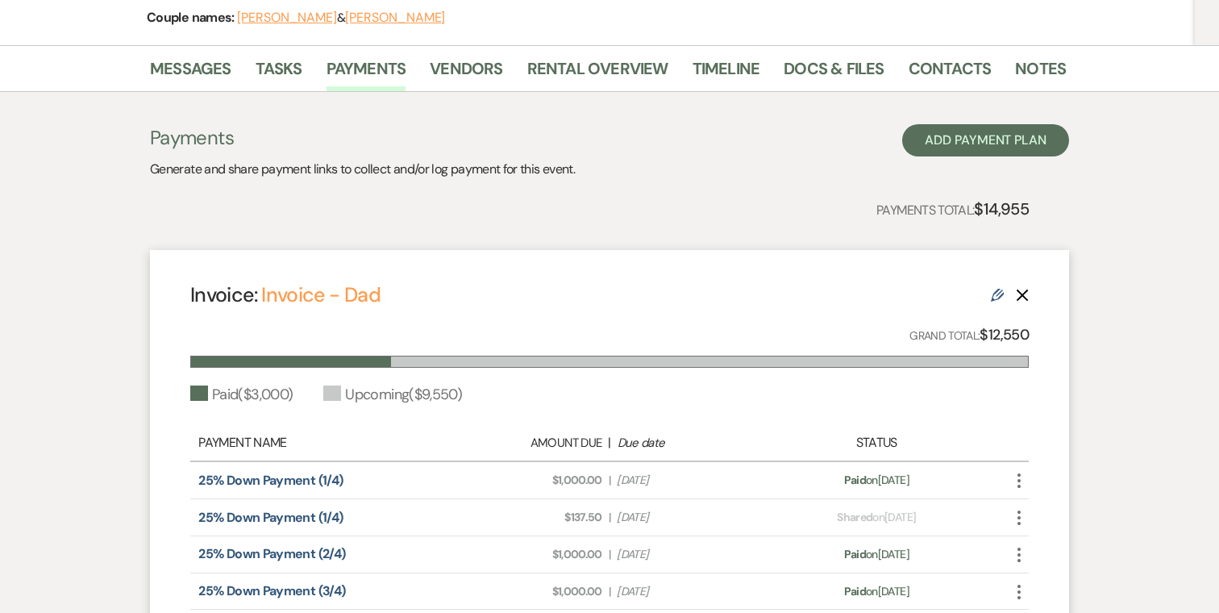
scroll to position [214, 0]
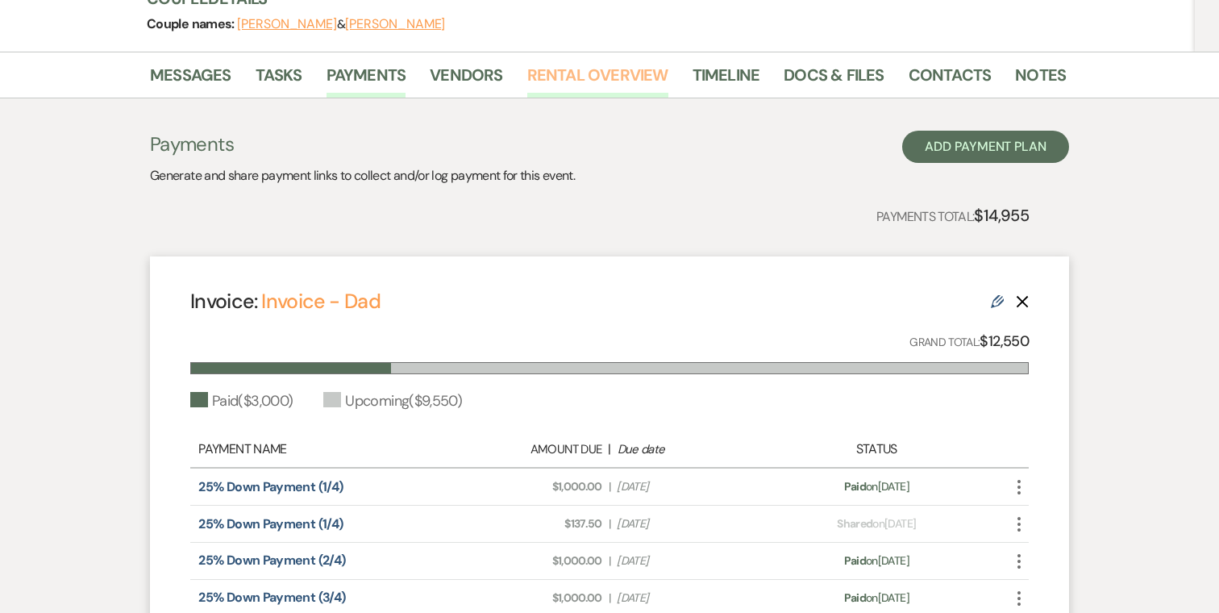
click at [598, 82] on link "Rental Overview" at bounding box center [597, 79] width 141 height 35
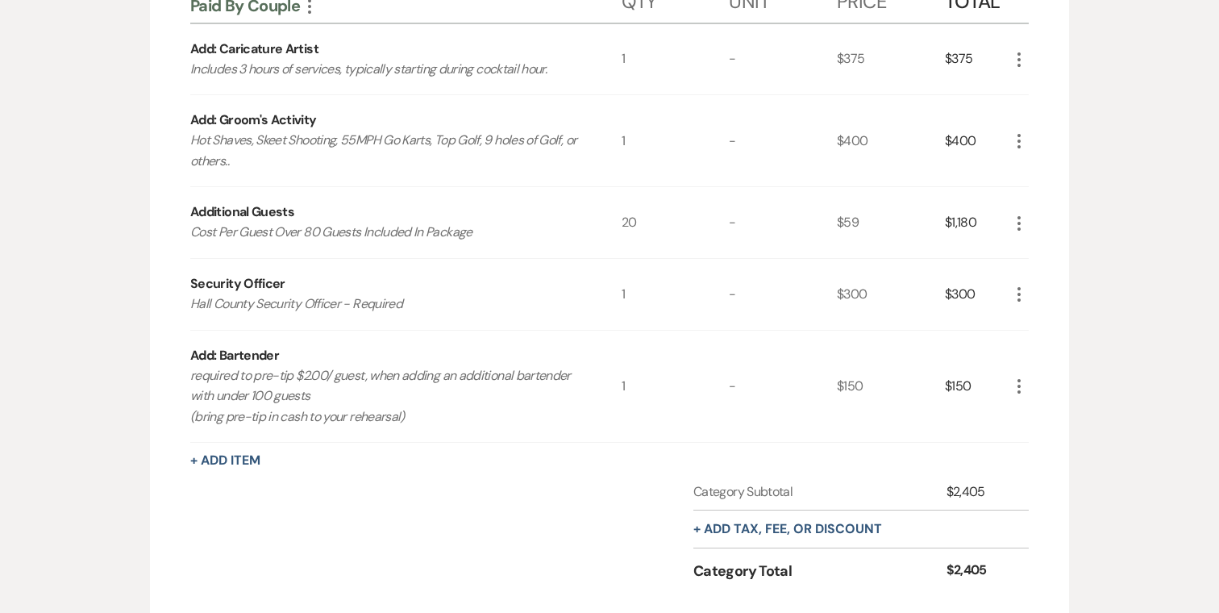
scroll to position [479, 0]
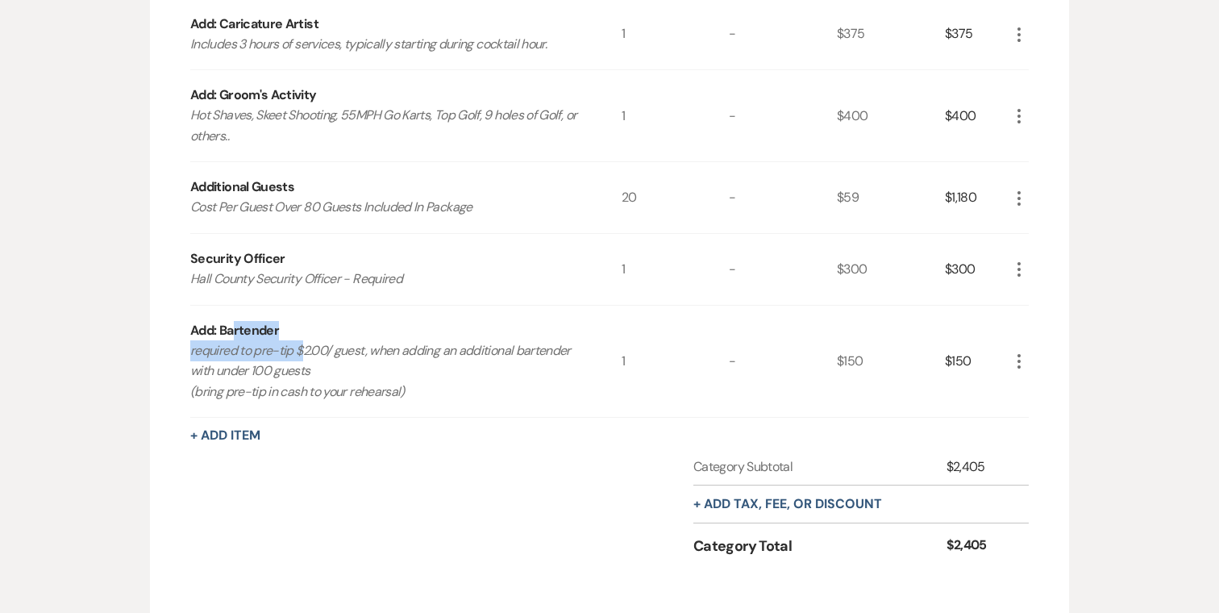
drag, startPoint x: 302, startPoint y: 346, endPoint x: 235, endPoint y: 324, distance: 70.4
click at [235, 324] on div "Add: Bartender required to pre-tip $2.00/ guest, when adding an additional bart…" at bounding box center [405, 362] width 431 height 112
click at [319, 329] on div "Add: Bartender required to pre-tip $2.00/ guest, when adding an additional bart…" at bounding box center [405, 362] width 431 height 112
drag, startPoint x: 298, startPoint y: 328, endPoint x: 161, endPoint y: 330, distance: 137.1
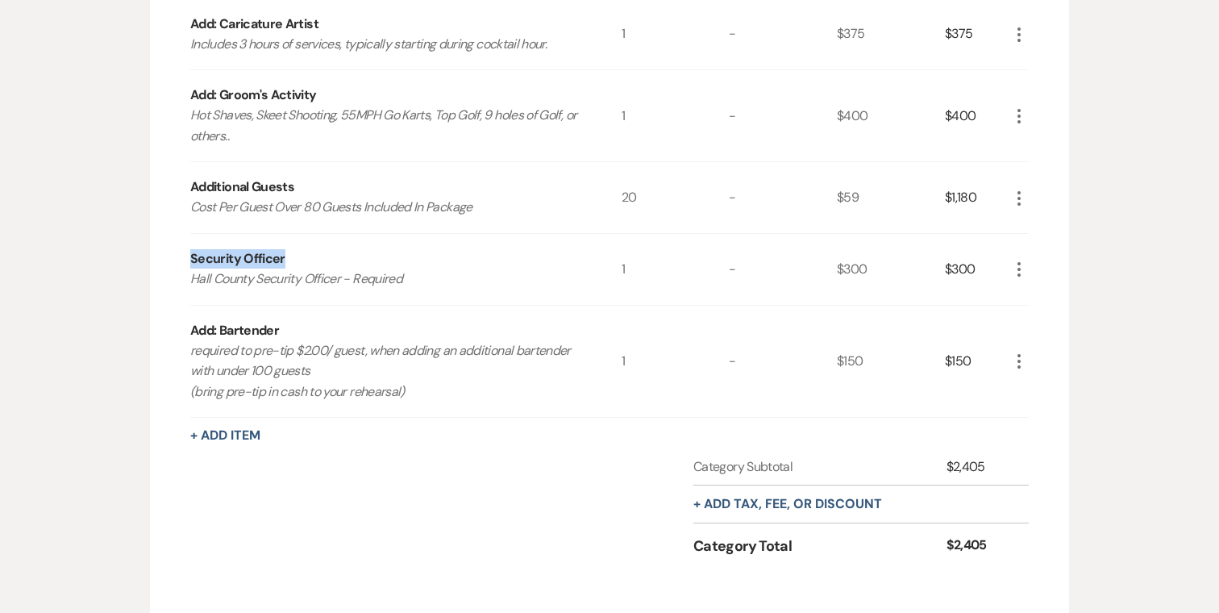
drag, startPoint x: 312, startPoint y: 264, endPoint x: 187, endPoint y: 264, distance: 125.0
click at [300, 270] on p "Hall County Security Officer - Required" at bounding box center [384, 279] width 388 height 21
drag, startPoint x: 289, startPoint y: 260, endPoint x: 156, endPoint y: 260, distance: 133.0
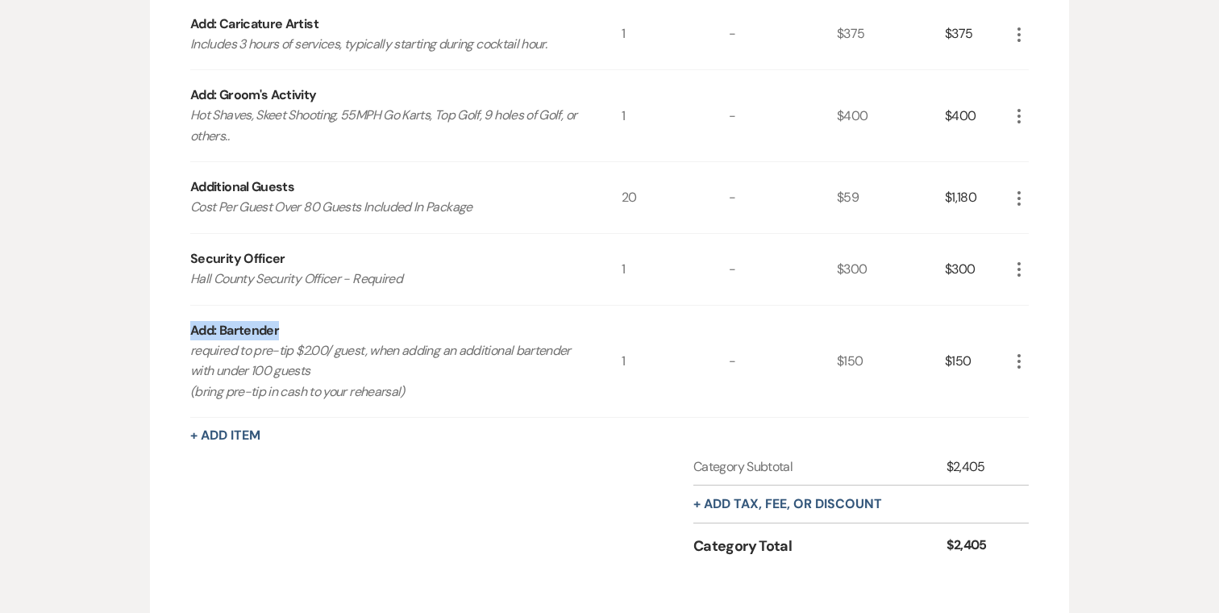
drag, startPoint x: 293, startPoint y: 338, endPoint x: 184, endPoint y: 323, distance: 109.8
click at [331, 330] on div "Add: Bartender required to pre-tip $2.00/ guest, when adding an additional bart…" at bounding box center [405, 362] width 431 height 112
drag, startPoint x: 320, startPoint y: 338, endPoint x: 183, endPoint y: 327, distance: 137.5
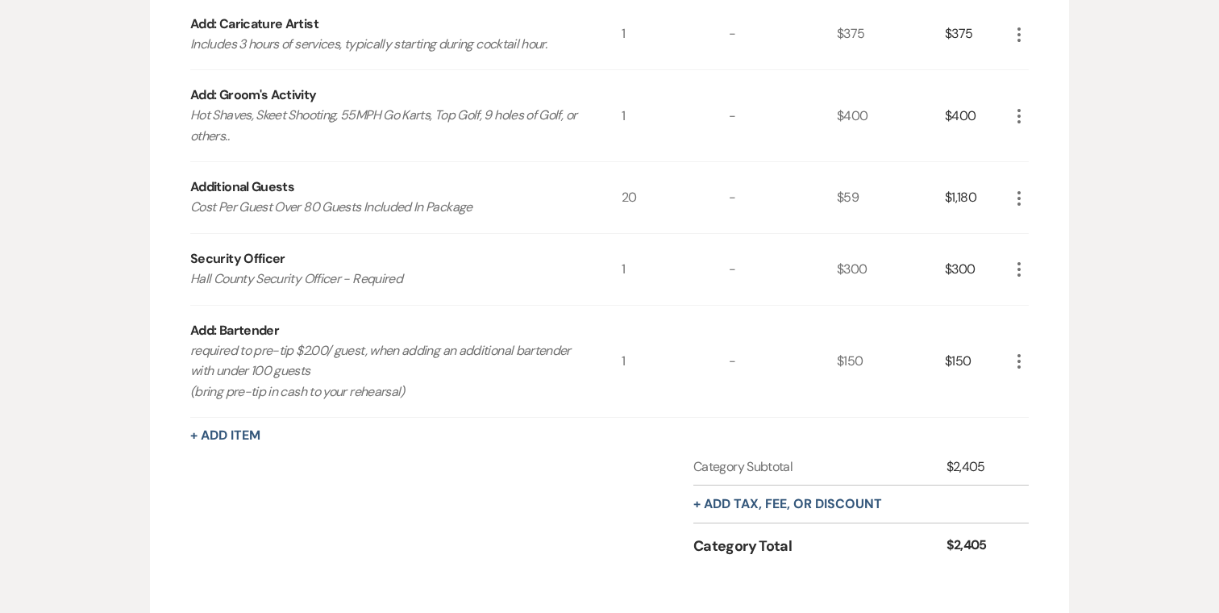
click at [312, 338] on div "Add: Bartender required to pre-tip $2.00/ guest, when adding an additional bart…" at bounding box center [405, 362] width 431 height 112
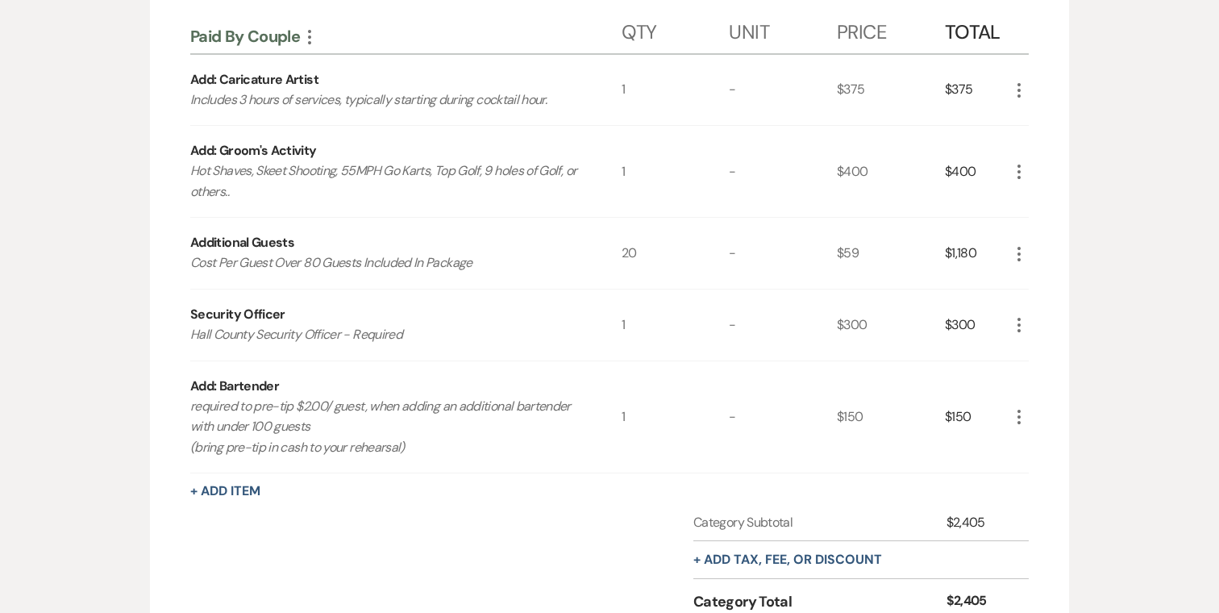
scroll to position [427, 0]
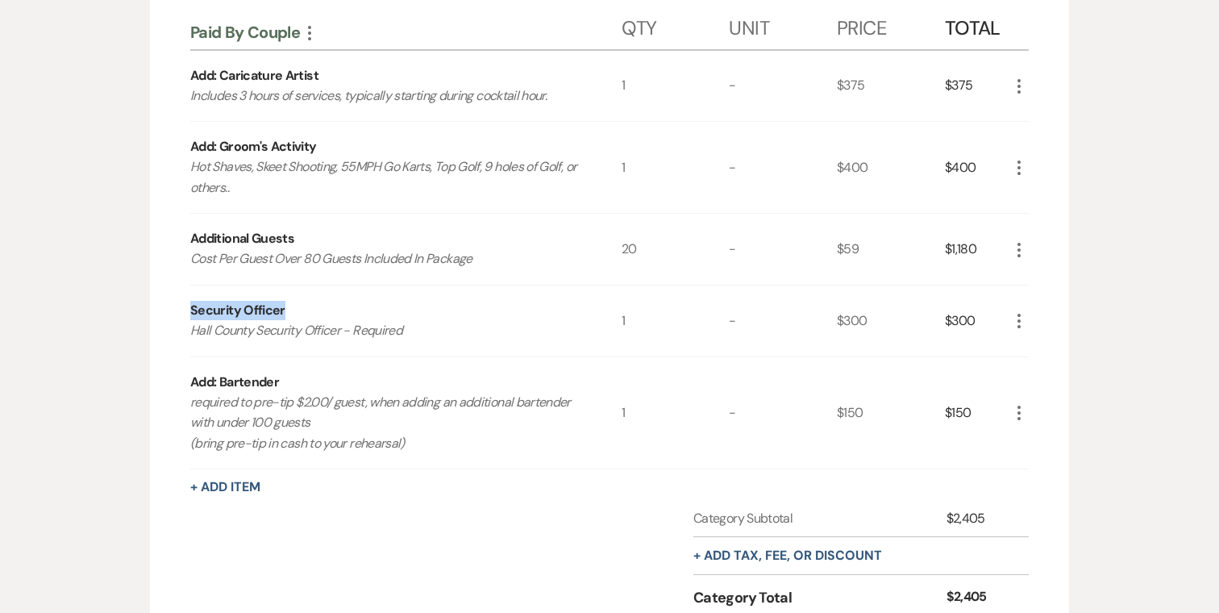
drag, startPoint x: 272, startPoint y: 310, endPoint x: 131, endPoint y: 310, distance: 140.3
drag, startPoint x: 285, startPoint y: 377, endPoint x: 149, endPoint y: 377, distance: 136.3
click at [277, 398] on p "required to pre-tip $2.00/ guest, when adding an additional bartender with unde…" at bounding box center [384, 423] width 388 height 62
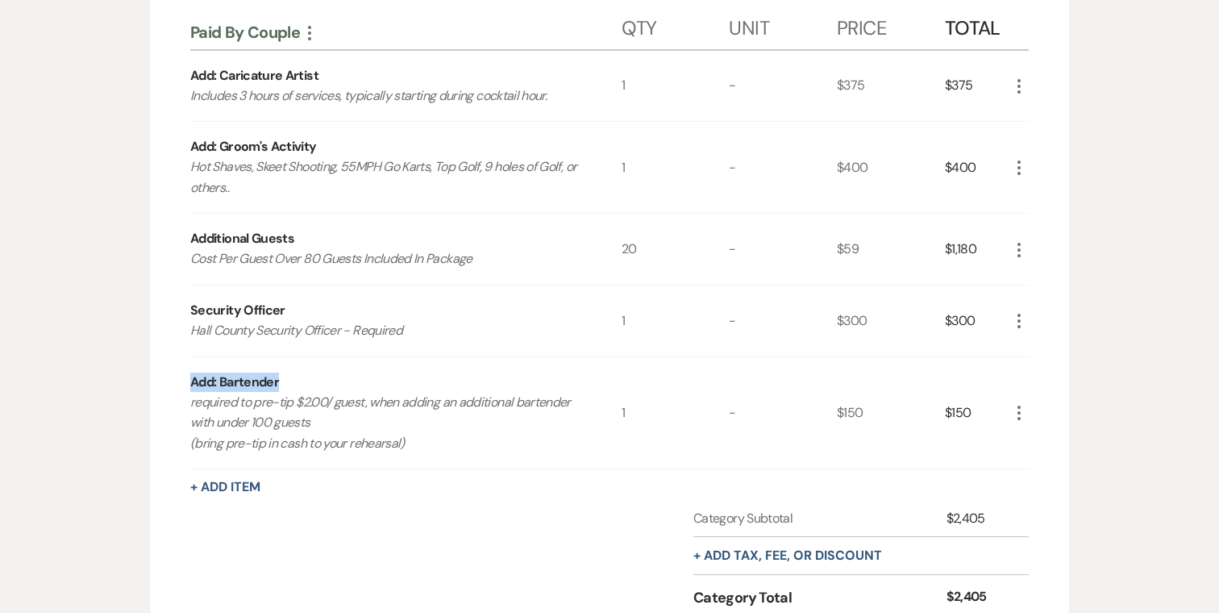
drag, startPoint x: 285, startPoint y: 377, endPoint x: 173, endPoint y: 379, distance: 112.1
click at [314, 426] on p "required to pre-tip $2.00/ guest, when adding an additional bartender with unde…" at bounding box center [384, 423] width 388 height 62
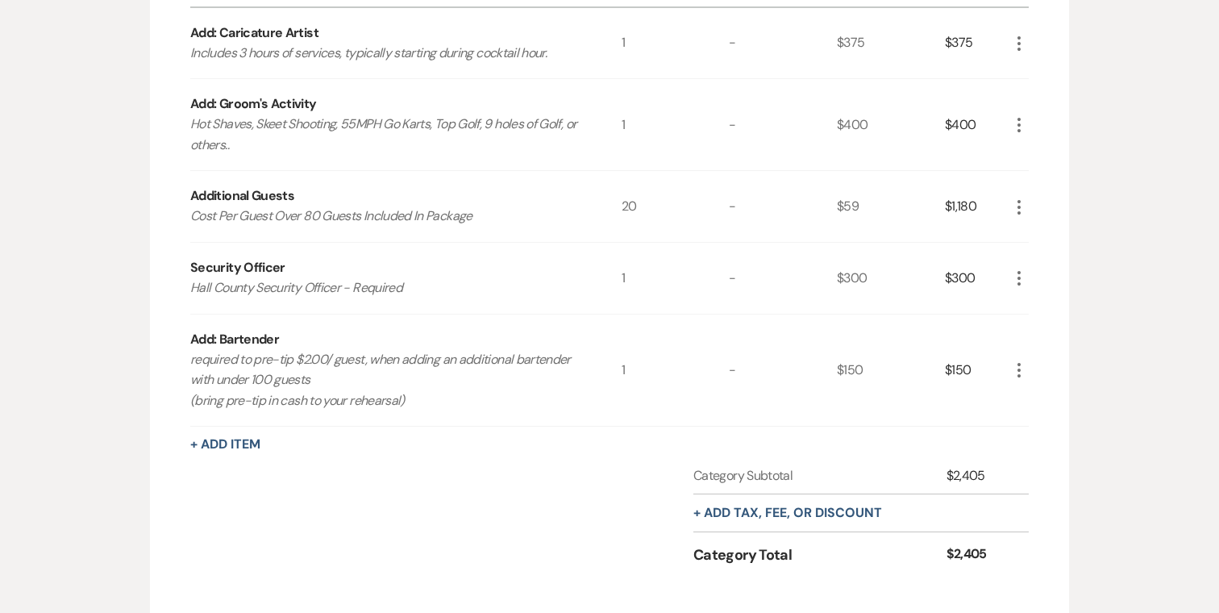
scroll to position [472, 0]
drag, startPoint x: 413, startPoint y: 400, endPoint x: 177, endPoint y: 405, distance: 235.5
drag, startPoint x: 248, startPoint y: 378, endPoint x: 316, endPoint y: 378, distance: 67.7
click at [316, 378] on p "required to pre-tip $2.00/ guest, when adding an additional bartender with unde…" at bounding box center [384, 379] width 388 height 62
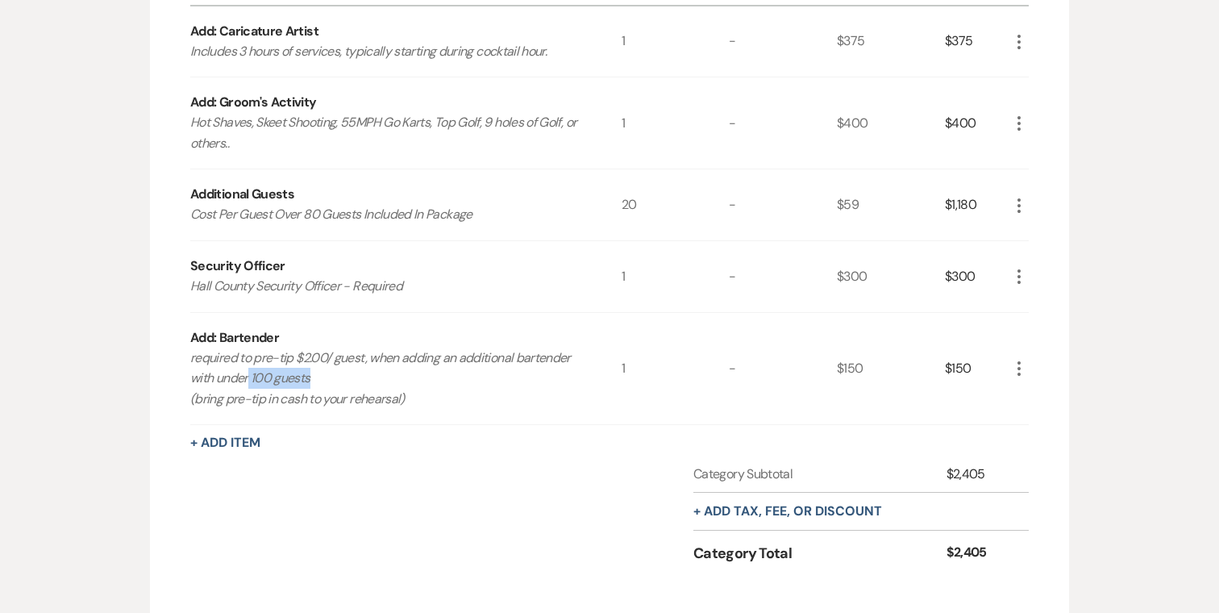
click at [316, 380] on p "required to pre-tip $2.00/ guest, when adding an additional bartender with unde…" at bounding box center [384, 379] width 388 height 62
drag, startPoint x: 316, startPoint y: 380, endPoint x: 256, endPoint y: 381, distance: 59.7
click at [256, 381] on p "required to pre-tip $2.00/ guest, when adding an additional bartender with unde…" at bounding box center [384, 379] width 388 height 62
drag, startPoint x: 424, startPoint y: 405, endPoint x: 156, endPoint y: 406, distance: 268.5
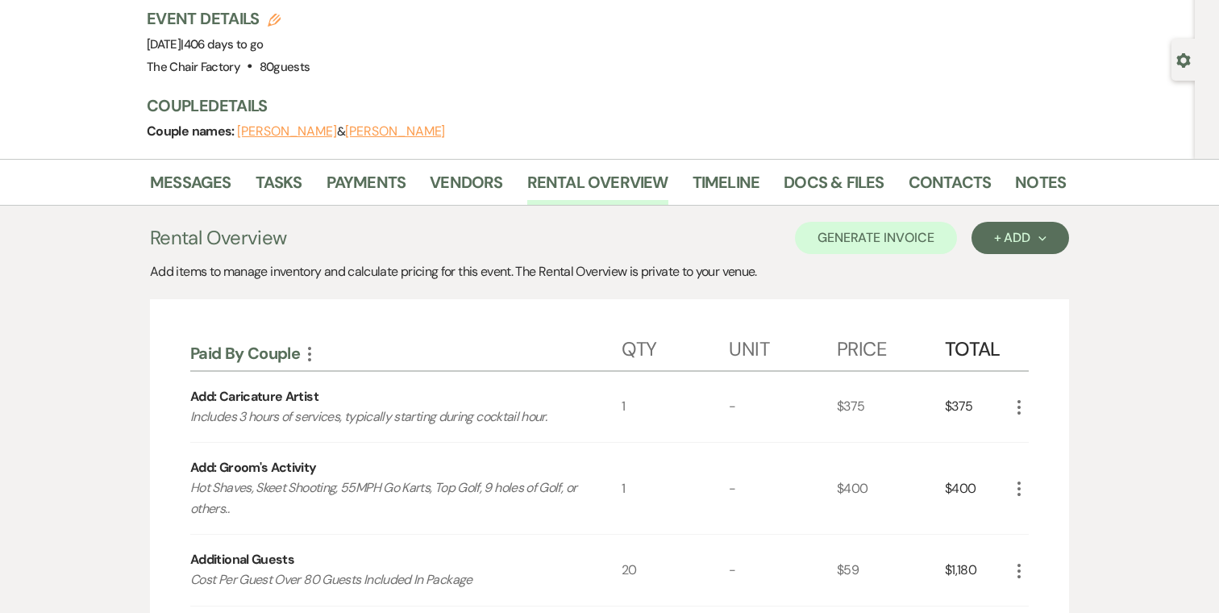
scroll to position [100, 0]
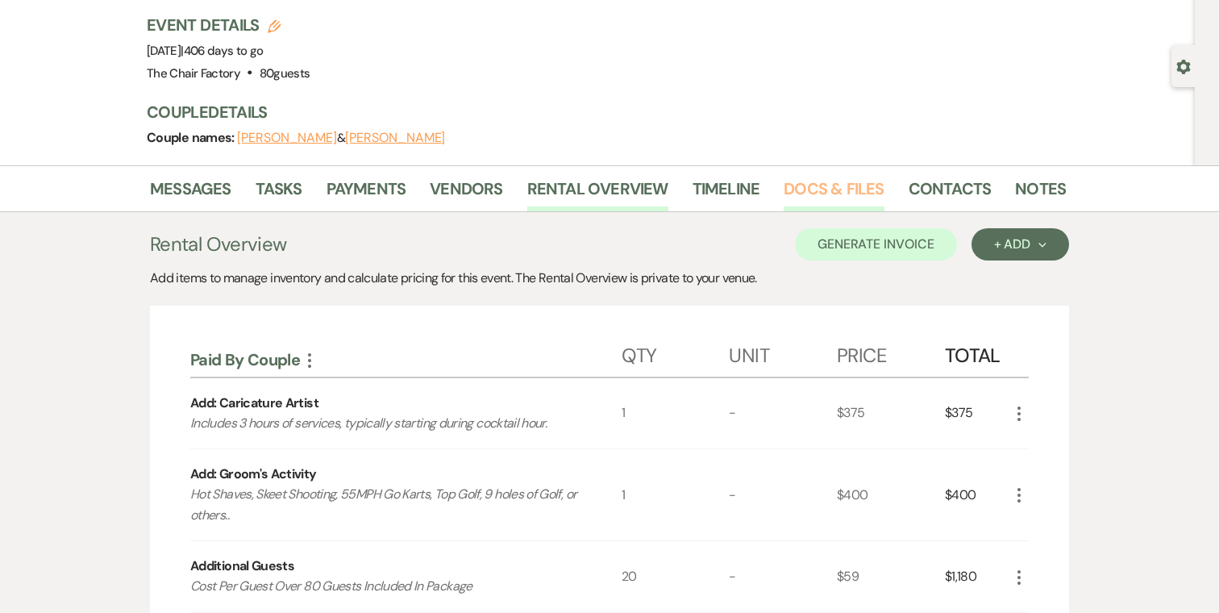
click at [822, 185] on link "Docs & Files" at bounding box center [834, 193] width 100 height 35
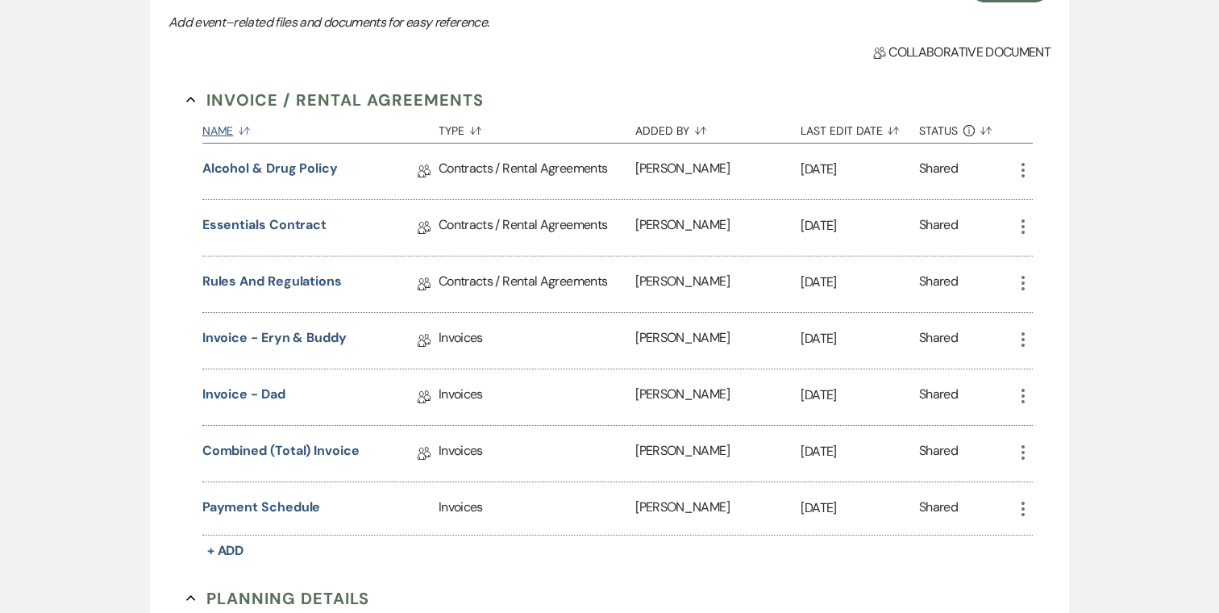
scroll to position [411, 0]
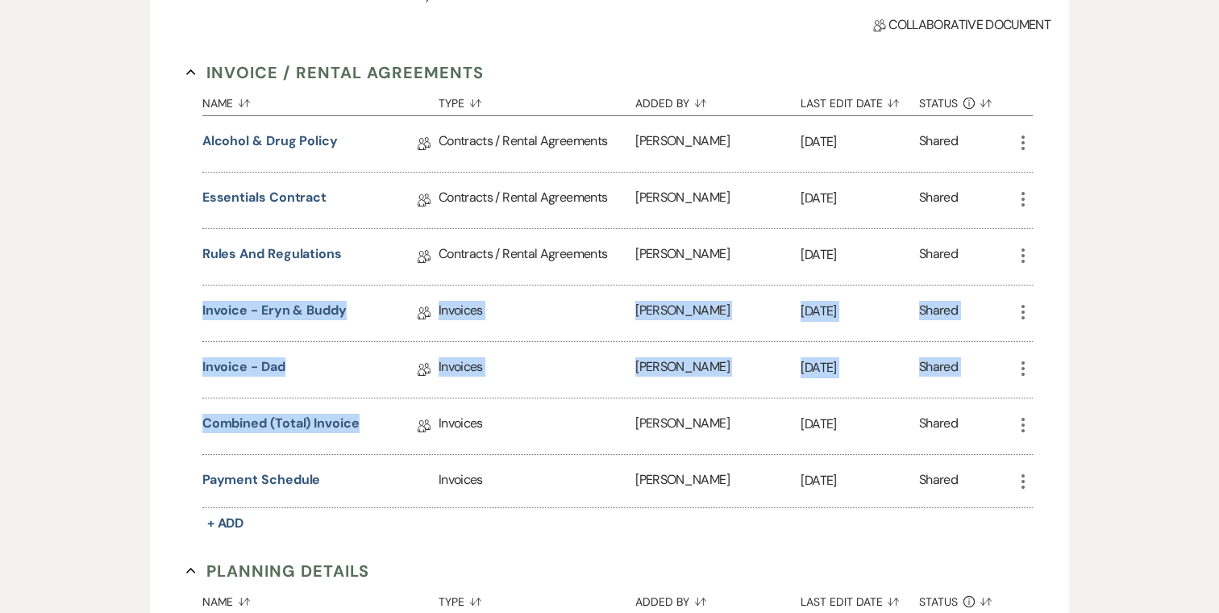
drag, startPoint x: 377, startPoint y: 430, endPoint x: 183, endPoint y: 311, distance: 227.6
click at [183, 311] on div "Invoice / Rental Agreements Collapse Name Sort Default Type Sort Default Added …" at bounding box center [610, 506] width 882 height 927
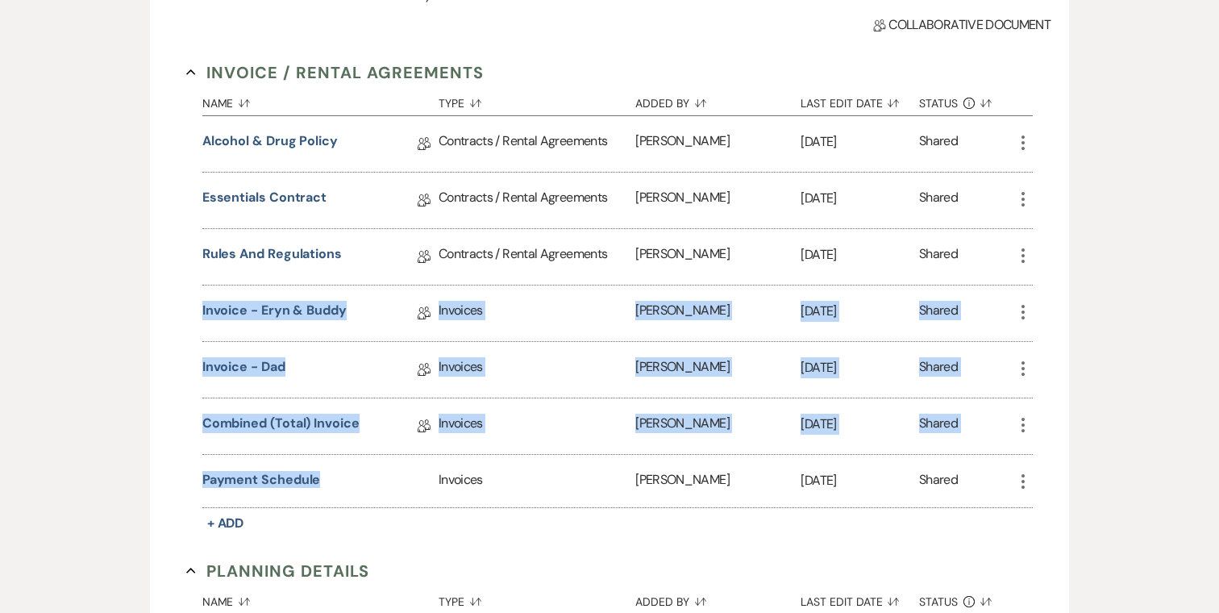
drag, startPoint x: 382, startPoint y: 489, endPoint x: 185, endPoint y: 313, distance: 264.4
click at [185, 313] on div "Invoice / Rental Agreements Collapse Name Sort Default Type Sort Default Added …" at bounding box center [610, 506] width 882 height 927
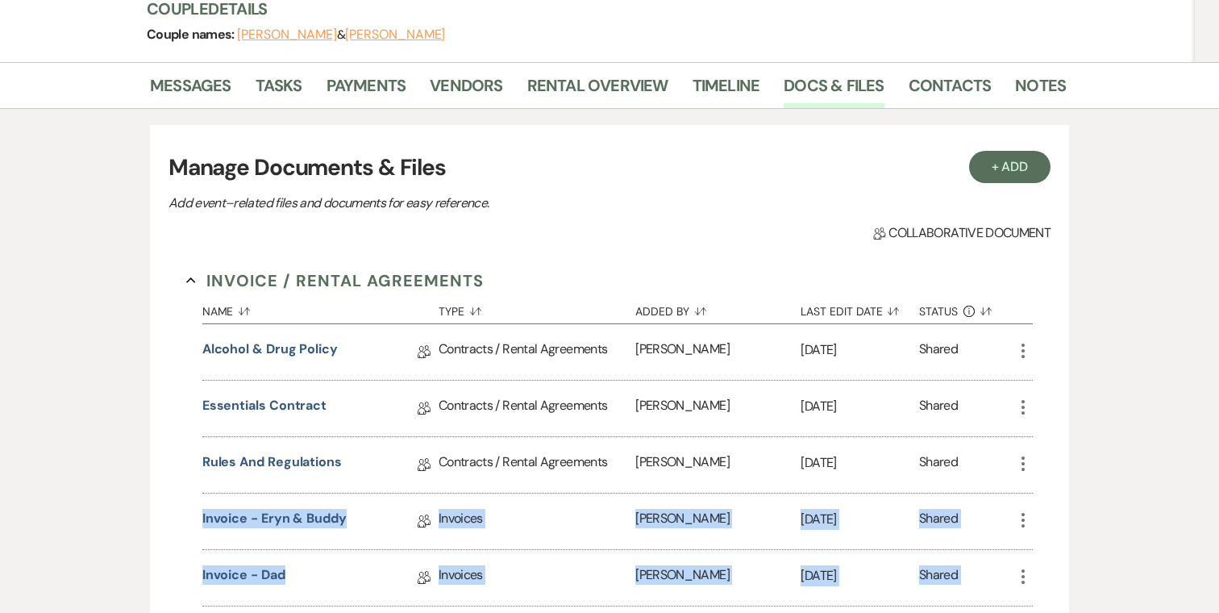
scroll to position [198, 0]
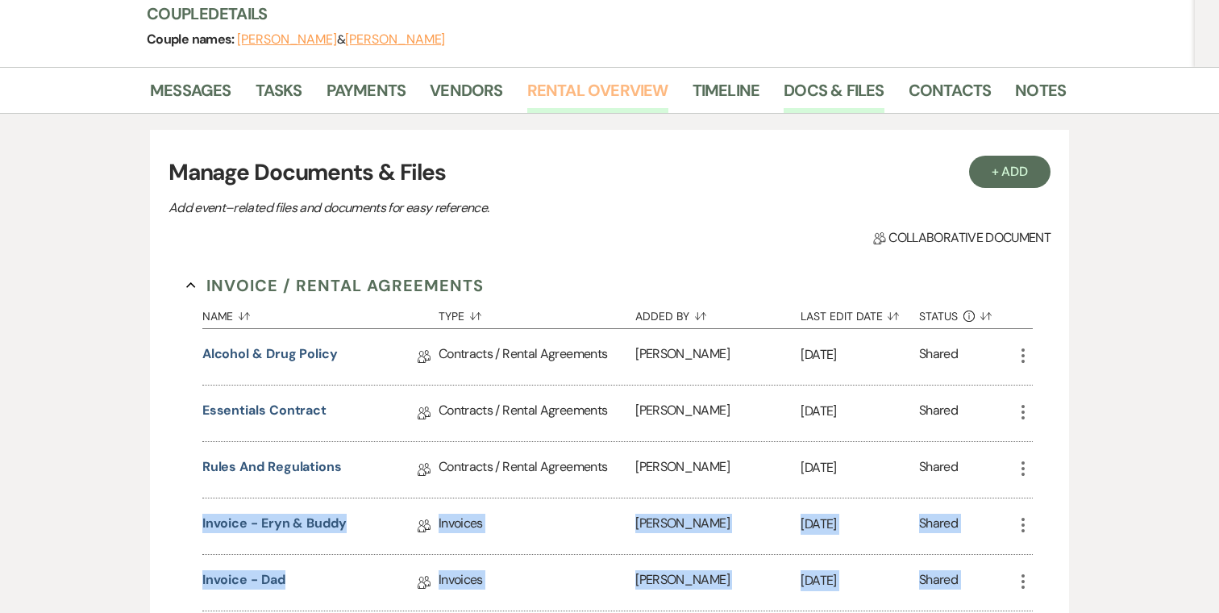
click at [625, 78] on link "Rental Overview" at bounding box center [597, 94] width 141 height 35
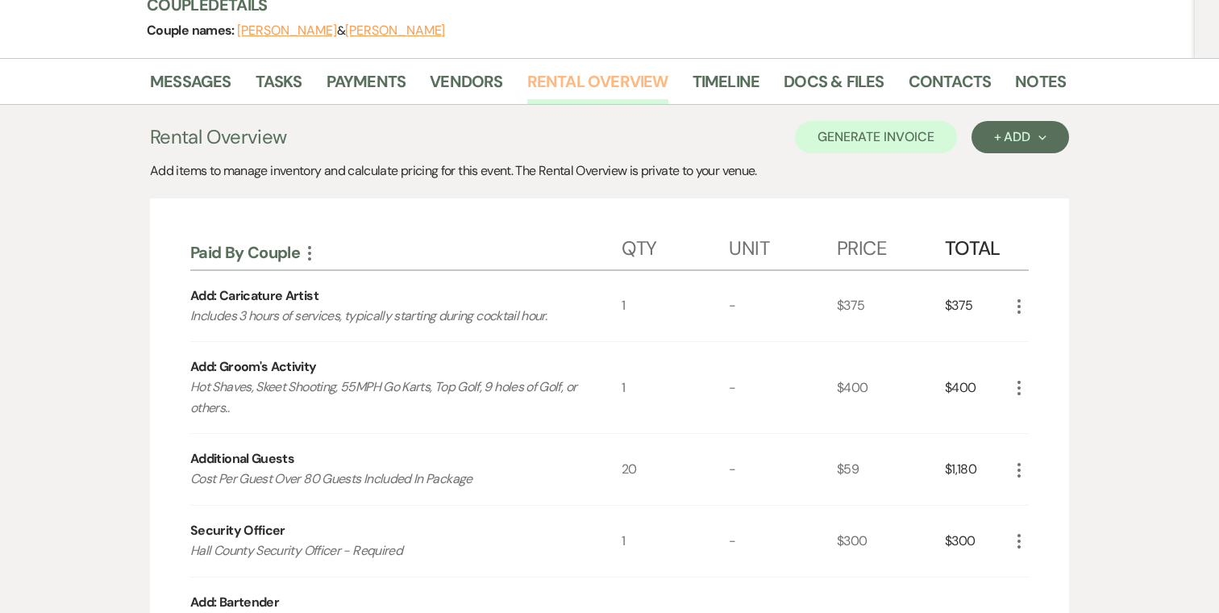
scroll to position [185, 0]
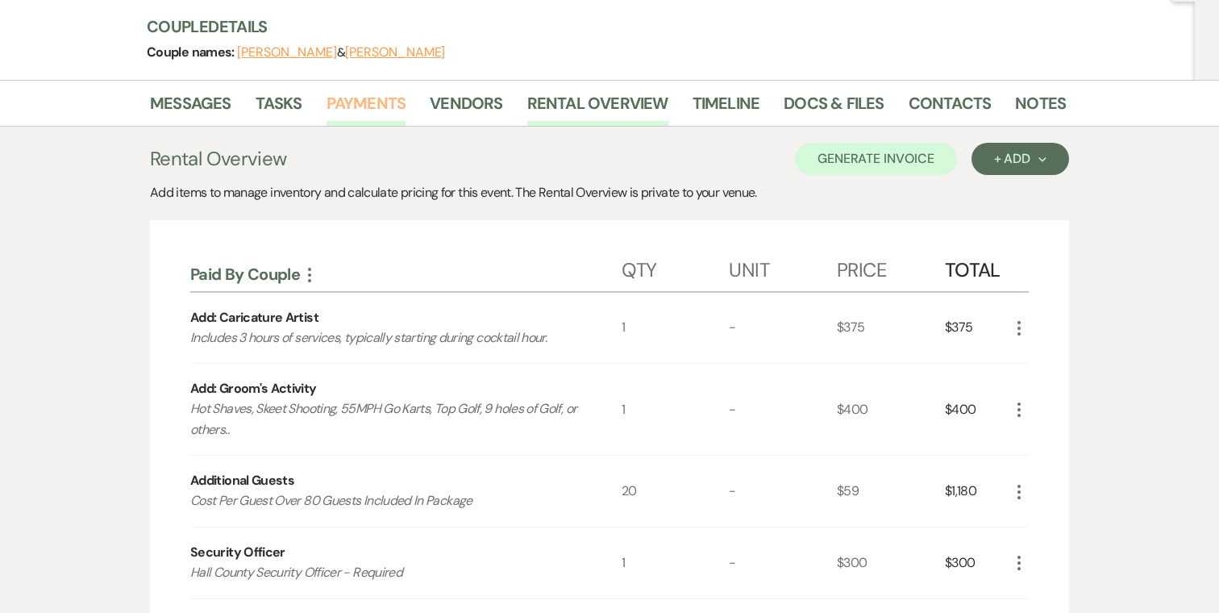
click at [346, 107] on link "Payments" at bounding box center [367, 107] width 80 height 35
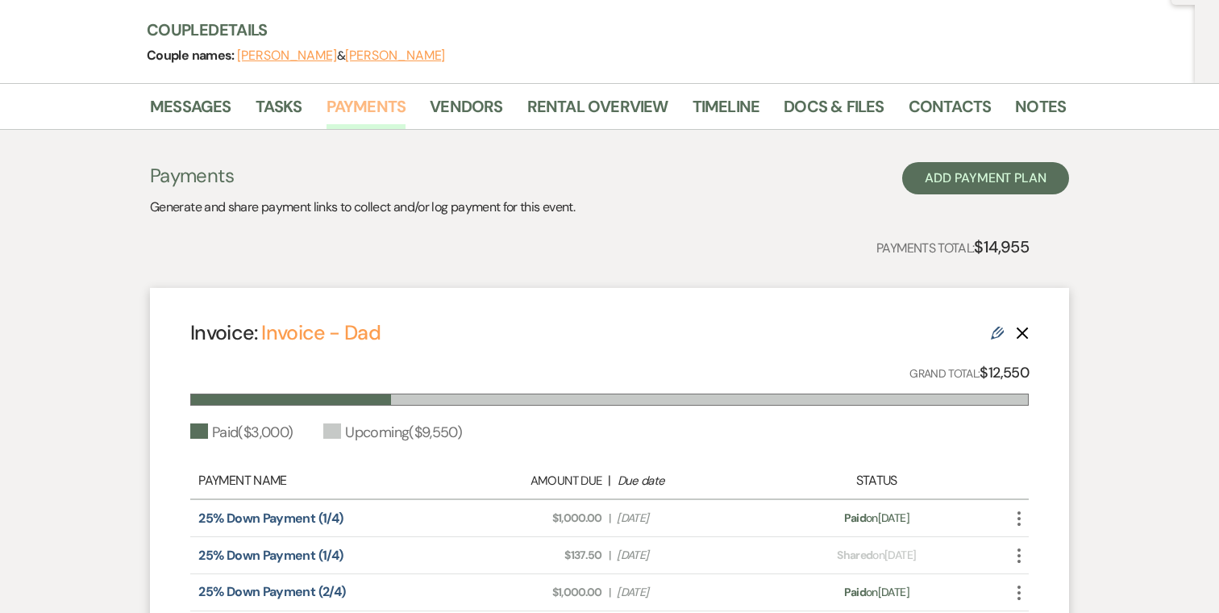
scroll to position [154, 0]
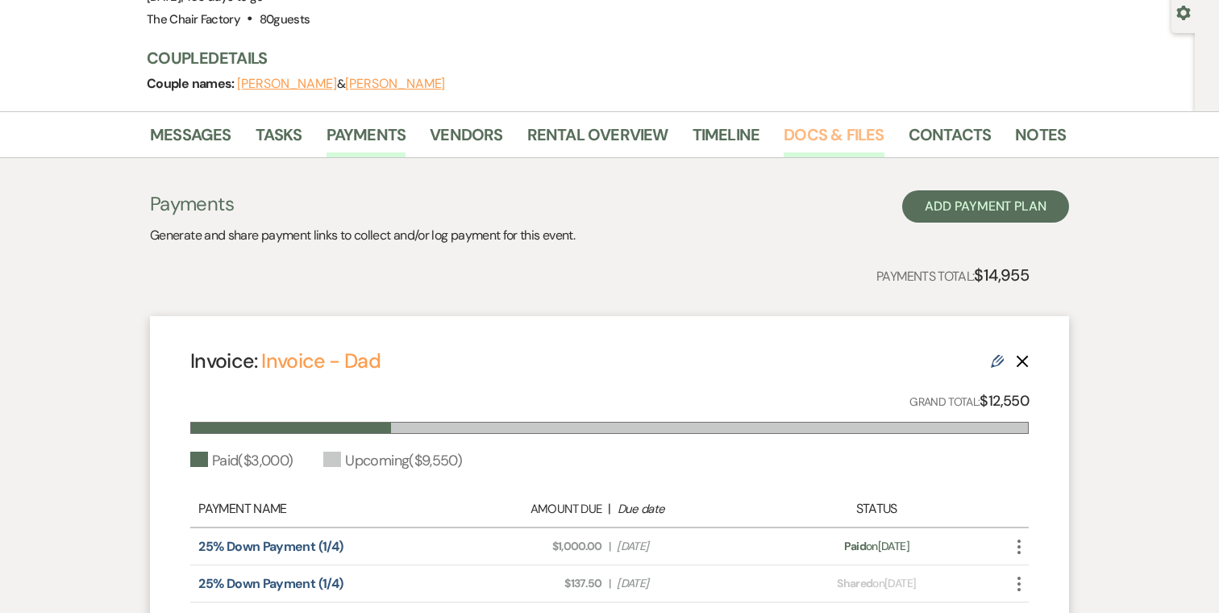
click at [843, 141] on link "Docs & Files" at bounding box center [834, 139] width 100 height 35
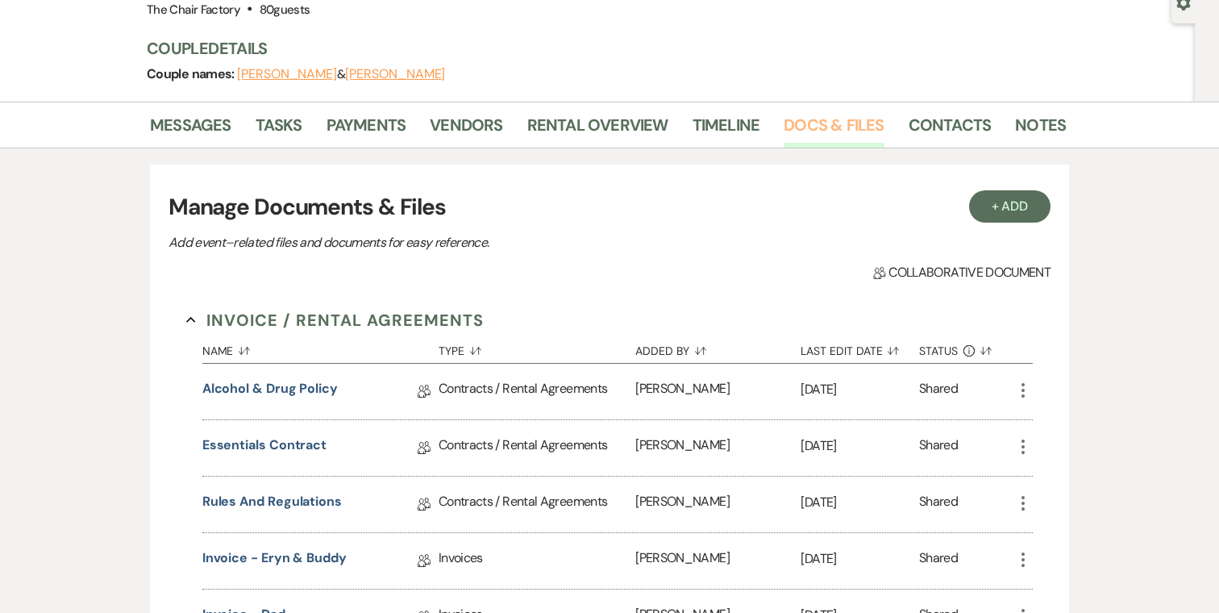
scroll to position [143, 0]
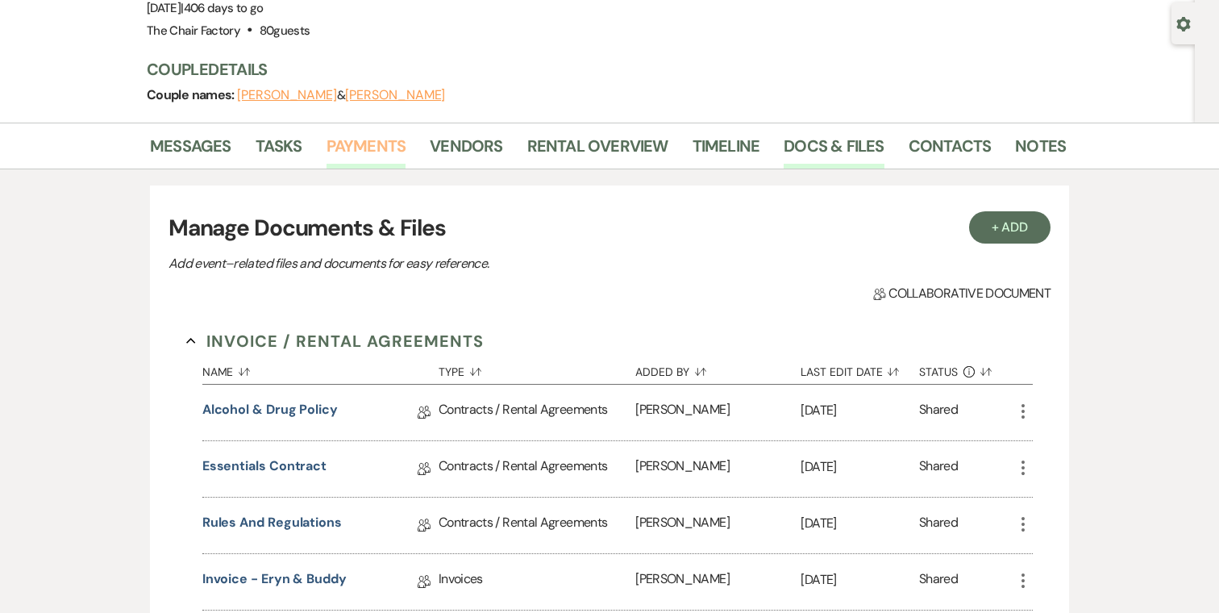
click at [354, 148] on link "Payments" at bounding box center [367, 150] width 80 height 35
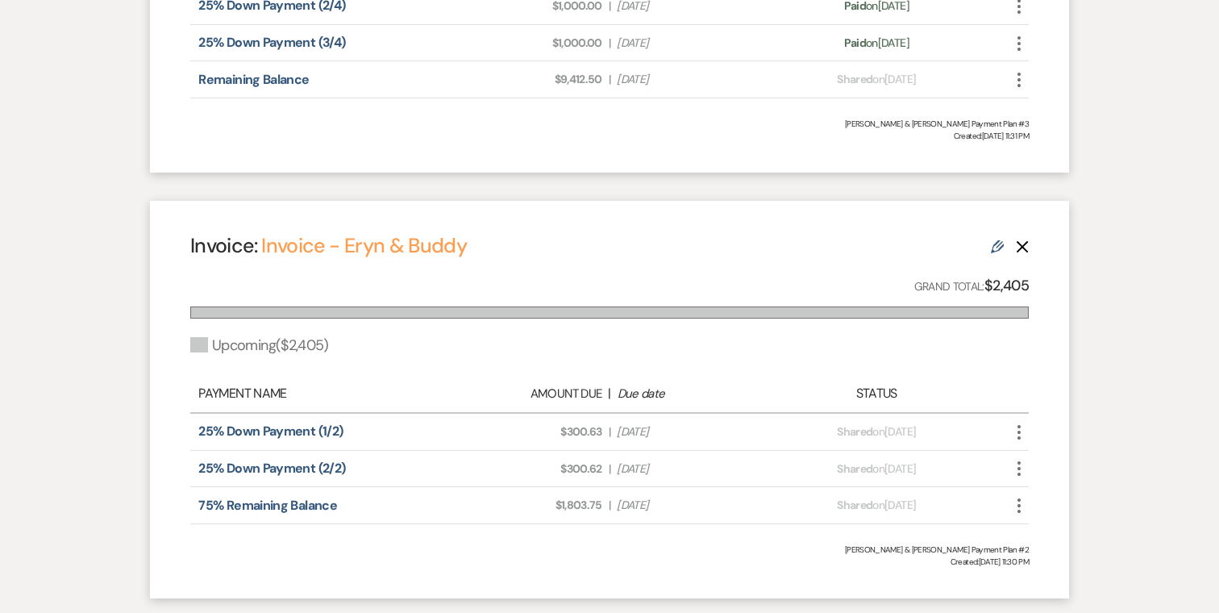
scroll to position [773, 0]
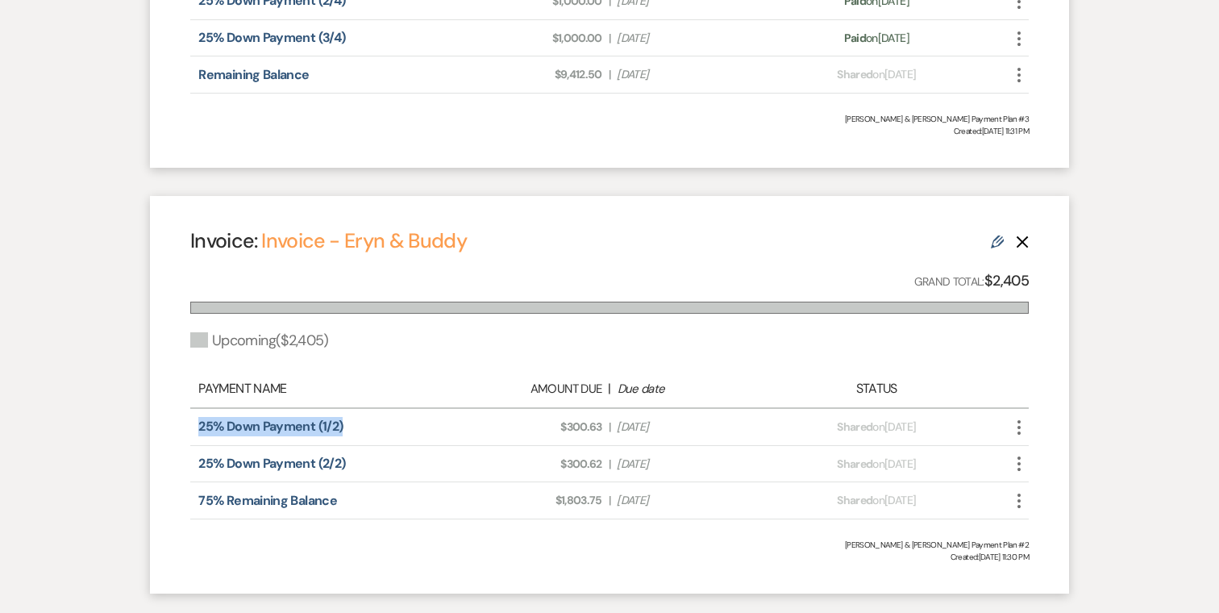
drag, startPoint x: 383, startPoint y: 428, endPoint x: 161, endPoint y: 428, distance: 221.7
click at [161, 428] on div "Invoice: Invoice - Eryn & Buddy Edit Delete Grand Total: $2,405 Upcoming ( $2,4…" at bounding box center [609, 395] width 919 height 398
click at [365, 543] on div "[PERSON_NAME] & [PERSON_NAME] Payment Plan #2" at bounding box center [609, 545] width 839 height 12
drag, startPoint x: 739, startPoint y: 437, endPoint x: 539, endPoint y: 429, distance: 199.3
click at [539, 429] on div "25% Down Payment (1/2) Amount Due: $300.63 | Due Date [DATE] Payment status: Sh…" at bounding box center [609, 427] width 839 height 37
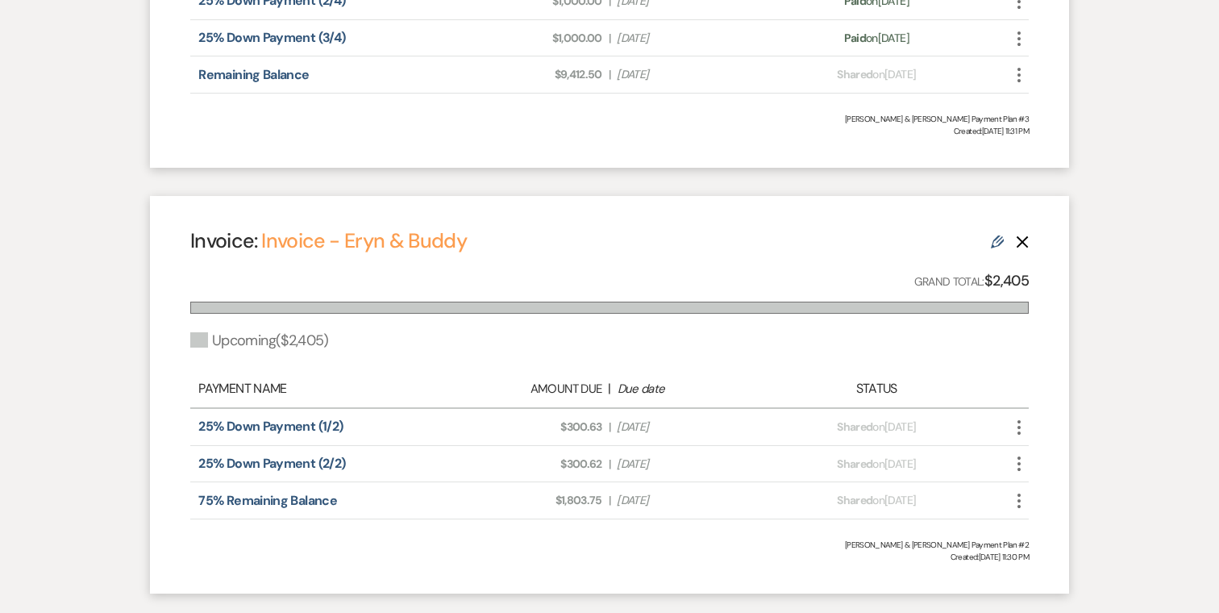
drag, startPoint x: 702, startPoint y: 470, endPoint x: 523, endPoint y: 467, distance: 179.8
click at [523, 467] on div "Amount Due: $300.62 | Due Date [DATE]" at bounding box center [609, 464] width 329 height 17
drag, startPoint x: 531, startPoint y: 389, endPoint x: 679, endPoint y: 385, distance: 147.6
click at [679, 385] on div "Amount Due | Due date" at bounding box center [609, 388] width 329 height 19
click at [638, 355] on div "Invoice: Invoice - Eryn & Buddy Edit Delete Grand Total: $2,405 Upcoming ( $2,4…" at bounding box center [609, 395] width 919 height 398
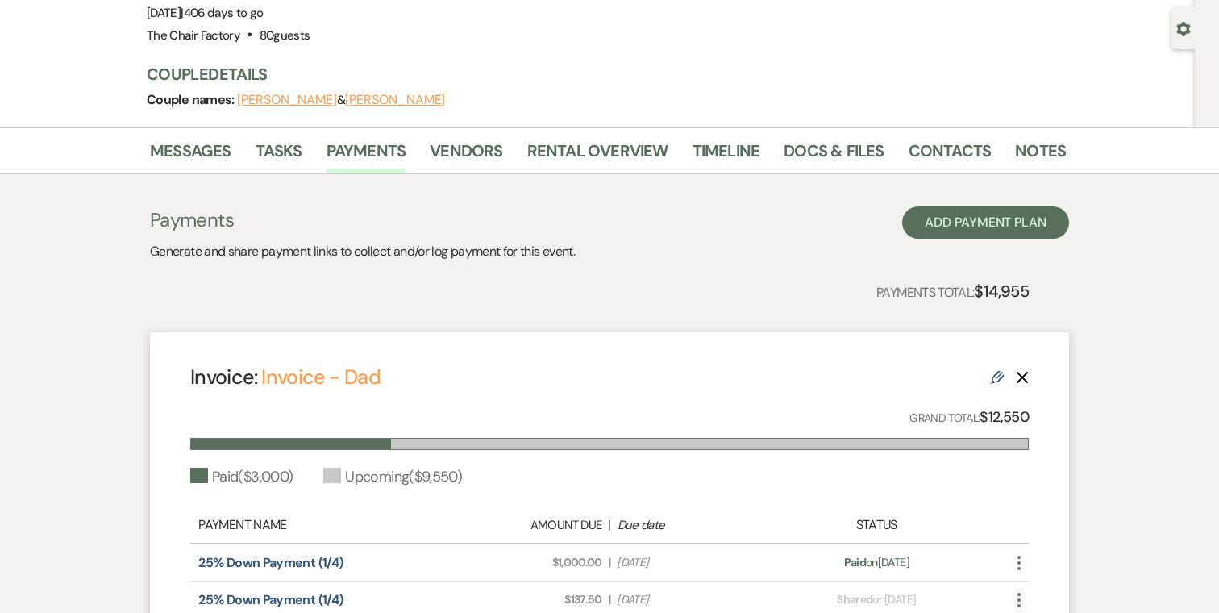
scroll to position [145, 0]
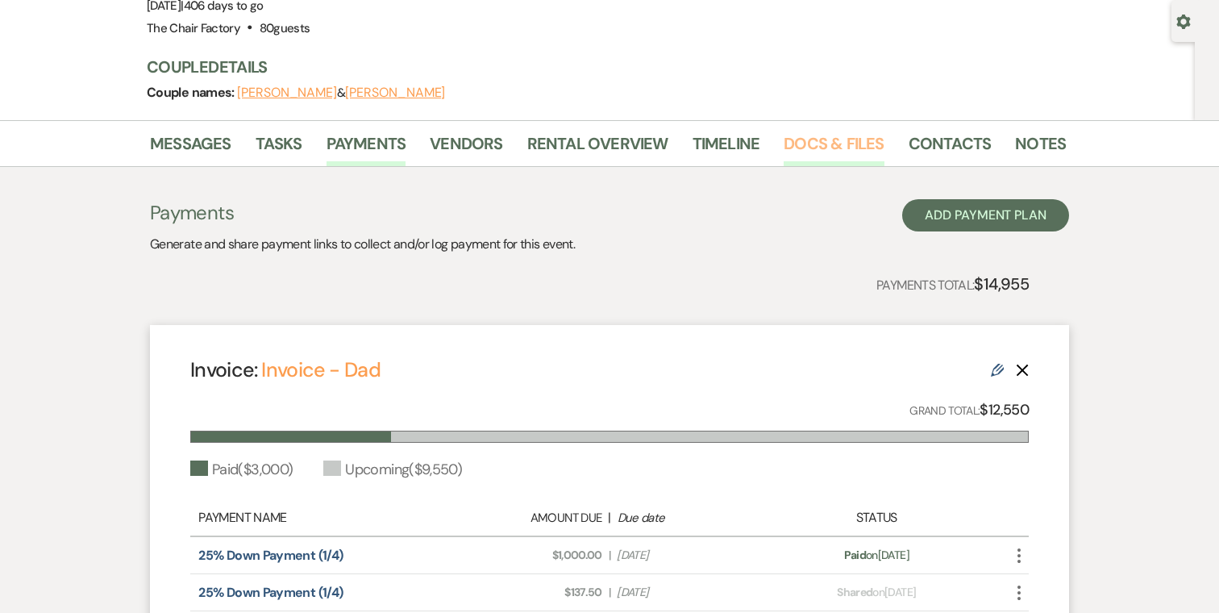
click at [812, 141] on link "Docs & Files" at bounding box center [834, 148] width 100 height 35
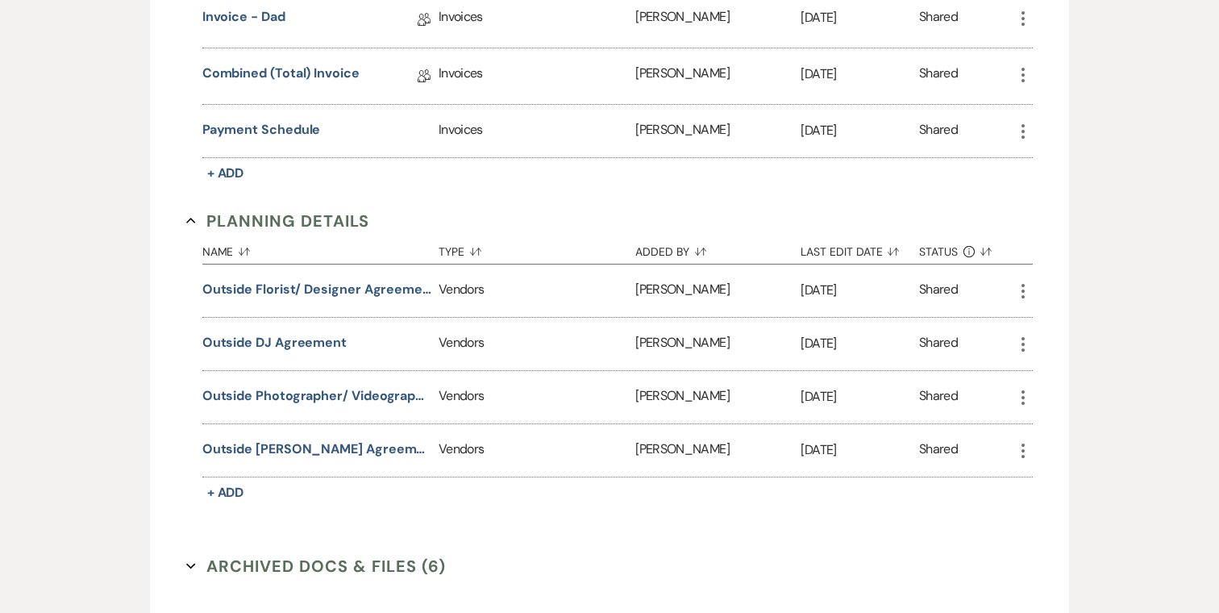
scroll to position [768, 0]
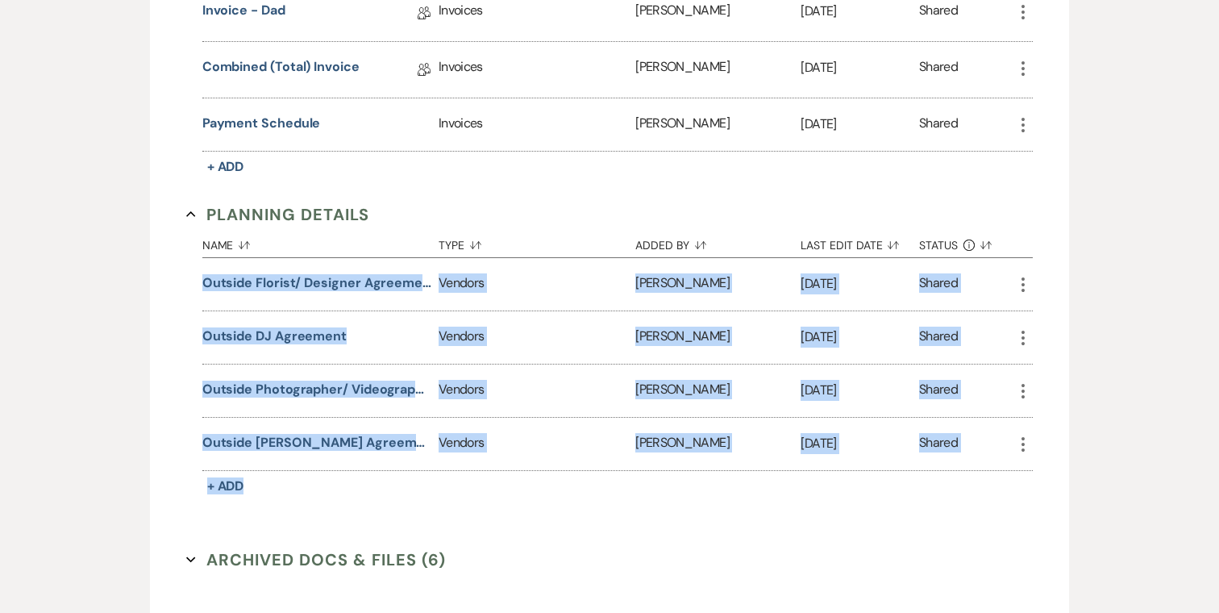
drag, startPoint x: 443, startPoint y: 495, endPoint x: 178, endPoint y: 268, distance: 348.8
click at [178, 268] on div "Invoice / Rental Agreements Collapse Name Sort Default Type Sort Default Added …" at bounding box center [610, 149] width 882 height 927
click at [310, 202] on button "Planning Details Collapse" at bounding box center [277, 214] width 183 height 24
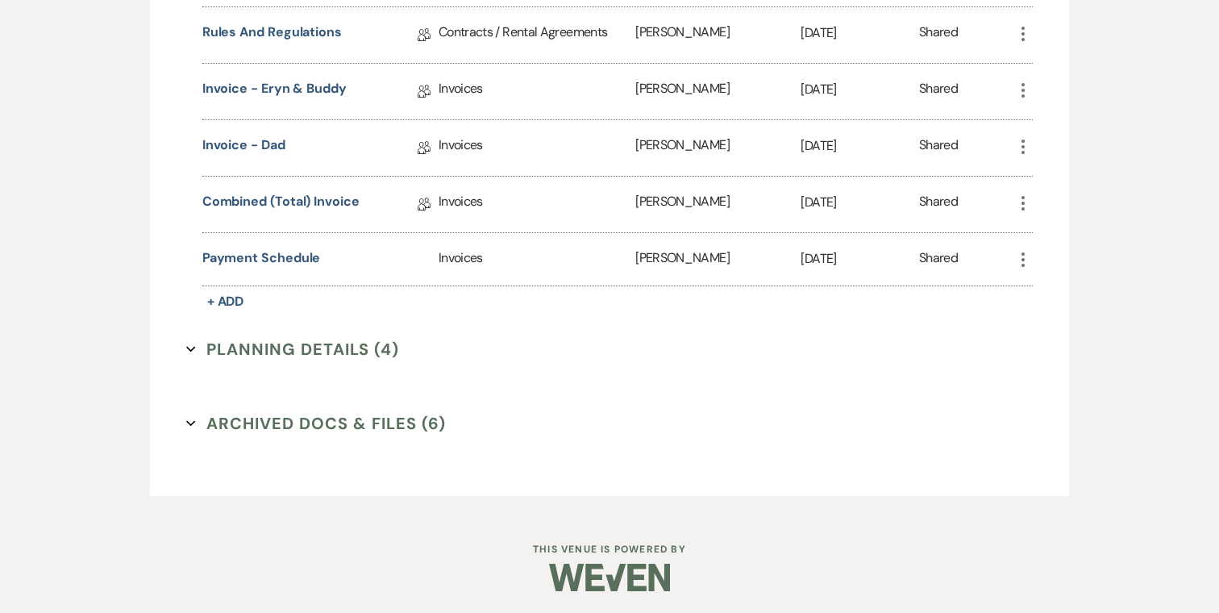
click at [281, 348] on button "Planning Details (4) Expand" at bounding box center [292, 349] width 213 height 24
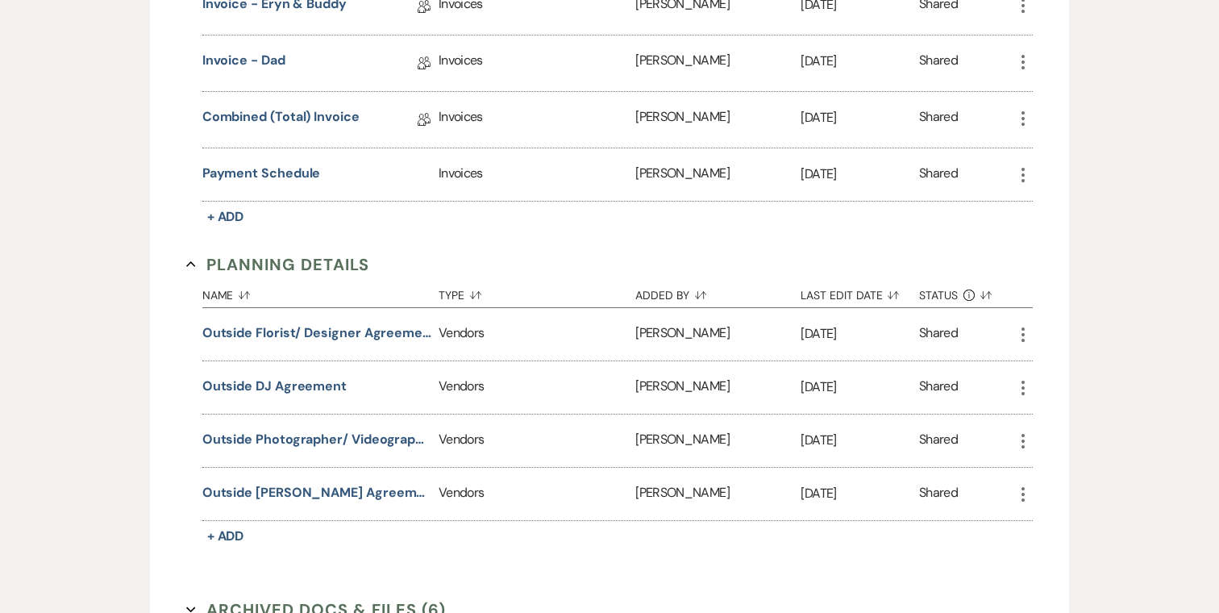
scroll to position [717, 0]
click at [379, 436] on button "Outside Photographer/ Videographer Agreement" at bounding box center [317, 440] width 230 height 19
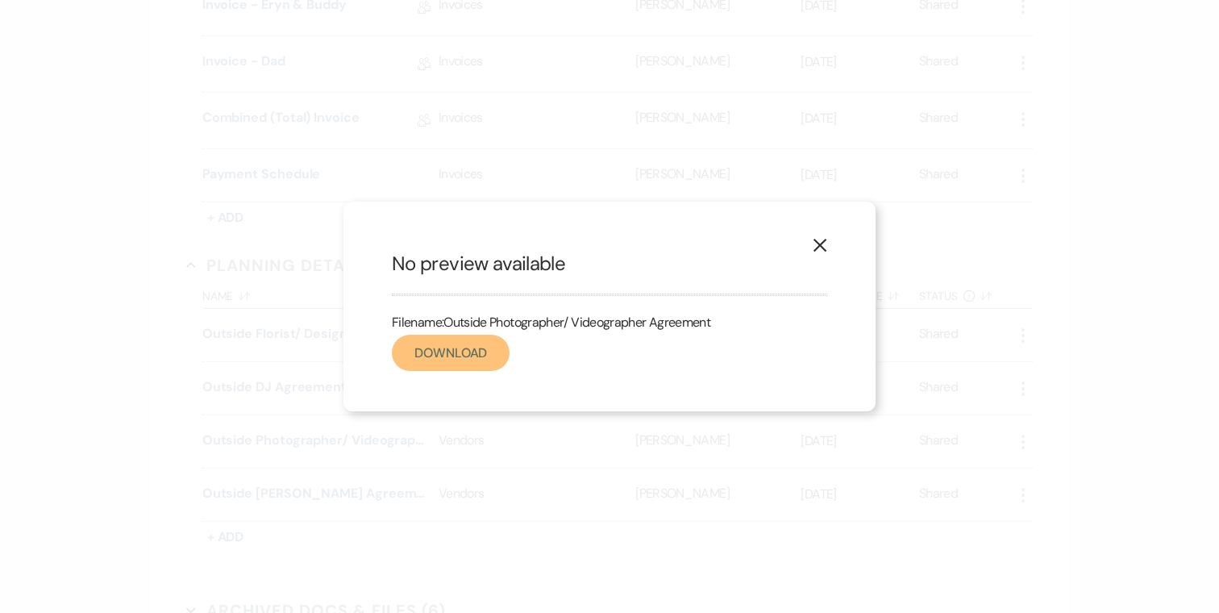
click at [462, 362] on link "Download" at bounding box center [451, 353] width 118 height 36
click at [819, 248] on icon "X" at bounding box center [820, 245] width 15 height 15
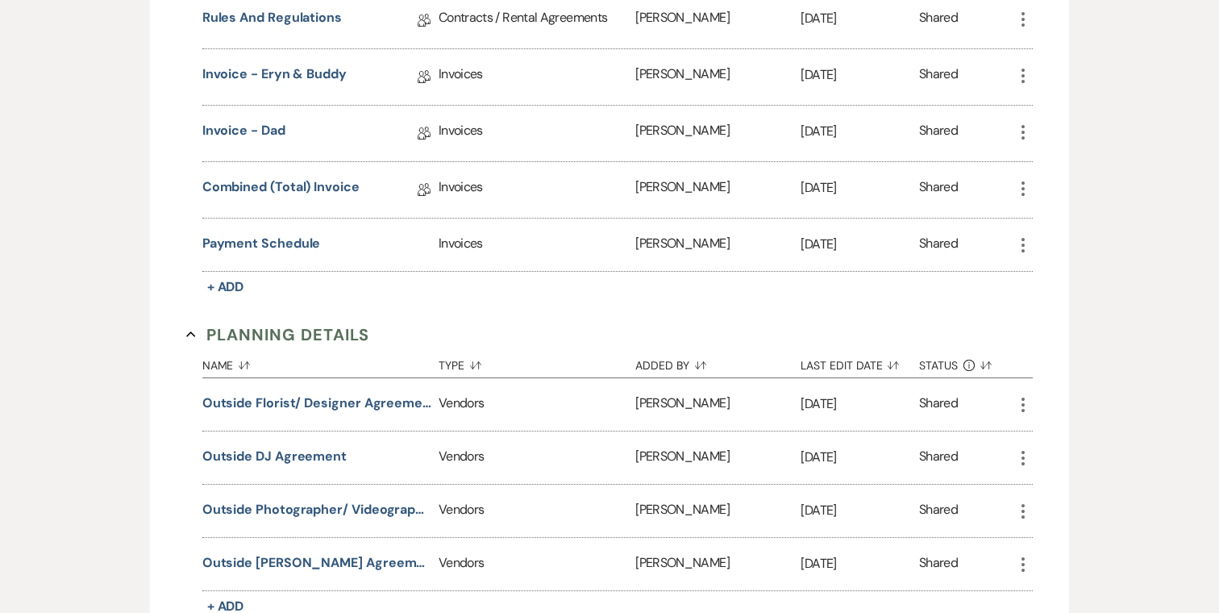
scroll to position [651, 0]
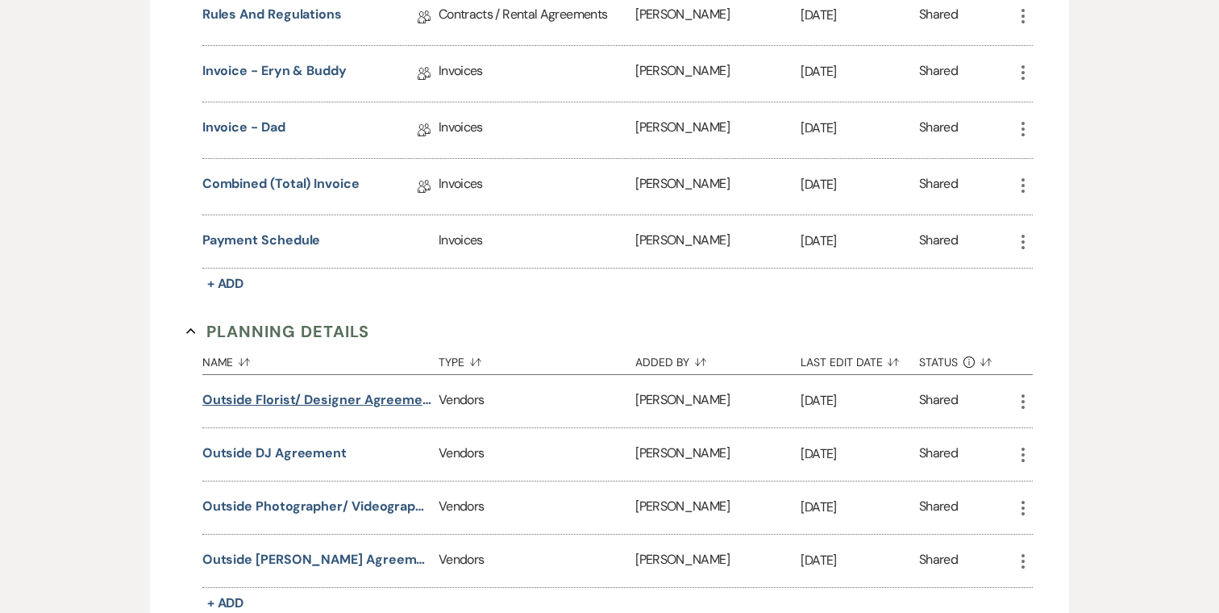
click at [332, 405] on button "Outside Florist/ Designer Agreement" at bounding box center [317, 399] width 230 height 19
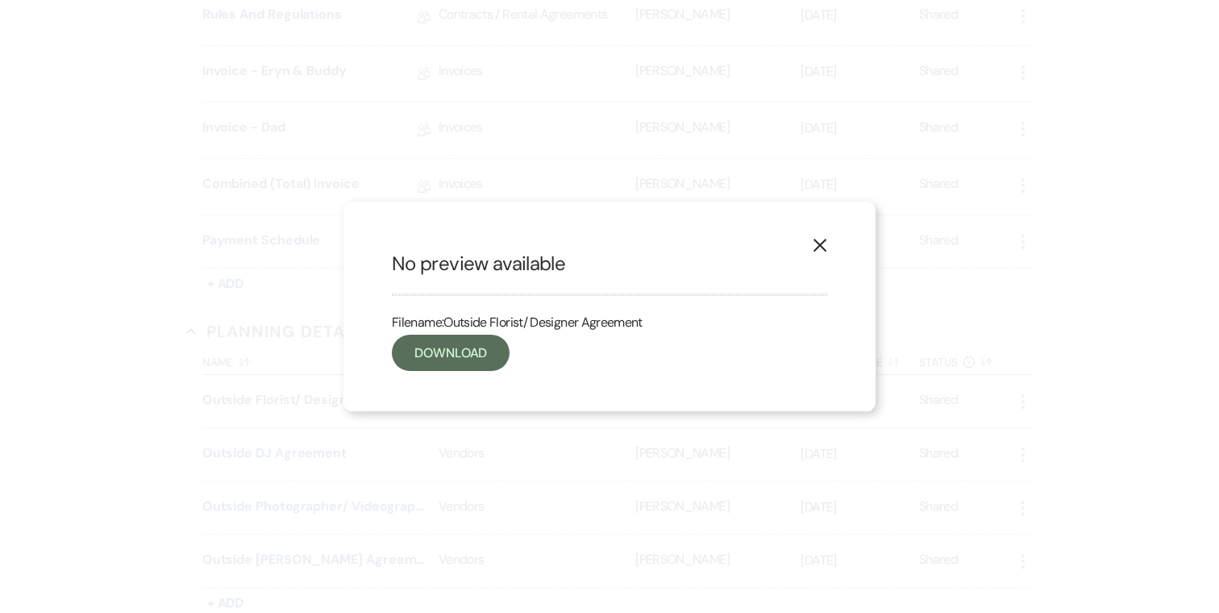
click at [821, 246] on use "button" at bounding box center [820, 245] width 13 height 13
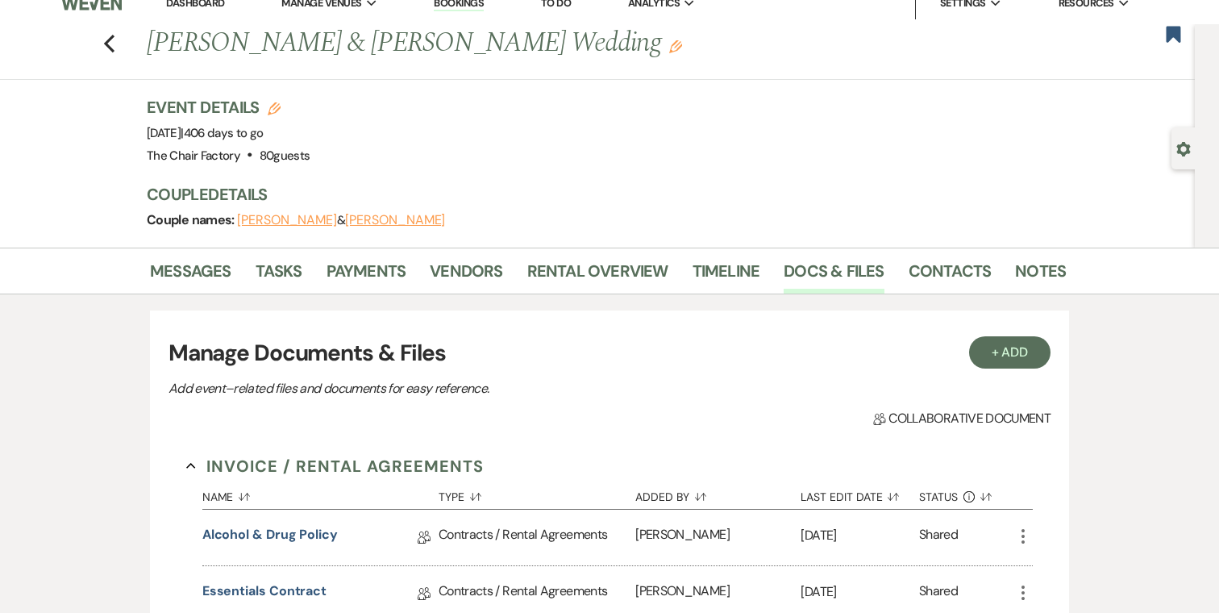
scroll to position [0, 0]
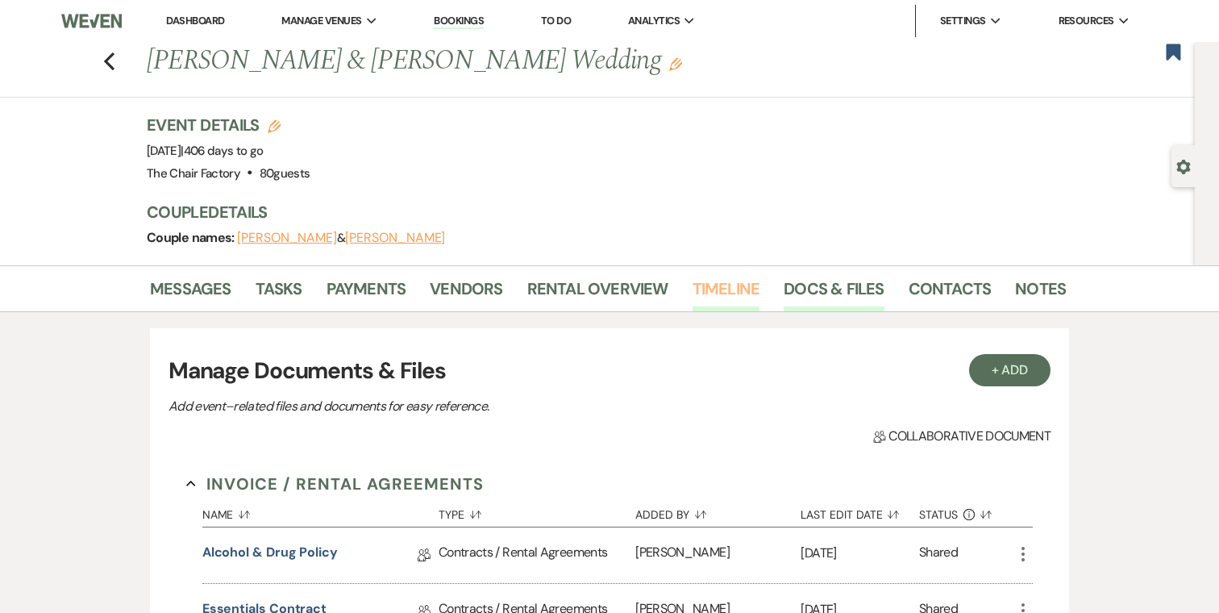
click at [743, 283] on link "Timeline" at bounding box center [727, 293] width 68 height 35
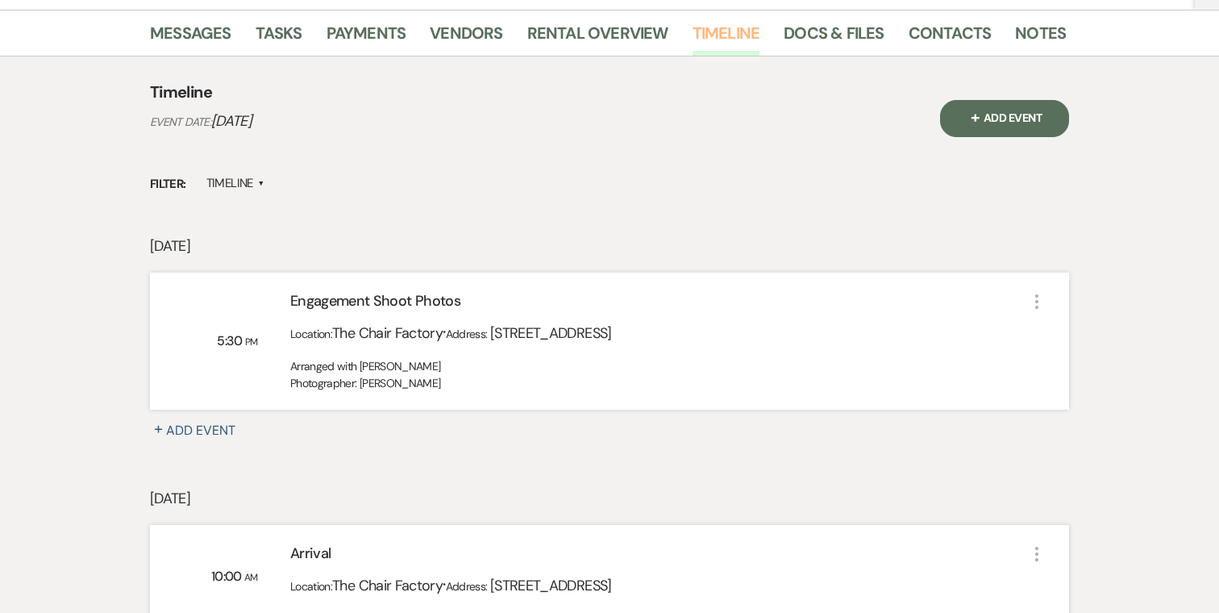
scroll to position [277, 0]
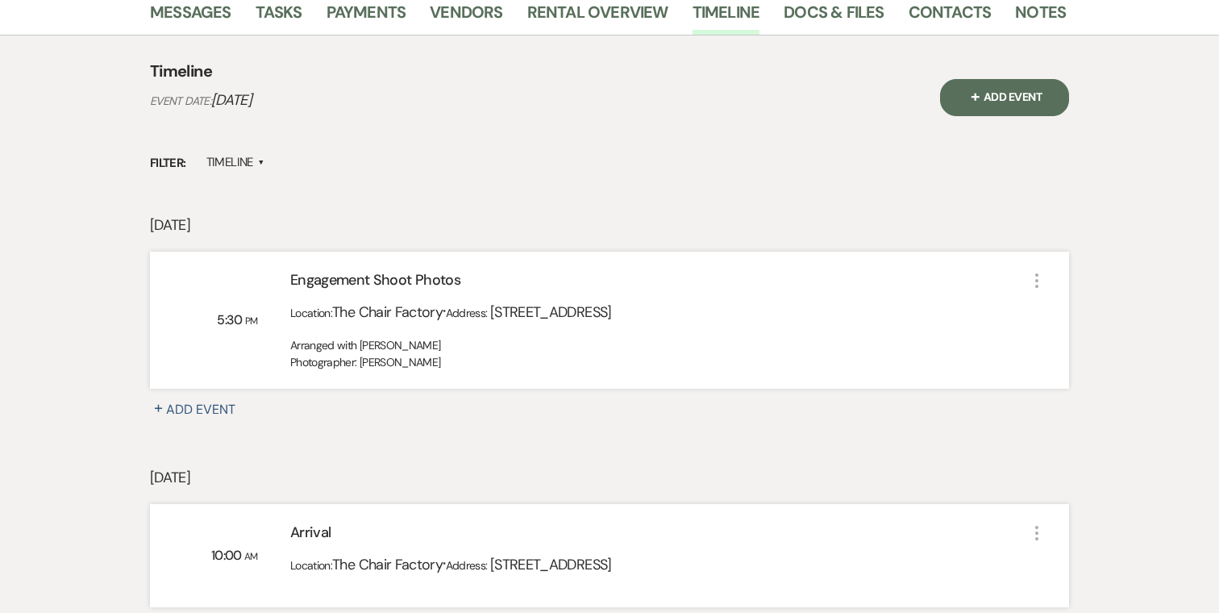
drag, startPoint x: 478, startPoint y: 375, endPoint x: 249, endPoint y: 278, distance: 248.6
click at [249, 278] on div "5:30 PM Engagement Shoot Photos Location: The Chair Factory · Address: [STREET_…" at bounding box center [609, 320] width 919 height 137
click at [439, 456] on div "[DATE] 5:30 PM Engagement Shoot Photos Location: The Chair Factory · Address: […" at bounding box center [609, 340] width 919 height 252
drag, startPoint x: 435, startPoint y: 364, endPoint x: 274, endPoint y: 268, distance: 187.7
click at [274, 268] on div "5:30 PM Engagement Shoot Photos Location: The Chair Factory · Address: [STREET_…" at bounding box center [609, 320] width 919 height 137
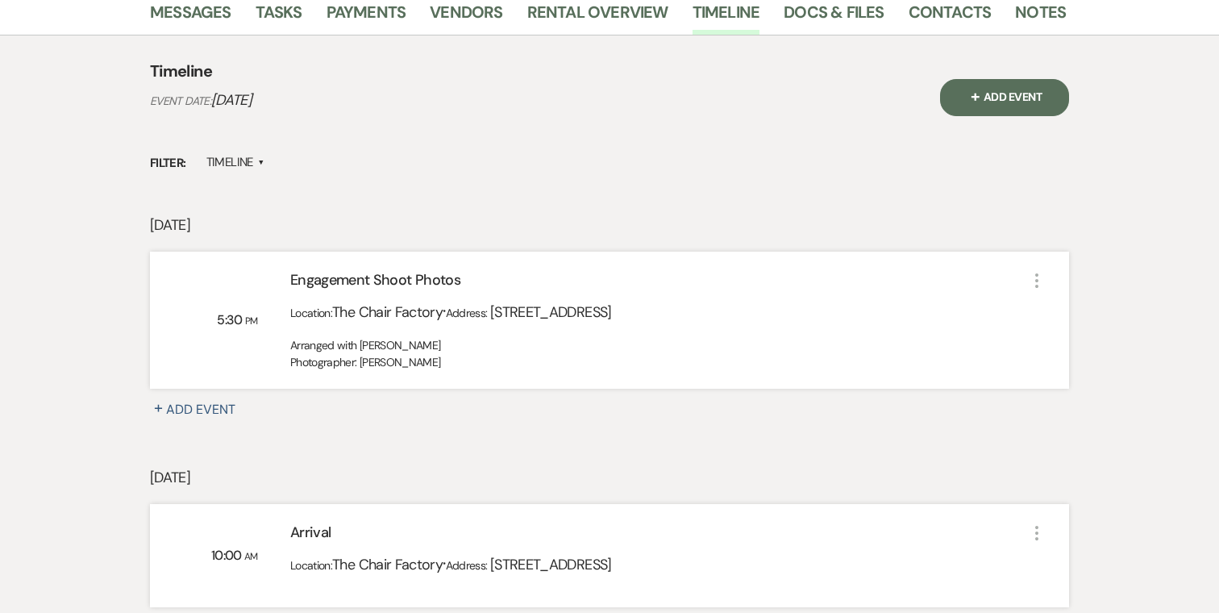
click at [481, 371] on div "Arranged with [PERSON_NAME] Photographer: [PERSON_NAME]" at bounding box center [658, 354] width 737 height 34
drag, startPoint x: 479, startPoint y: 371, endPoint x: 271, endPoint y: 287, distance: 224.3
click at [271, 287] on div "Engagement Shoot Photos Location: The Chair Factory · Address: [STREET_ADDRESS]…" at bounding box center [642, 320] width 769 height 102
click at [492, 365] on div "Arranged with [PERSON_NAME] Photographer: [PERSON_NAME]" at bounding box center [658, 354] width 737 height 34
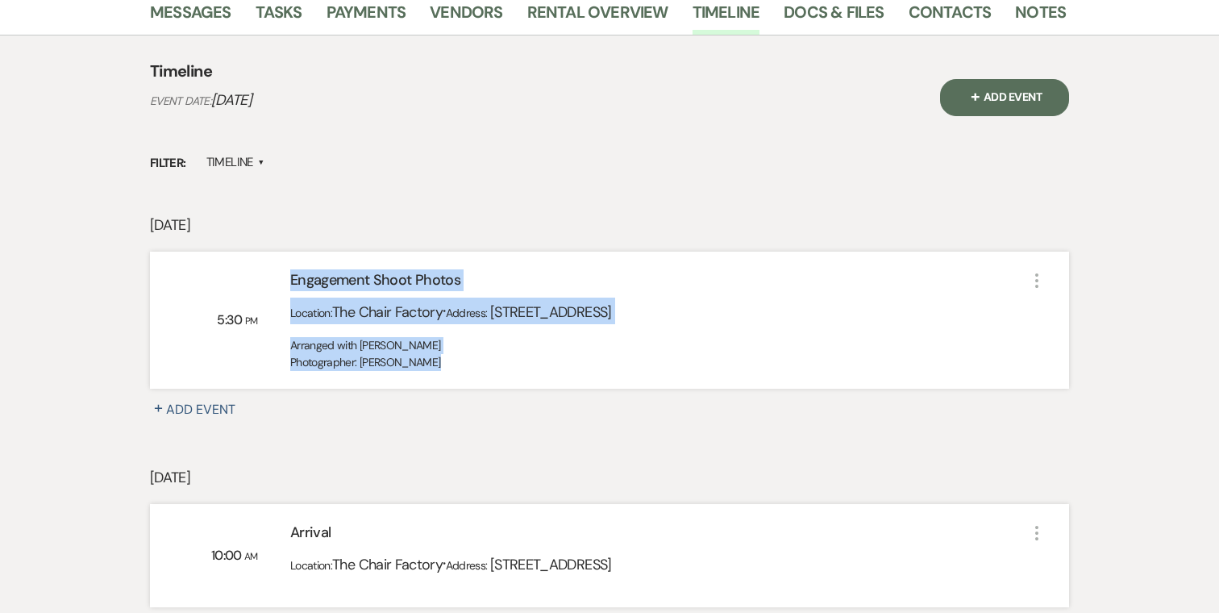
drag, startPoint x: 456, startPoint y: 353, endPoint x: 296, endPoint y: 274, distance: 178.9
click at [296, 274] on div "Engagement Shoot Photos Location: The Chair Factory · Address: [STREET_ADDRESS]…" at bounding box center [642, 320] width 769 height 102
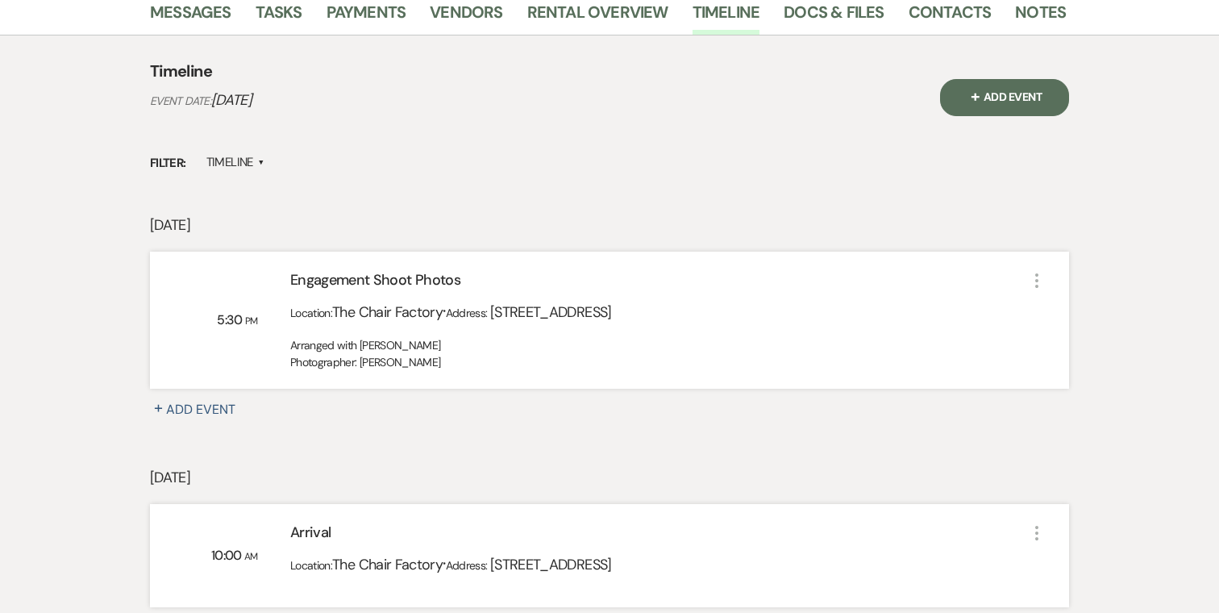
click at [478, 374] on div "5:30 PM Engagement Shoot Photos Location: The Chair Factory · Address: [STREET_…" at bounding box center [609, 320] width 919 height 137
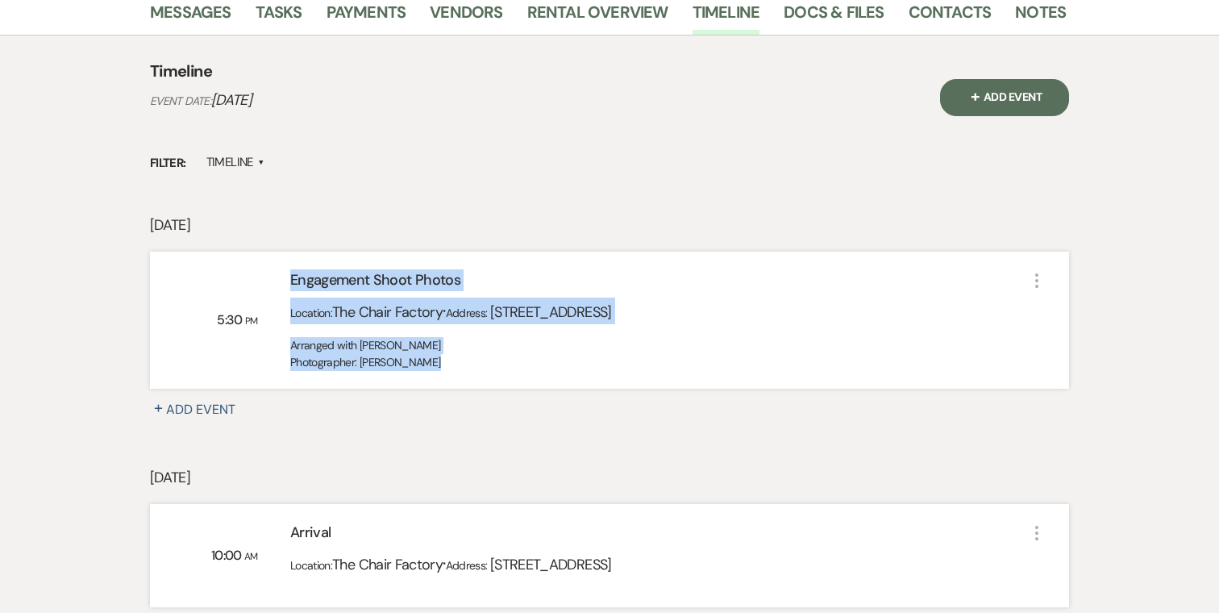
drag, startPoint x: 457, startPoint y: 368, endPoint x: 278, endPoint y: 269, distance: 204.6
click at [278, 269] on div "5:30 PM Engagement Shoot Photos Location: The Chair Factory · Address: [STREET_…" at bounding box center [609, 320] width 919 height 137
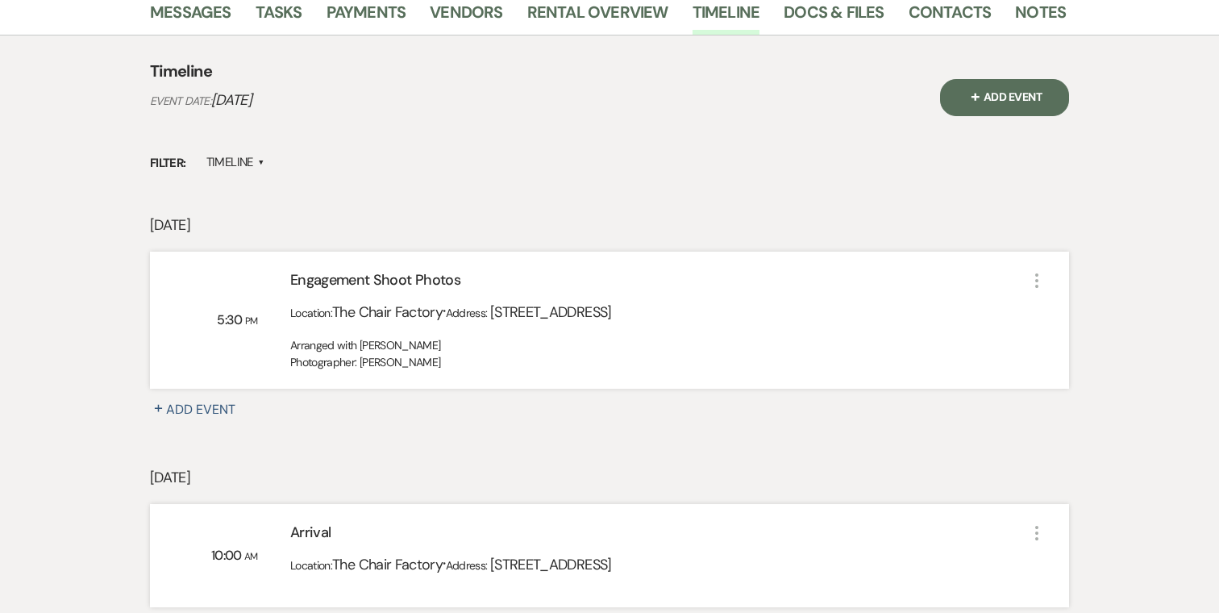
click at [466, 380] on div "5:30 PM Engagement Shoot Photos Location: The Chair Factory · Address: [STREET_…" at bounding box center [609, 320] width 919 height 137
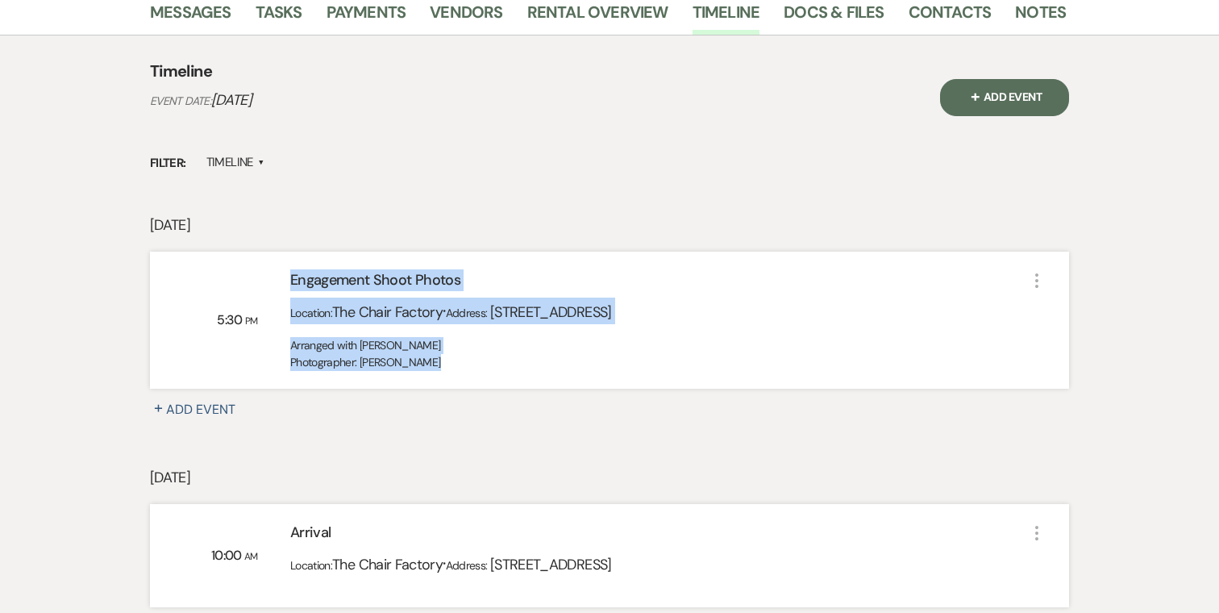
drag, startPoint x: 456, startPoint y: 372, endPoint x: 299, endPoint y: 281, distance: 181.7
click at [299, 281] on div "5:30 PM Engagement Shoot Photos Location: The Chair Factory · Address: [STREET_…" at bounding box center [609, 320] width 919 height 137
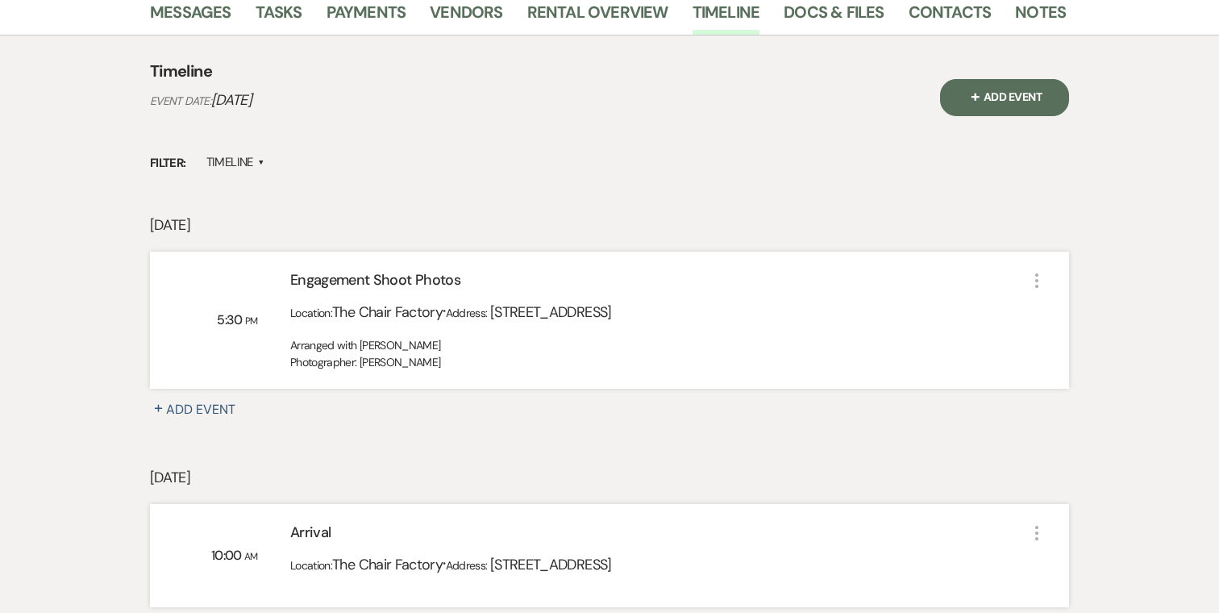
click at [479, 365] on div "Arranged with [PERSON_NAME] Photographer: [PERSON_NAME]" at bounding box center [658, 354] width 737 height 34
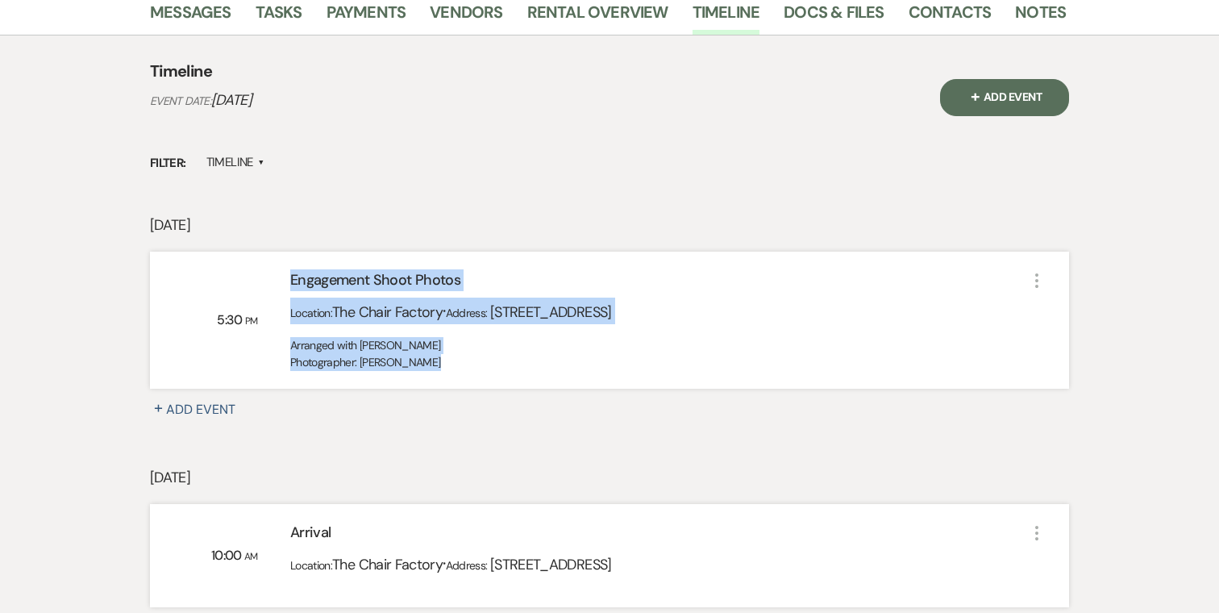
drag, startPoint x: 457, startPoint y: 364, endPoint x: 281, endPoint y: 275, distance: 198.0
click at [281, 275] on div "Engagement Shoot Photos Location: The Chair Factory · Address: [STREET_ADDRESS]…" at bounding box center [642, 320] width 769 height 102
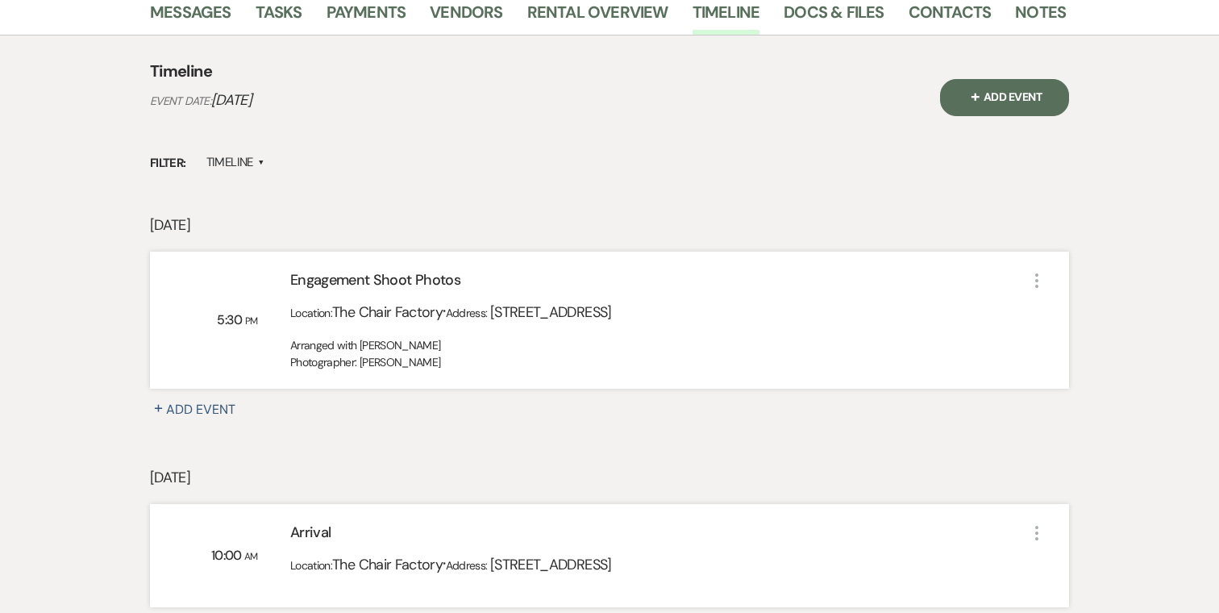
click at [522, 375] on div "5:30 PM Engagement Shoot Photos Location: The Chair Factory · Address: [STREET_…" at bounding box center [609, 320] width 919 height 137
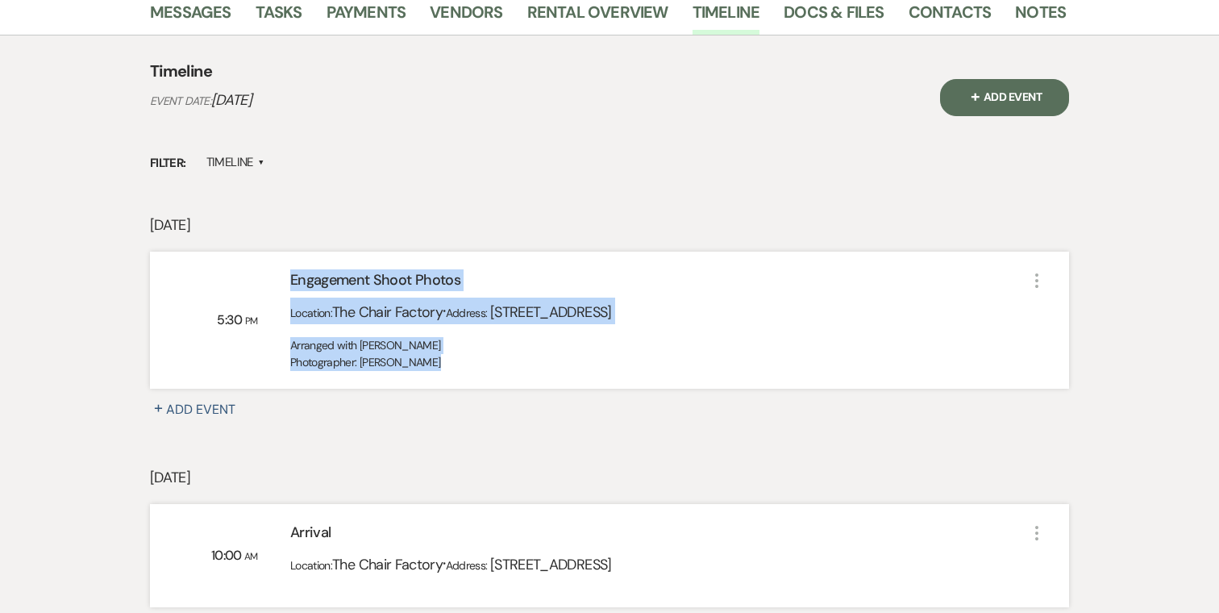
drag, startPoint x: 512, startPoint y: 373, endPoint x: 289, endPoint y: 275, distance: 243.0
click at [289, 275] on div "5:30 PM Engagement Shoot Photos Location: The Chair Factory · Address: [STREET_…" at bounding box center [609, 320] width 919 height 137
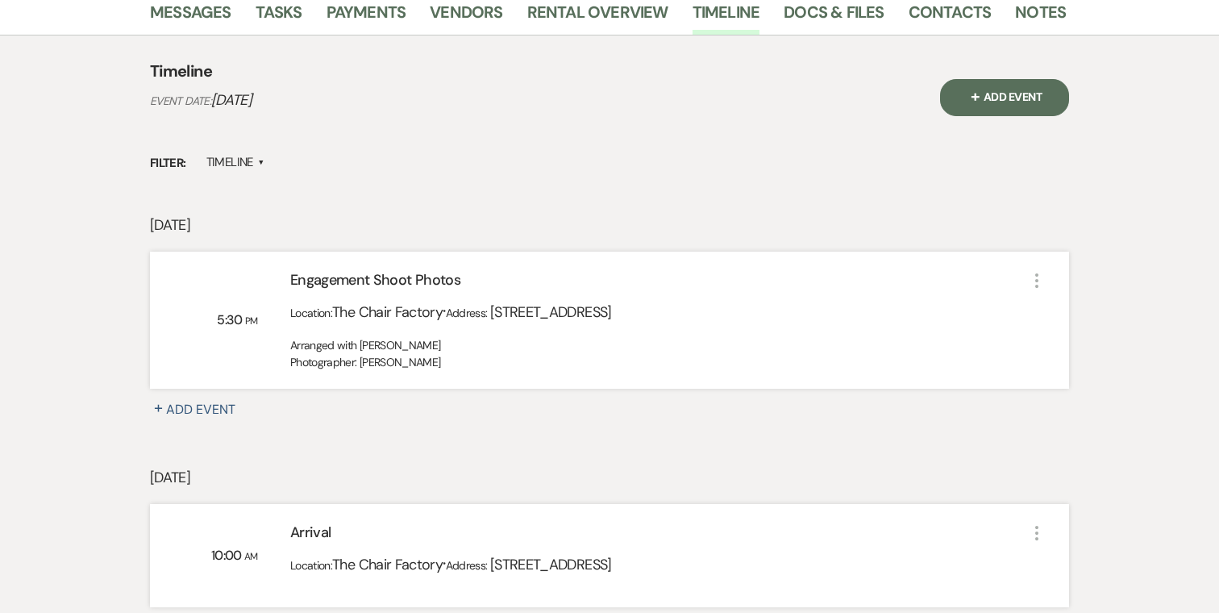
click at [514, 366] on div "Arranged with [PERSON_NAME] Photographer: [PERSON_NAME]" at bounding box center [658, 354] width 737 height 34
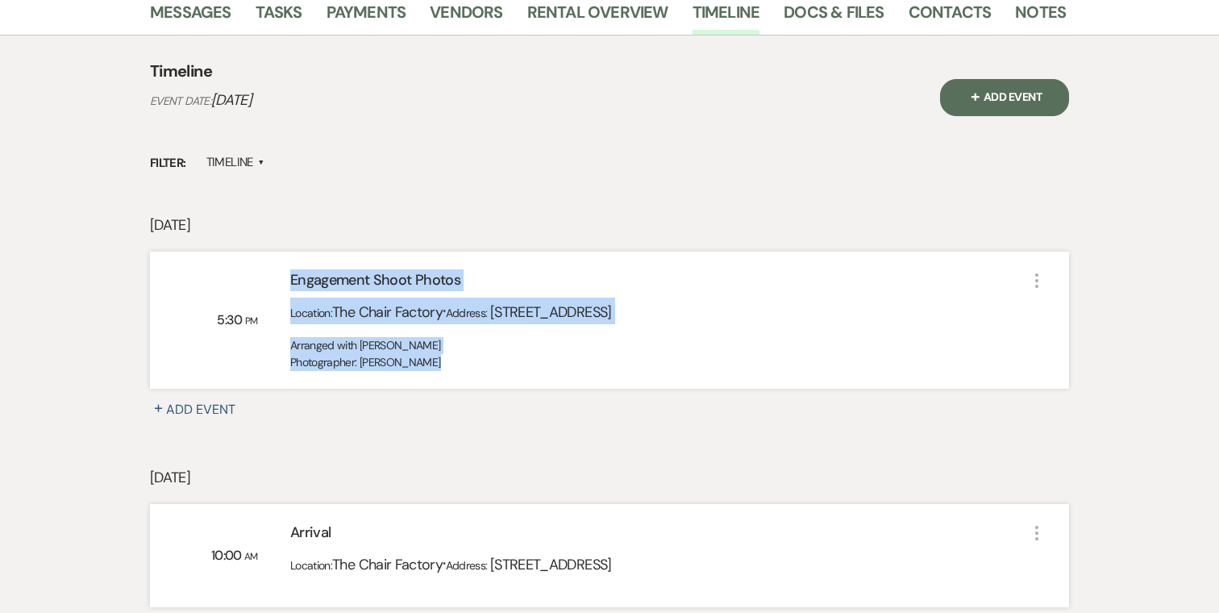
drag, startPoint x: 468, startPoint y: 355, endPoint x: 292, endPoint y: 277, distance: 192.1
click at [292, 277] on div "Engagement Shoot Photos Location: The Chair Factory · Address: [STREET_ADDRESS]…" at bounding box center [642, 320] width 769 height 102
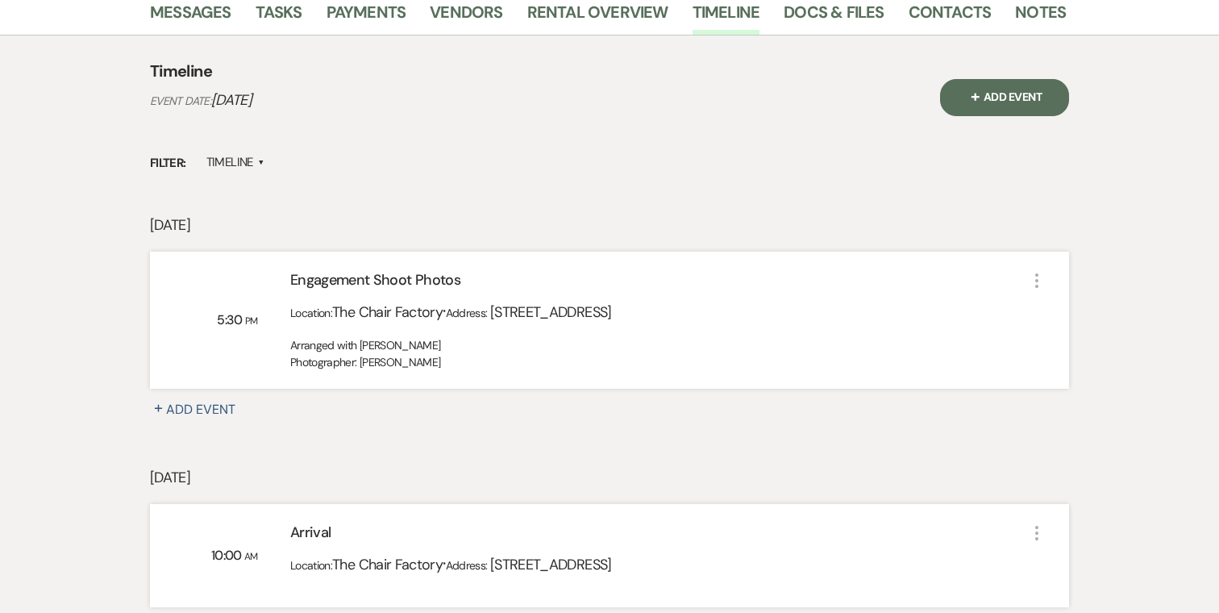
click at [468, 352] on div "Arranged with [PERSON_NAME] Photographer: [PERSON_NAME]" at bounding box center [658, 354] width 737 height 34
drag, startPoint x: 461, startPoint y: 361, endPoint x: 273, endPoint y: 254, distance: 217.0
click at [273, 254] on div "5:30 PM Engagement Shoot Photos Location: The Chair Factory · Address: [STREET_…" at bounding box center [609, 320] width 919 height 137
click at [458, 358] on div "Arranged with [PERSON_NAME] Photographer: [PERSON_NAME]" at bounding box center [658, 354] width 737 height 34
drag, startPoint x: 453, startPoint y: 358, endPoint x: 279, endPoint y: 284, distance: 189.3
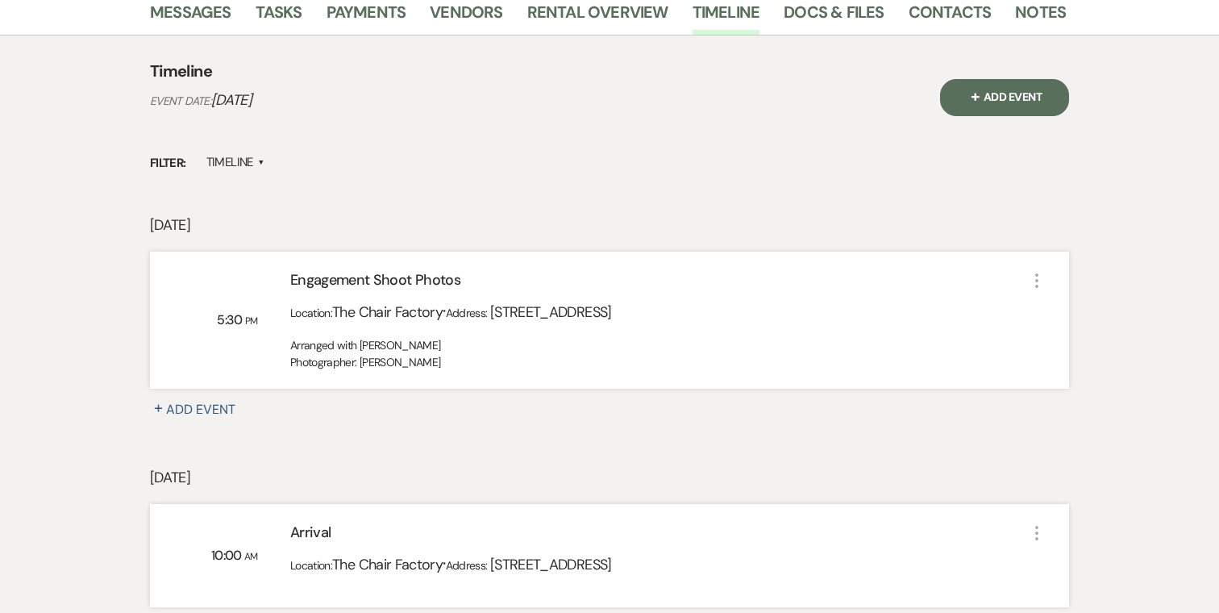
click at [279, 284] on div "Engagement Shoot Photos Location: The Chair Factory · Address: [STREET_ADDRESS]…" at bounding box center [642, 320] width 769 height 102
click at [527, 431] on div "[DATE] 5:30 PM Engagement Shoot Photos Location: The Chair Factory · Address: […" at bounding box center [609, 340] width 919 height 252
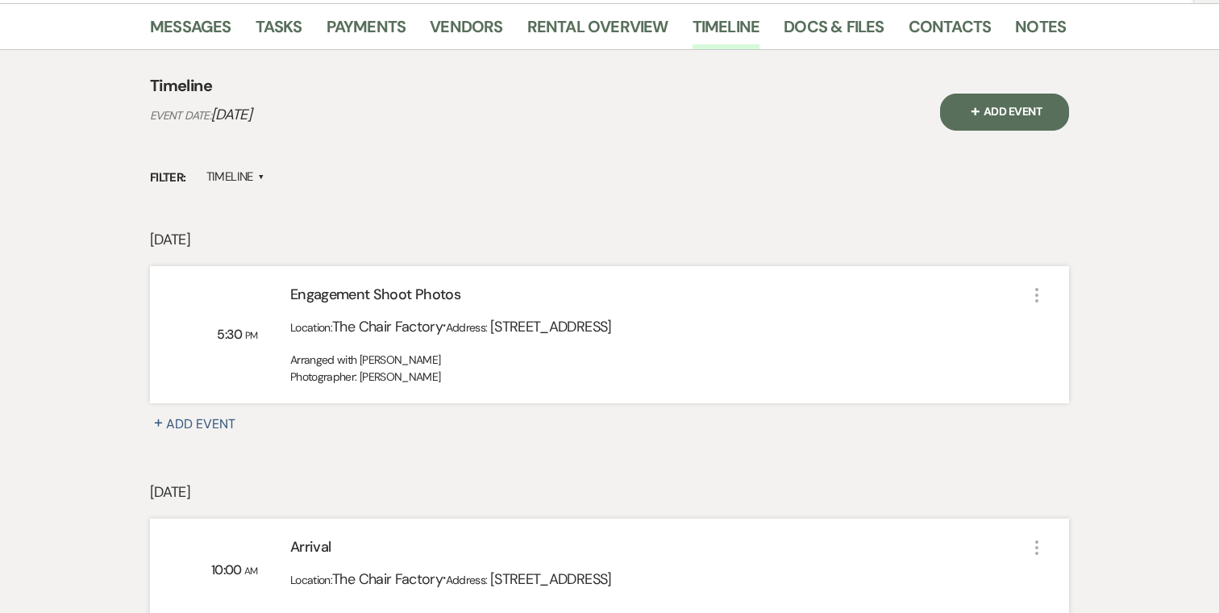
scroll to position [256, 0]
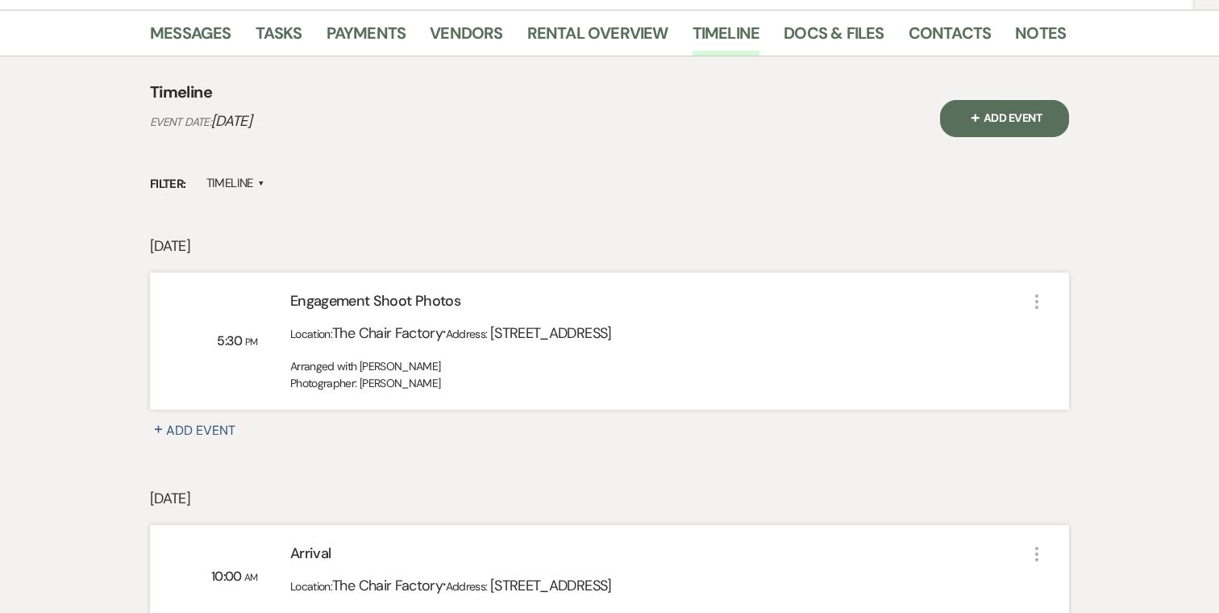
drag, startPoint x: 463, startPoint y: 389, endPoint x: 289, endPoint y: 306, distance: 193.0
click at [289, 306] on div "Engagement Shoot Photos Location: The Chair Factory · Address: [STREET_ADDRESS]…" at bounding box center [642, 341] width 769 height 102
click at [331, 302] on div "Engagement Shoot Photos" at bounding box center [658, 304] width 737 height 28
drag, startPoint x: 468, startPoint y: 394, endPoint x: 455, endPoint y: 390, distance: 14.3
click at [455, 390] on div "5:30 PM Engagement Shoot Photos Location: The Chair Factory · Address: [STREET_…" at bounding box center [609, 341] width 919 height 137
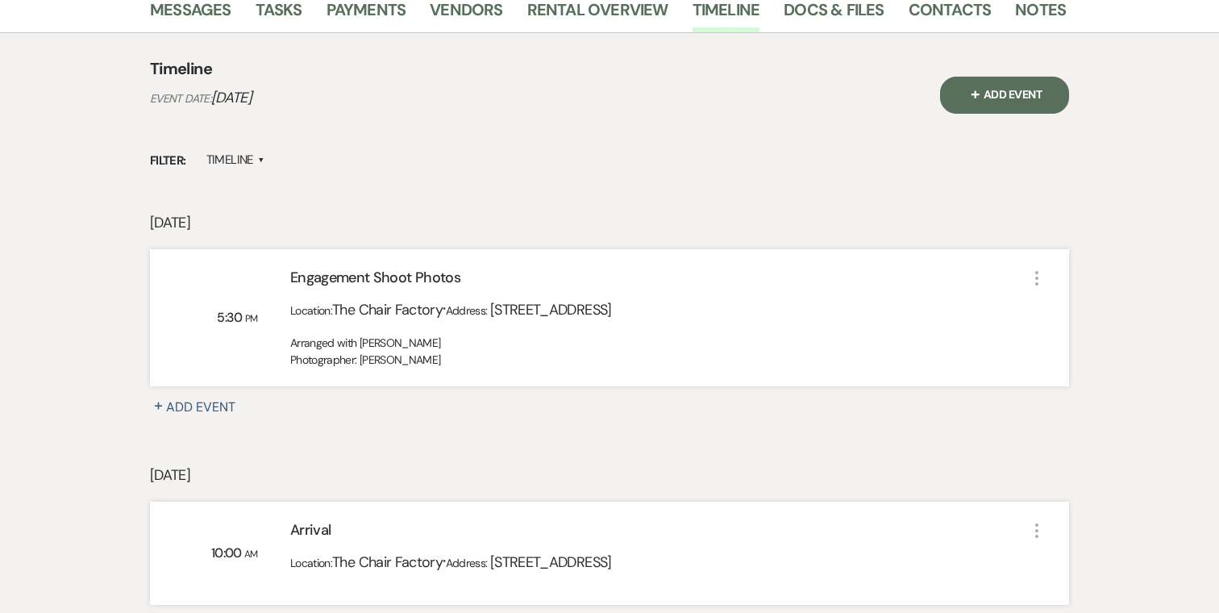
scroll to position [261, 0]
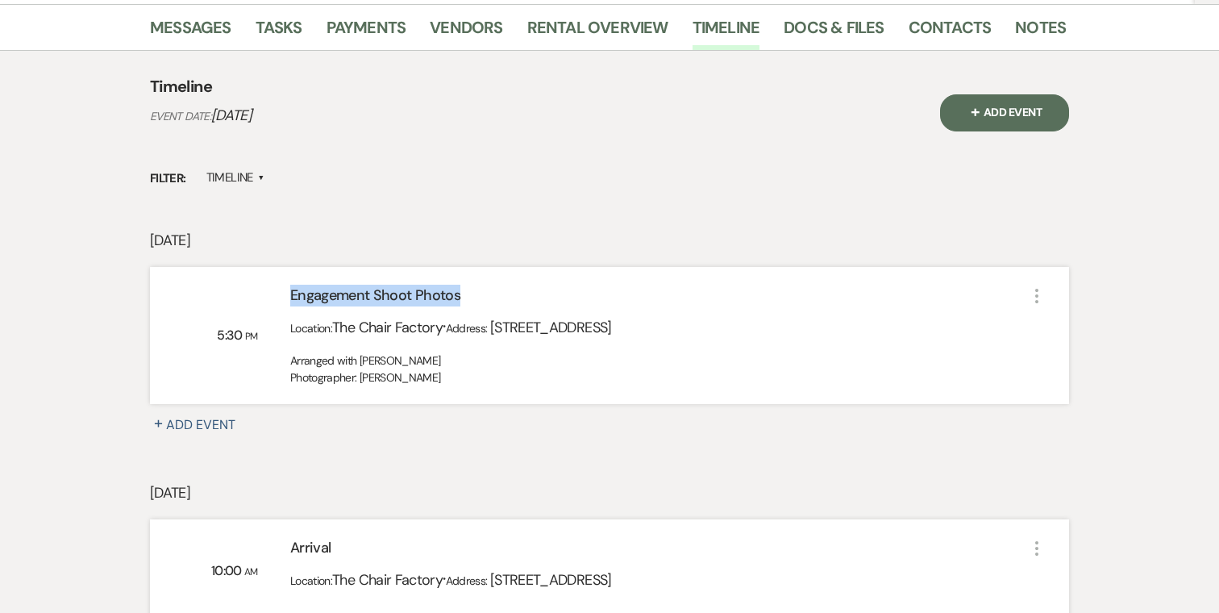
drag, startPoint x: 463, startPoint y: 301, endPoint x: 268, endPoint y: 301, distance: 195.1
click at [268, 301] on div "Engagement Shoot Photos Location: The Chair Factory · Address: [STREET_ADDRESS]…" at bounding box center [642, 336] width 769 height 102
click at [459, 298] on div "Engagement Shoot Photos" at bounding box center [658, 299] width 737 height 28
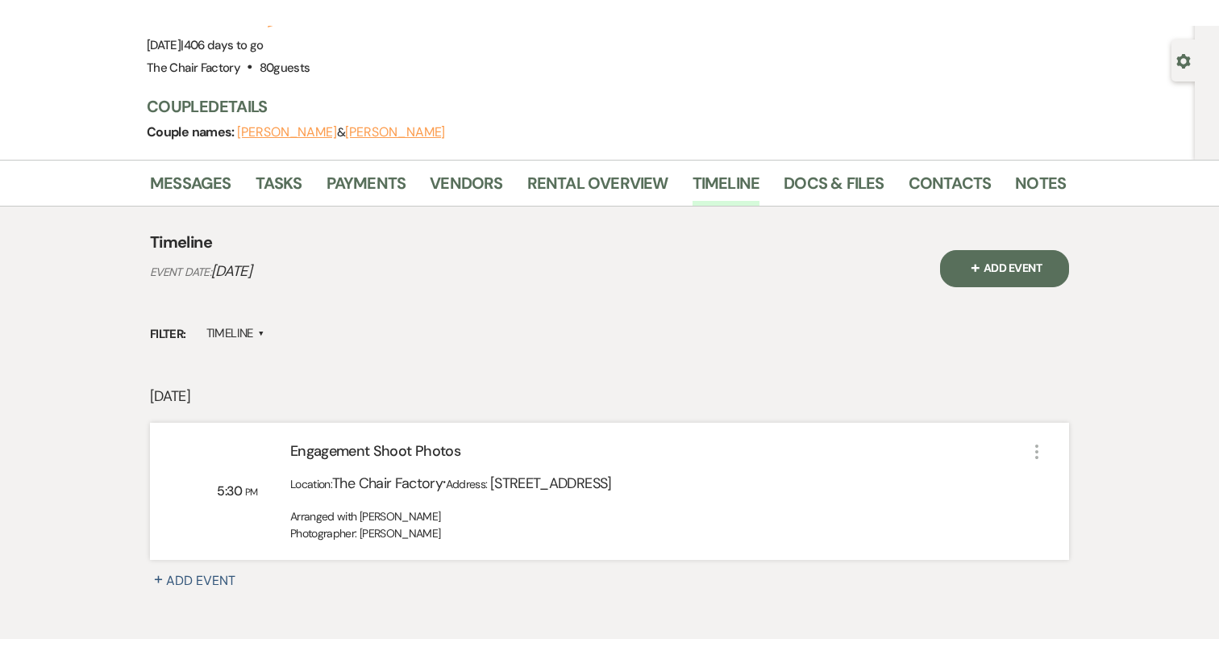
scroll to position [0, 0]
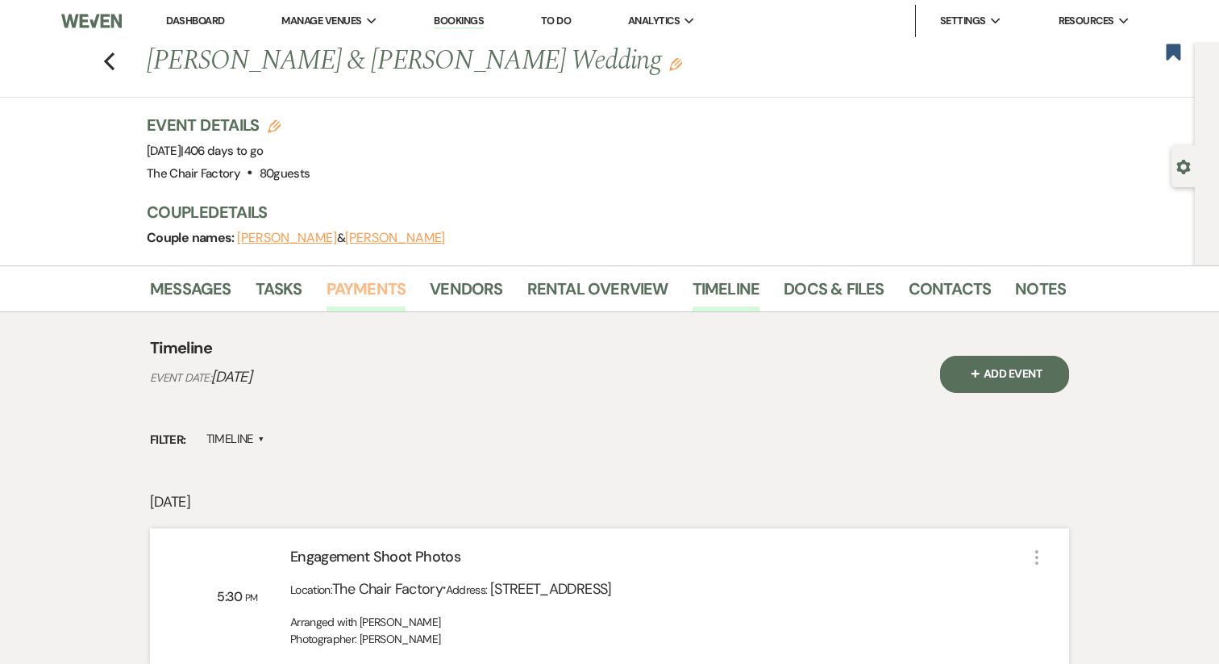
click at [371, 287] on link "Payments" at bounding box center [367, 293] width 80 height 35
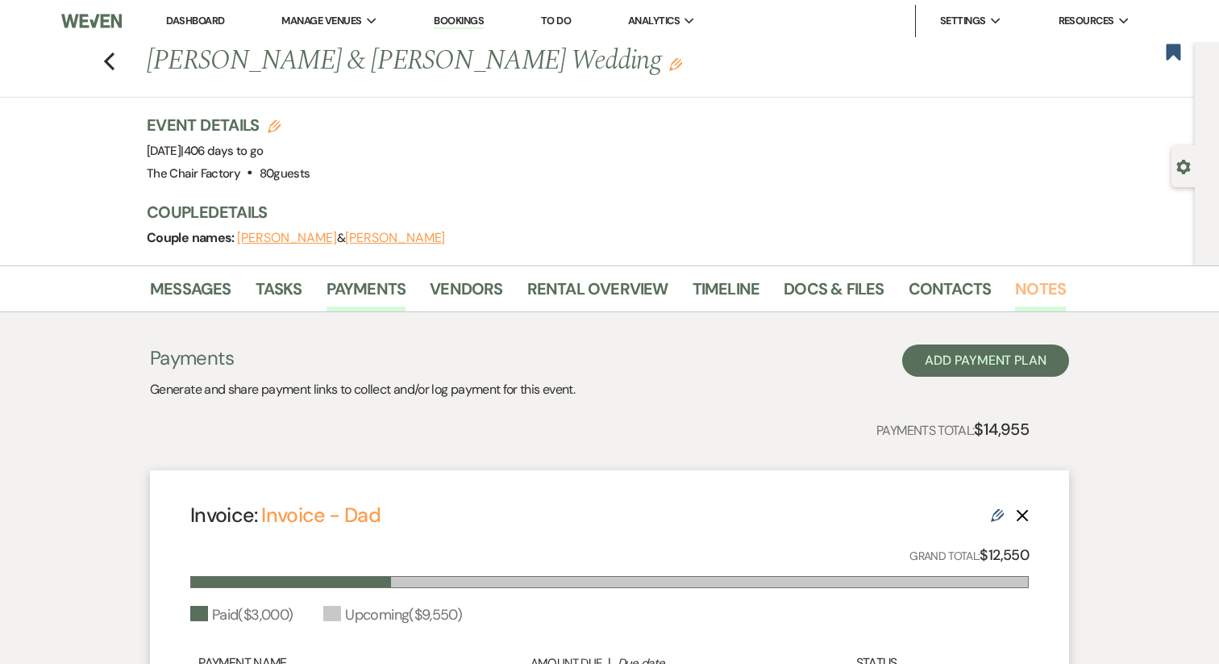
click at [1041, 297] on link "Notes" at bounding box center [1040, 293] width 51 height 35
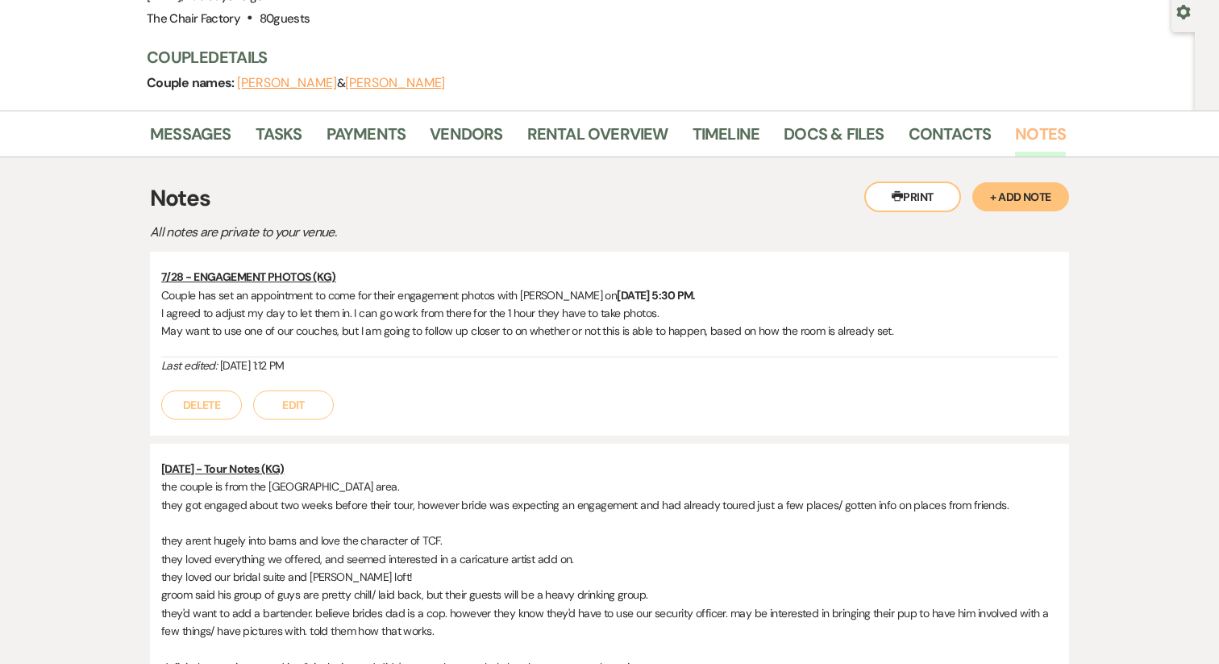
scroll to position [175, 0]
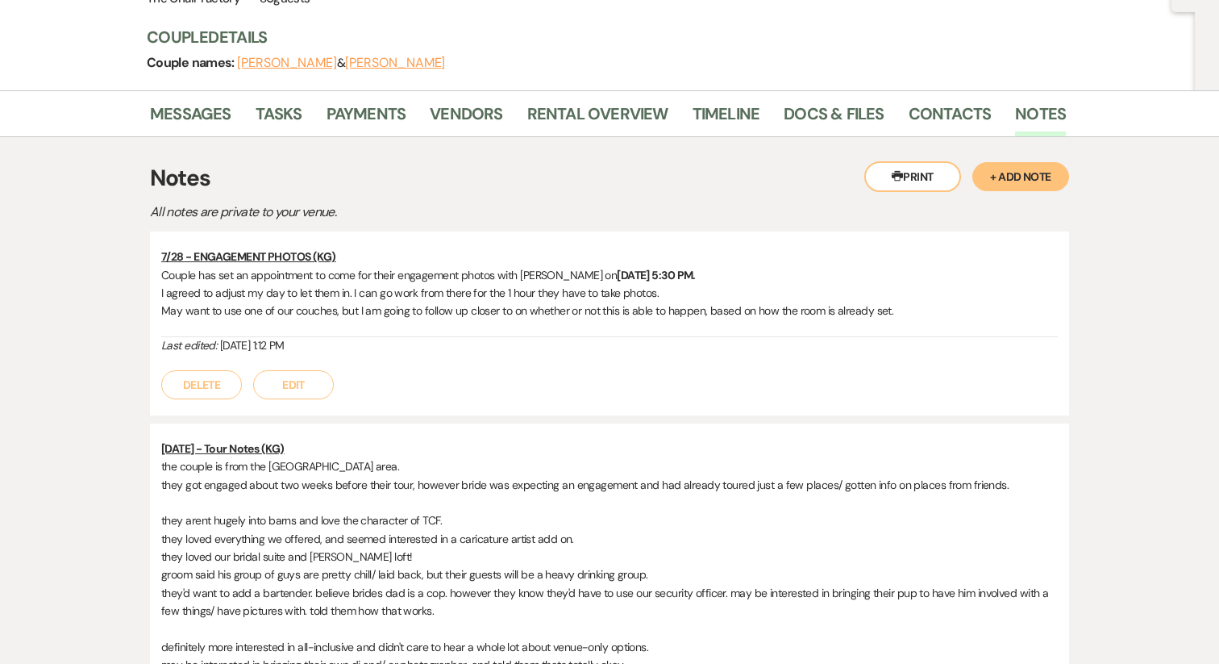
click at [1001, 188] on button "+ Add Note" at bounding box center [1020, 176] width 97 height 29
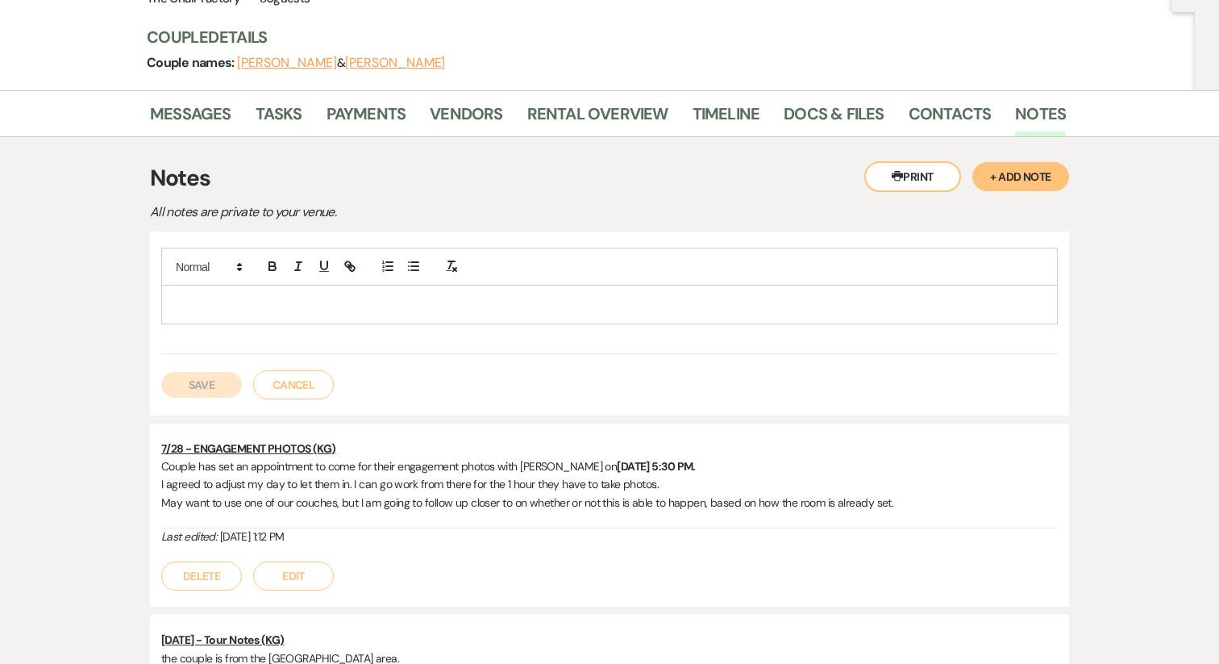
click at [313, 307] on p at bounding box center [609, 304] width 871 height 18
click at [320, 450] on u "7/28 - ENGAGEMENT PHOTOS (KG)" at bounding box center [248, 448] width 175 height 15
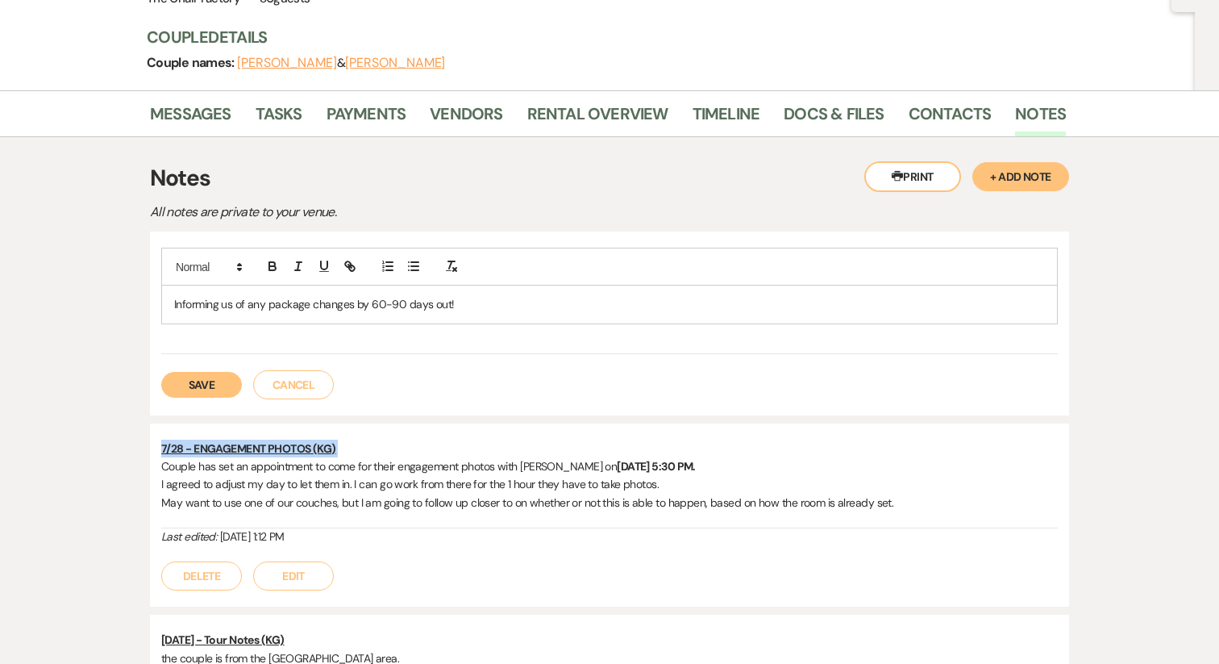
click at [320, 450] on u "7/28 - ENGAGEMENT PHOTOS (KG)" at bounding box center [248, 448] width 175 height 15
copy u "7/28 - ENGAGEMENT PHOTOS (KG)"
click at [169, 301] on div "Informing us of any package changes by 60-90 days out!" at bounding box center [609, 303] width 895 height 37
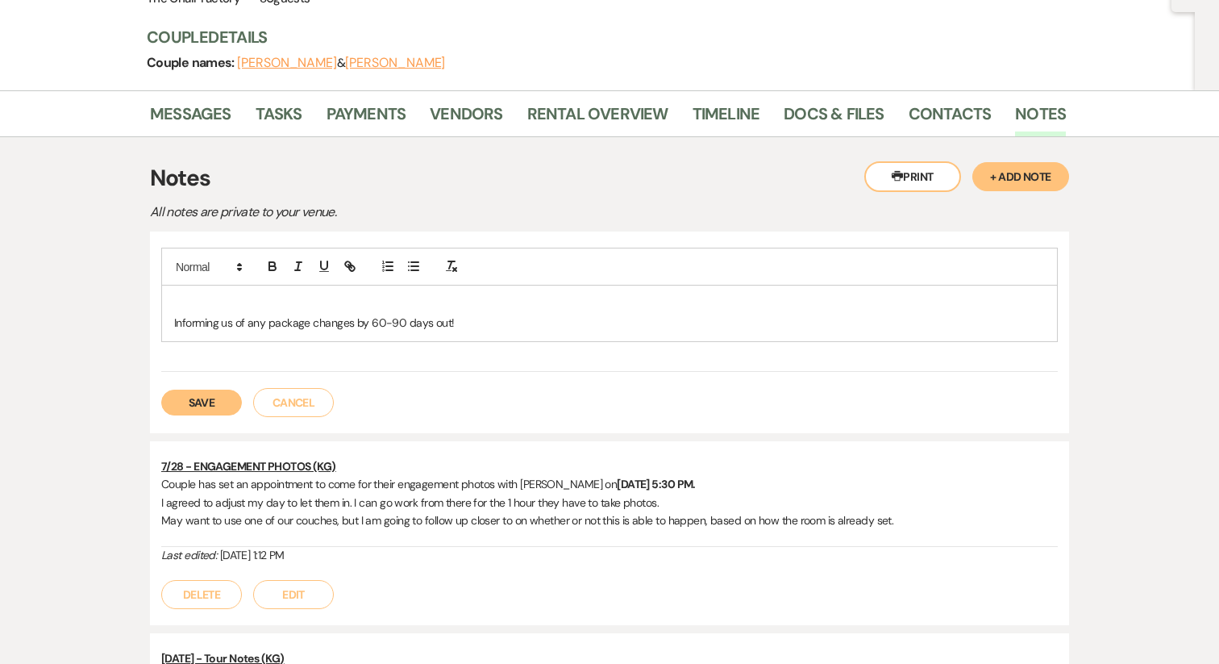
click at [217, 308] on p at bounding box center [609, 304] width 871 height 18
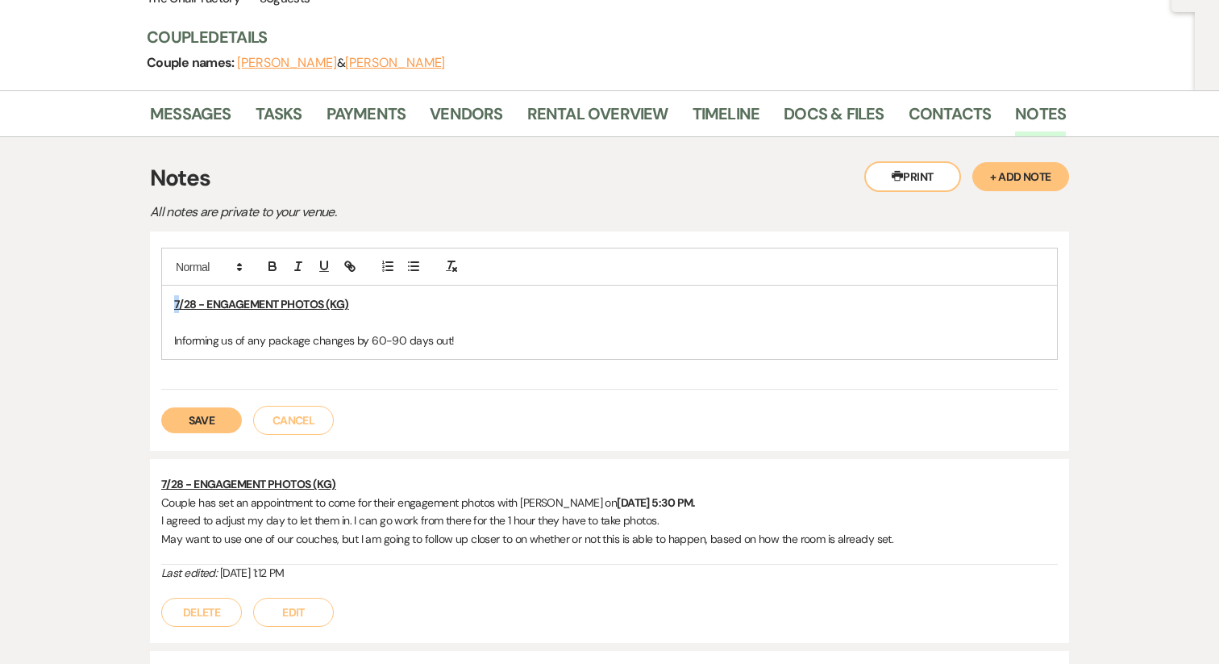
drag, startPoint x: 178, startPoint y: 302, endPoint x: 164, endPoint y: 302, distance: 14.5
click at [164, 302] on div "7/28 - ENGAGEMENT PHOTOS (KG) Informing us of any package changes by 60-90 days…" at bounding box center [609, 321] width 895 height 73
drag, startPoint x: 187, startPoint y: 306, endPoint x: 198, endPoint y: 306, distance: 11.3
click at [198, 306] on u "8/28 - ENGAGEMENT PHOTOS (KG)" at bounding box center [262, 304] width 177 height 15
drag, startPoint x: 206, startPoint y: 301, endPoint x: 323, endPoint y: 301, distance: 117.7
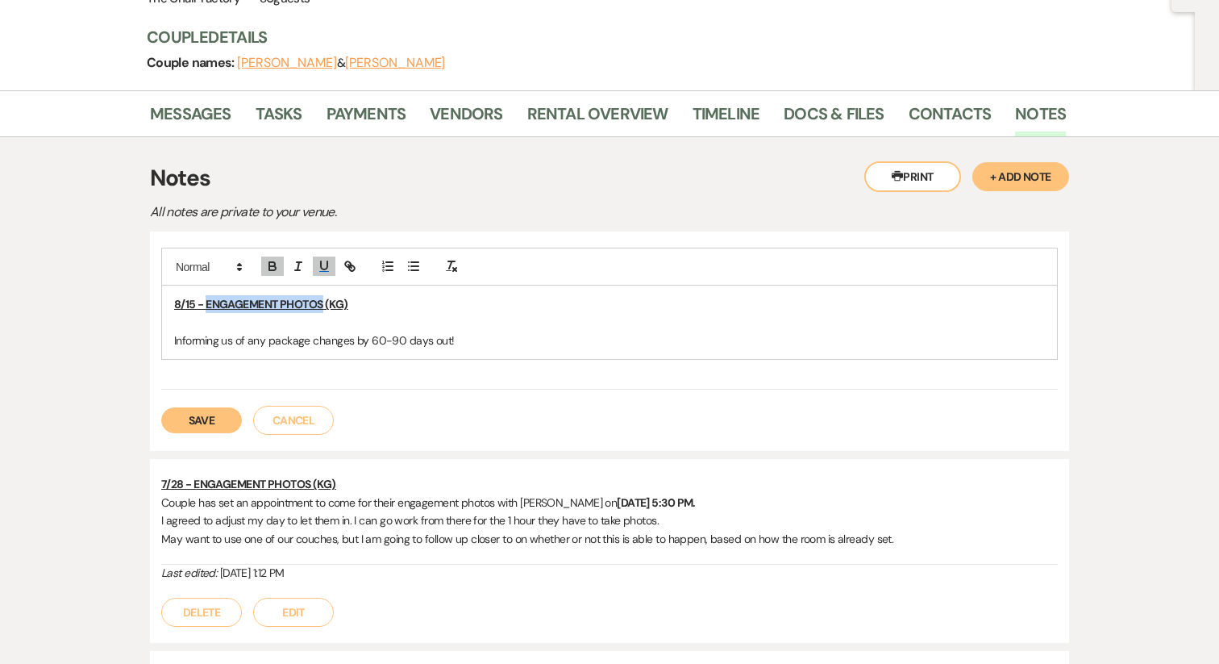
click at [323, 301] on u "8/15 - ENGAGEMENT PHOTOS (KG)" at bounding box center [261, 304] width 174 height 15
click at [267, 310] on u "8/15 - ZOOM MEETING (KG)" at bounding box center [242, 304] width 137 height 15
click at [267, 321] on p at bounding box center [609, 323] width 871 height 18
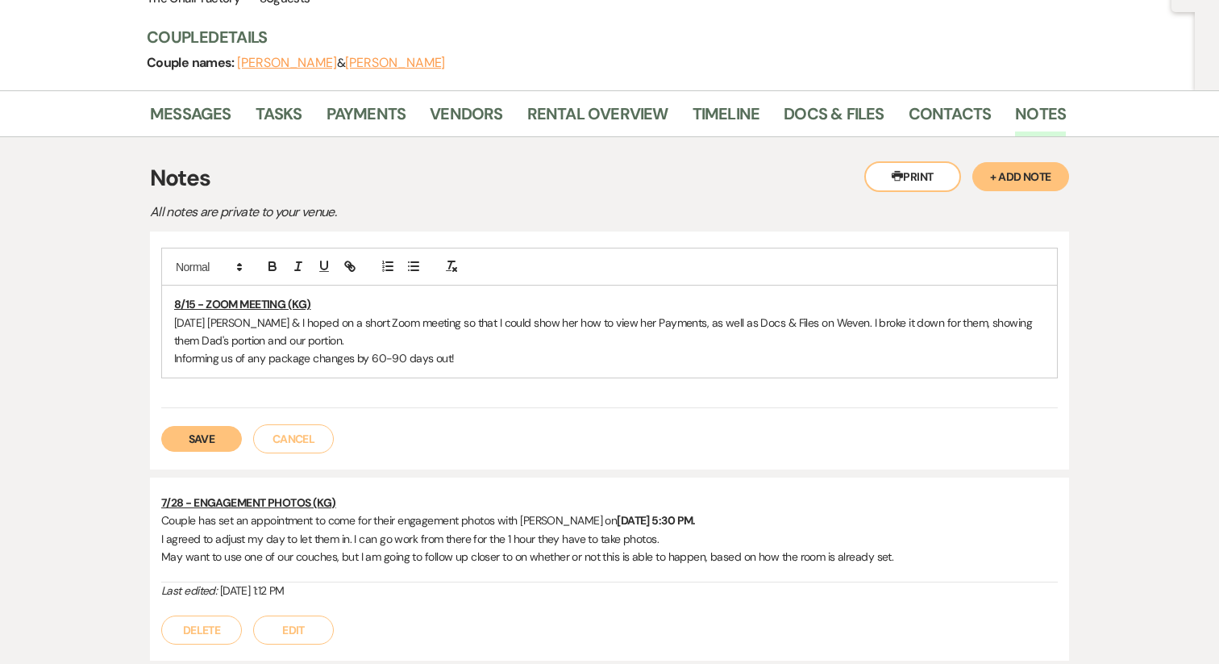
click at [245, 342] on p "[DATE] [PERSON_NAME] & I hoped on a short Zoom meeting so that I could show her…" at bounding box center [609, 332] width 871 height 36
click at [386, 344] on p "[DATE] [PERSON_NAME] & I hoped on a short Zoom meeting so that I could show her…" at bounding box center [609, 332] width 871 height 36
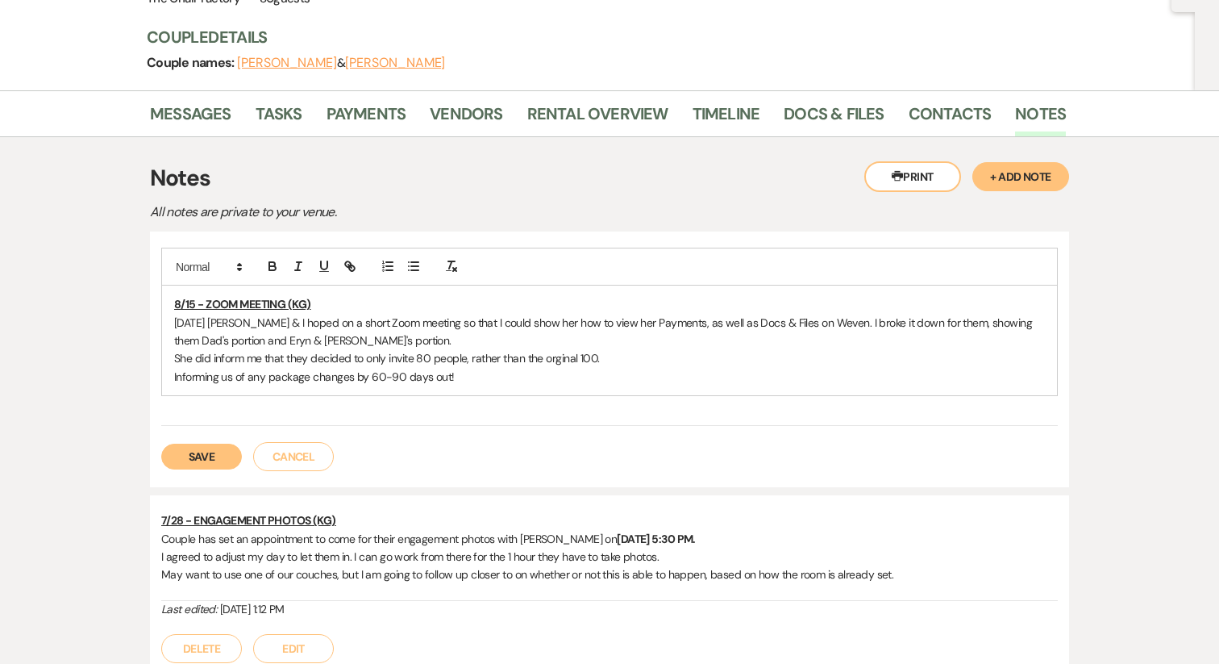
click at [570, 366] on p "She did inform me that they decided to only invite 80 people, rather than the o…" at bounding box center [609, 358] width 871 height 18
click at [617, 360] on p "She did inform me that they decided to only invite 80 people, rather than the o…" at bounding box center [609, 358] width 871 height 18
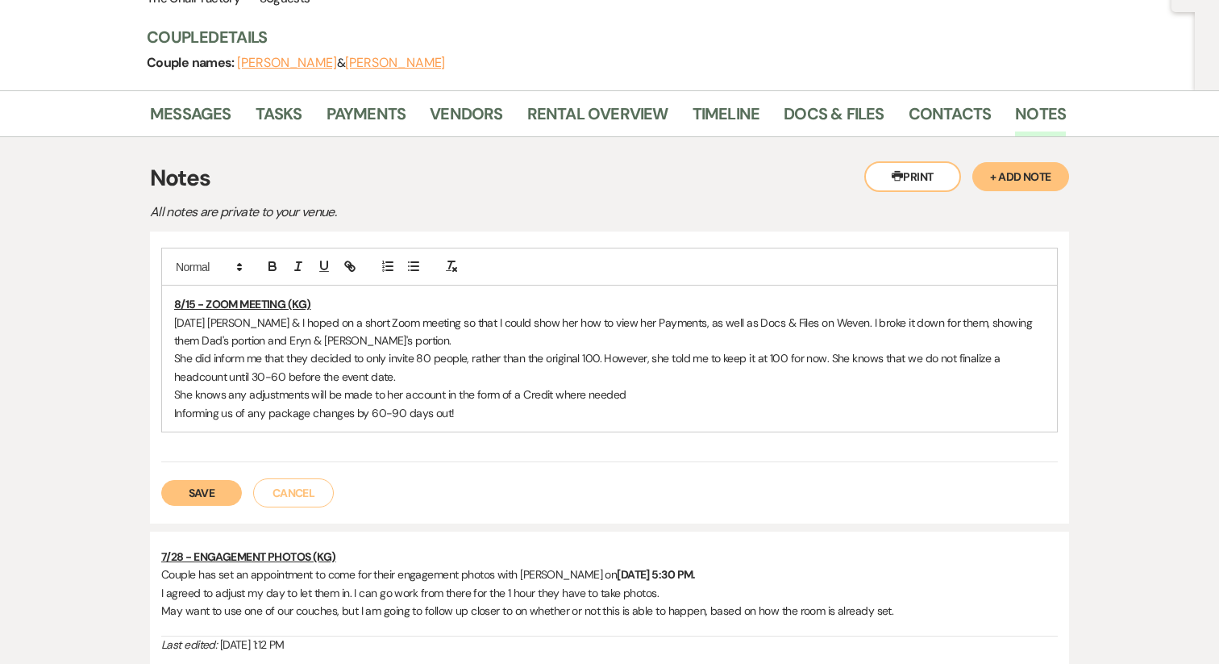
click at [341, 394] on p "She knows any adjustments will be made to her account in the form of a Credit w…" at bounding box center [609, 394] width 871 height 18
drag, startPoint x: 341, startPoint y: 394, endPoint x: 305, endPoint y: 398, distance: 36.4
click at [305, 398] on p "She knows any adjustments will be made to her account in the form of a Credit w…" at bounding box center [609, 394] width 871 height 18
click at [417, 398] on p "She knows any adjustments made to her account in the form of a Credit where nee…" at bounding box center [609, 394] width 871 height 18
click at [644, 392] on p "She knows any adjustments made to her account may be in the form of a Credit wh…" at bounding box center [609, 394] width 871 height 18
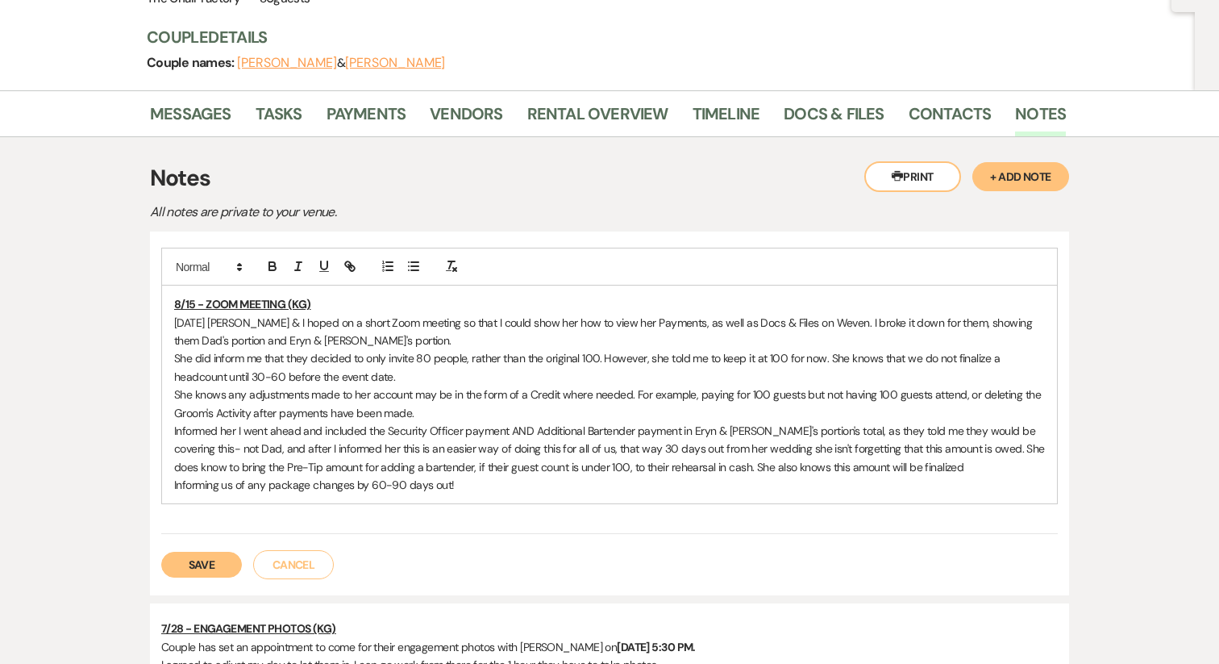
click at [825, 468] on p "Informed her I went ahead and included the Security Officer payment AND Additio…" at bounding box center [609, 449] width 871 height 54
click at [821, 468] on p "Informed her I went ahead and included the Security Officer payment AND Additio…" at bounding box center [609, 449] width 871 height 54
click at [986, 468] on p "Informed her I went ahead and included the Security Officer payment AND Additio…" at bounding box center [609, 449] width 871 height 54
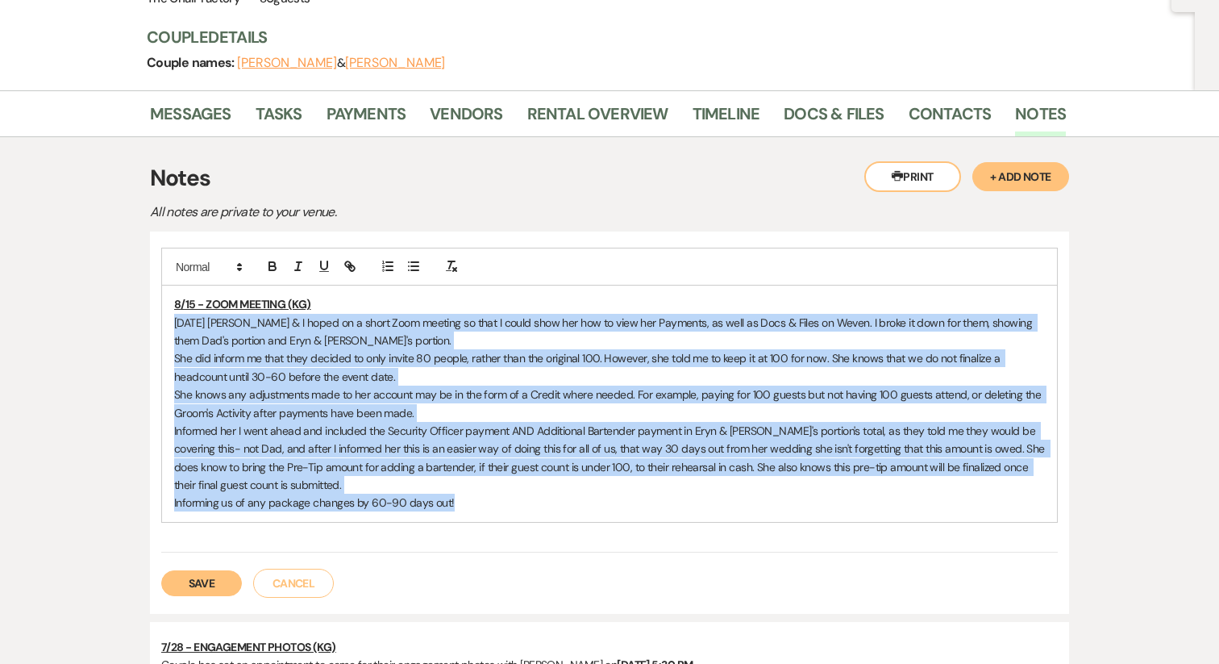
drag, startPoint x: 455, startPoint y: 506, endPoint x: 156, endPoint y: 324, distance: 349.9
click at [156, 324] on div "8/15 - ZOOM MEETING (KG) [DATE] [PERSON_NAME] & I hoped on a short Zoom meeting…" at bounding box center [609, 422] width 919 height 382
click at [409, 273] on icon "button" at bounding box center [413, 266] width 15 height 15
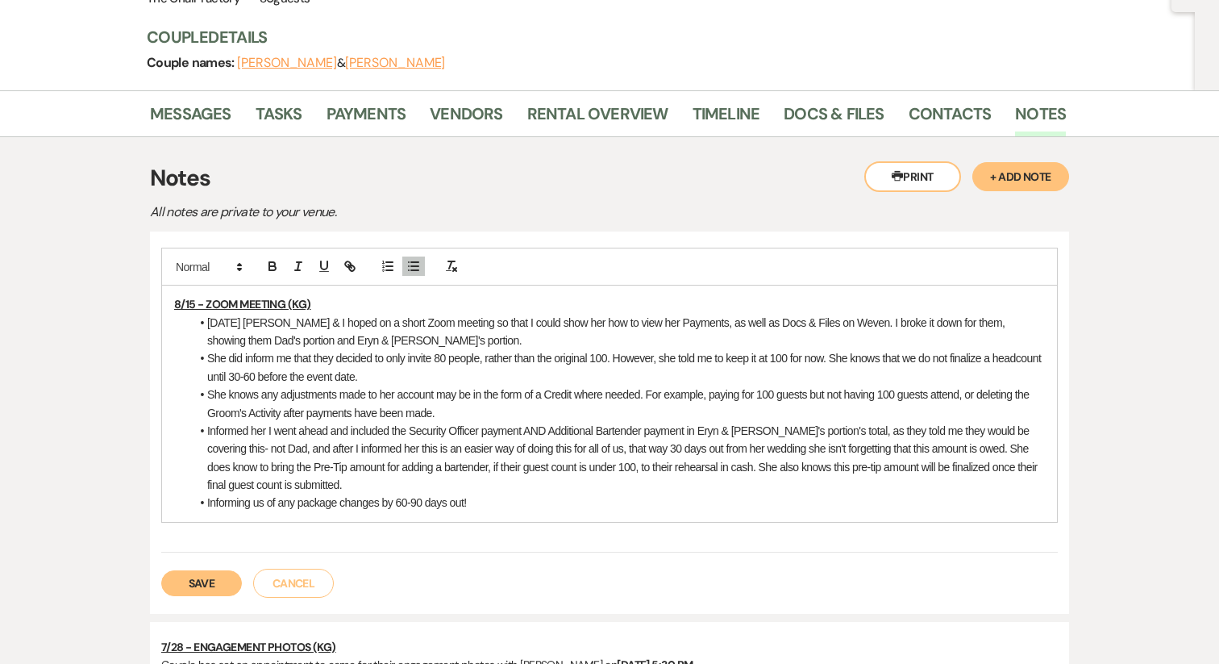
click at [352, 381] on li "She did inform me that they decided to only invite 80 people, rather than the o…" at bounding box center [617, 367] width 855 height 36
click at [826, 323] on li "[DATE] [PERSON_NAME] & I hoped on a short Zoom meeting so that I could show her…" at bounding box center [617, 332] width 855 height 36
click at [207, 356] on li "She did inform me that they decided to only invite 80 people, rather than the o…" at bounding box center [617, 367] width 855 height 36
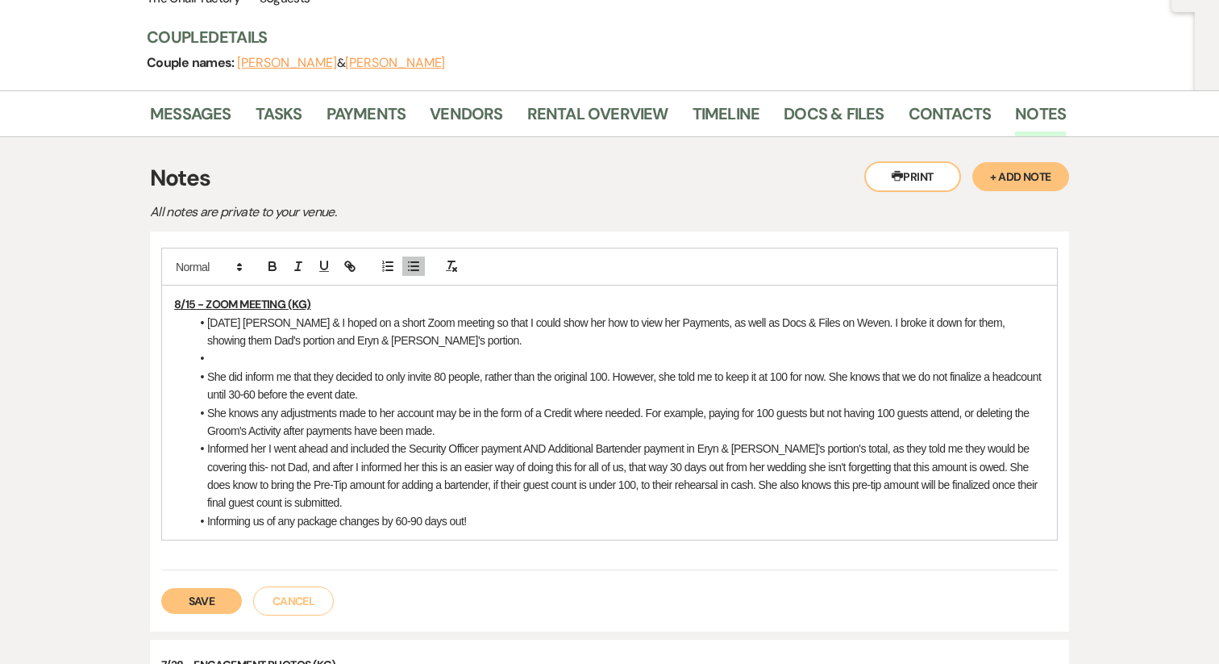
click at [207, 452] on li "Informed her I went ahead and included the Security Officer payment AND Additio…" at bounding box center [617, 475] width 855 height 73
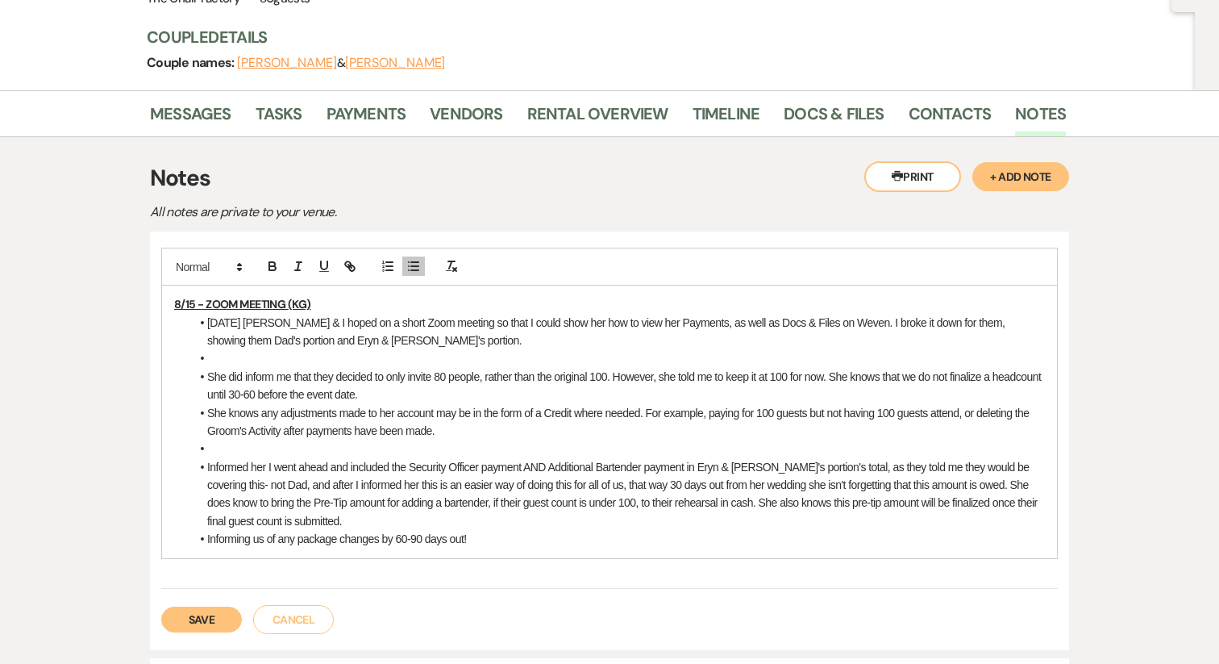
click at [207, 535] on li "Informing us of any package changes by 60-90 days out!" at bounding box center [617, 539] width 855 height 18
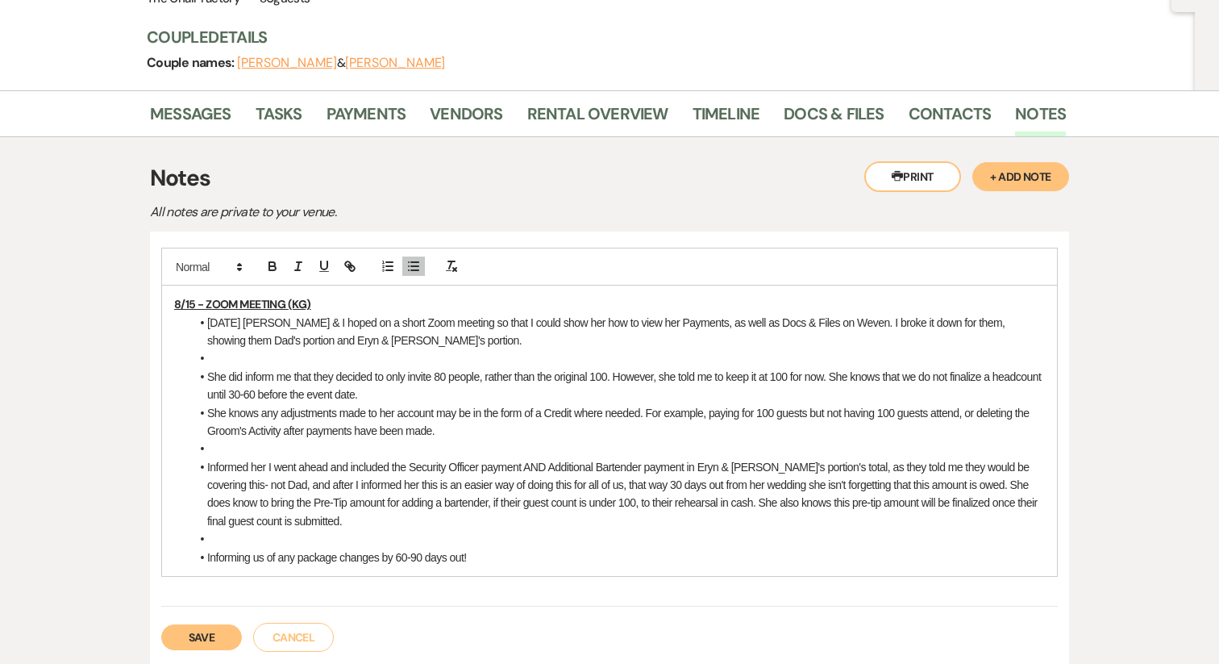
click at [228, 558] on li "Informing us of any package changes by 60-90 days out!" at bounding box center [617, 557] width 855 height 18
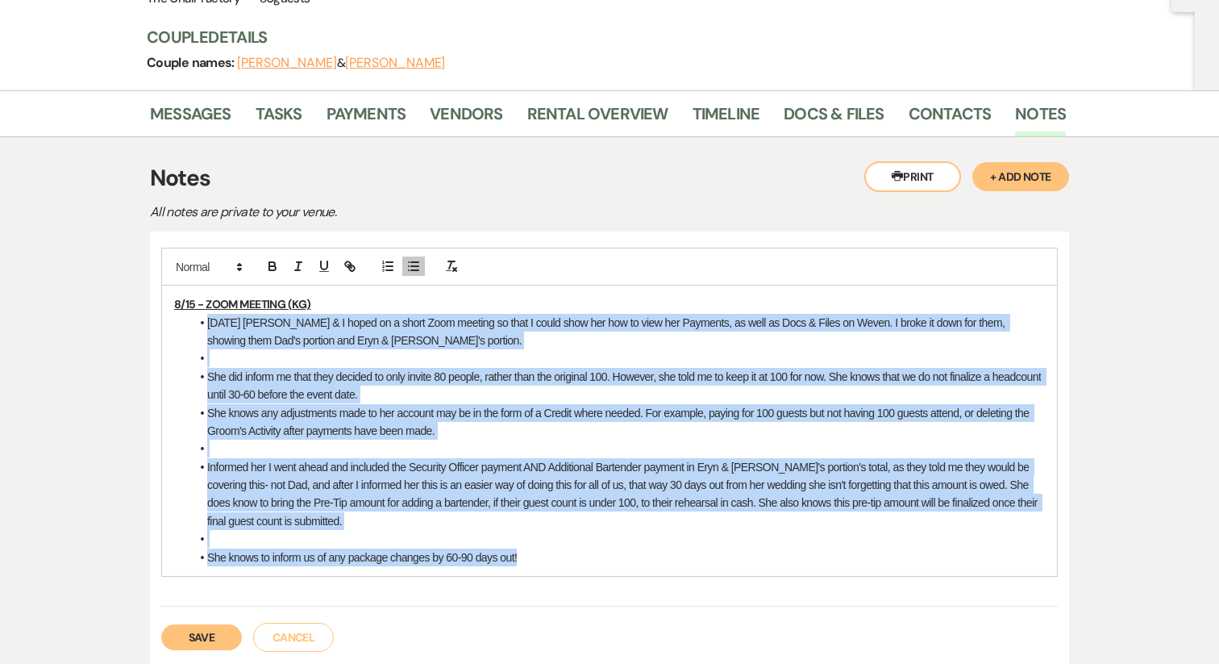
drag, startPoint x: 541, startPoint y: 561, endPoint x: 184, endPoint y: 326, distance: 427.8
click at [184, 326] on div "8/15 - ZOOM MEETING (KG) [DATE] [PERSON_NAME] & I hoped on a short Zoom meeting…" at bounding box center [609, 430] width 895 height 290
click at [416, 264] on icon "button" at bounding box center [413, 266] width 15 height 15
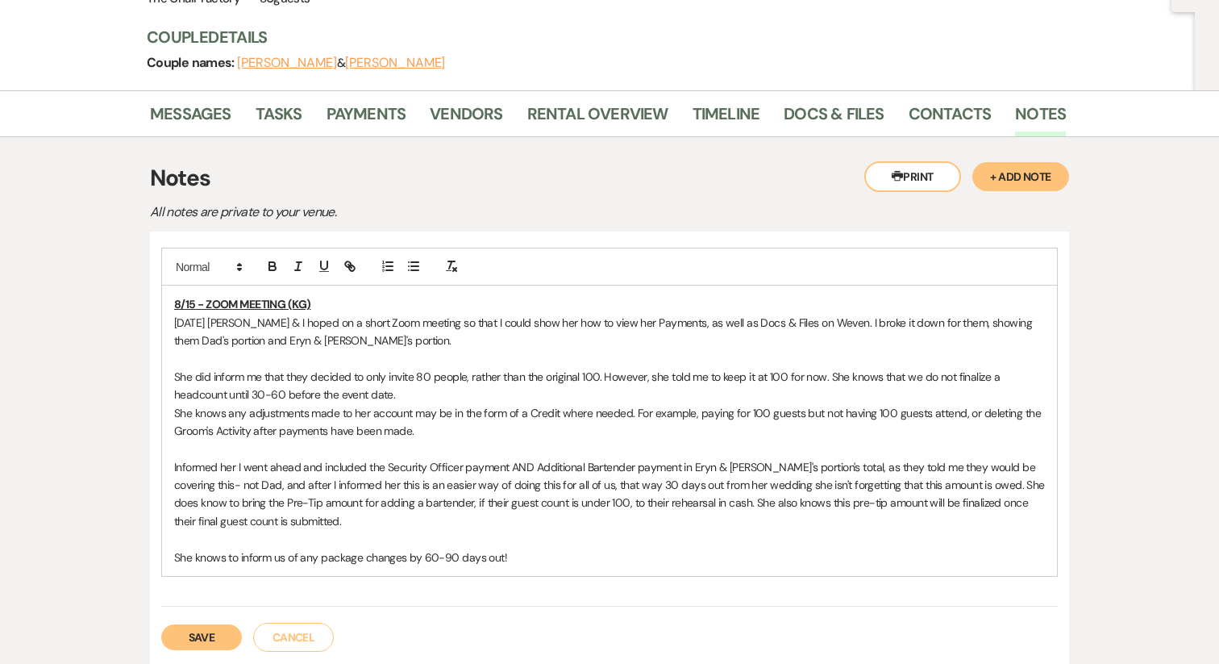
click at [401, 458] on p "Informed her I went ahead and included the Security Officer payment AND Additio…" at bounding box center [609, 494] width 871 height 73
click at [212, 627] on button "Save" at bounding box center [201, 637] width 81 height 26
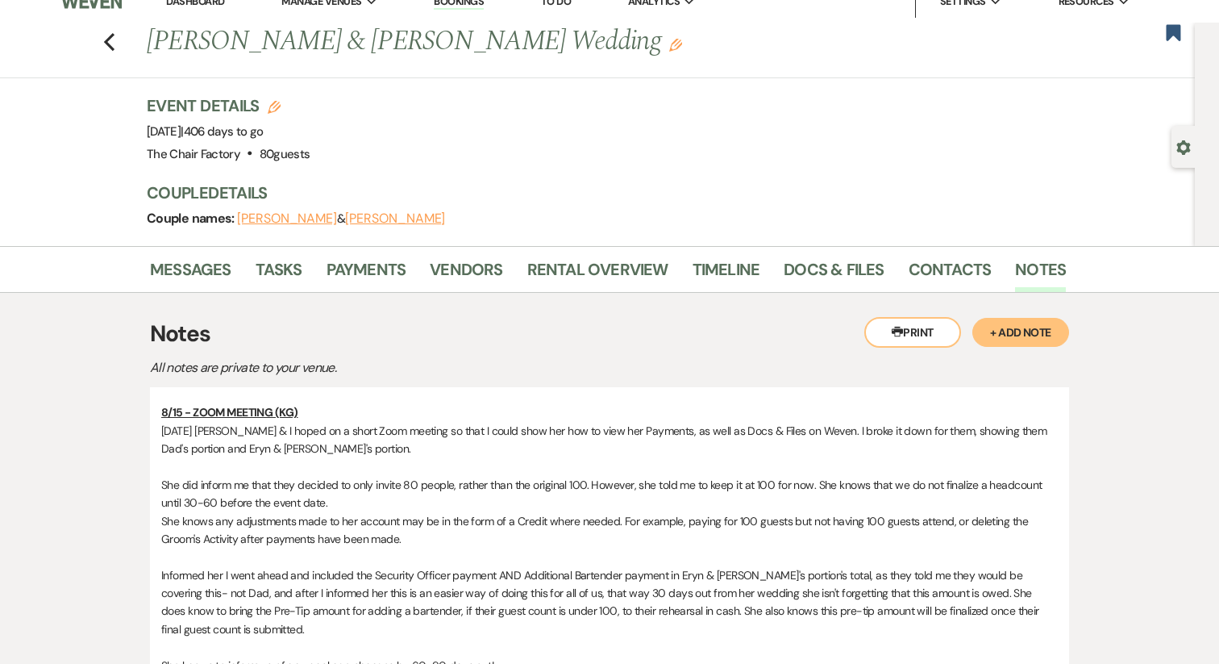
scroll to position [18, 0]
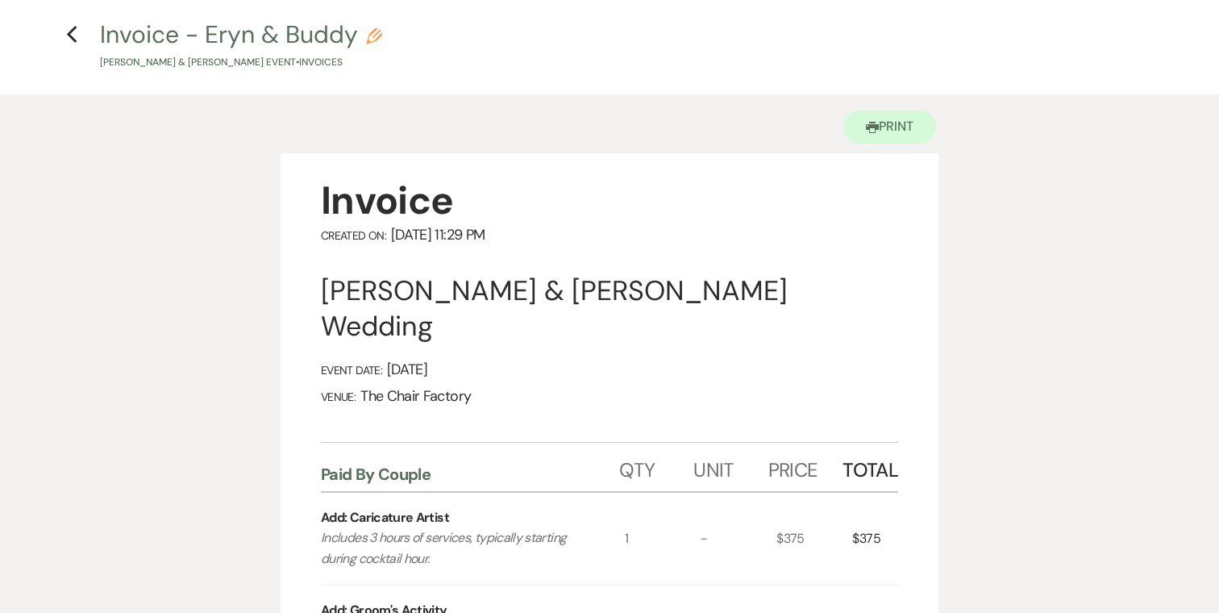
scroll to position [48, 0]
